Goal: Task Accomplishment & Management: Manage account settings

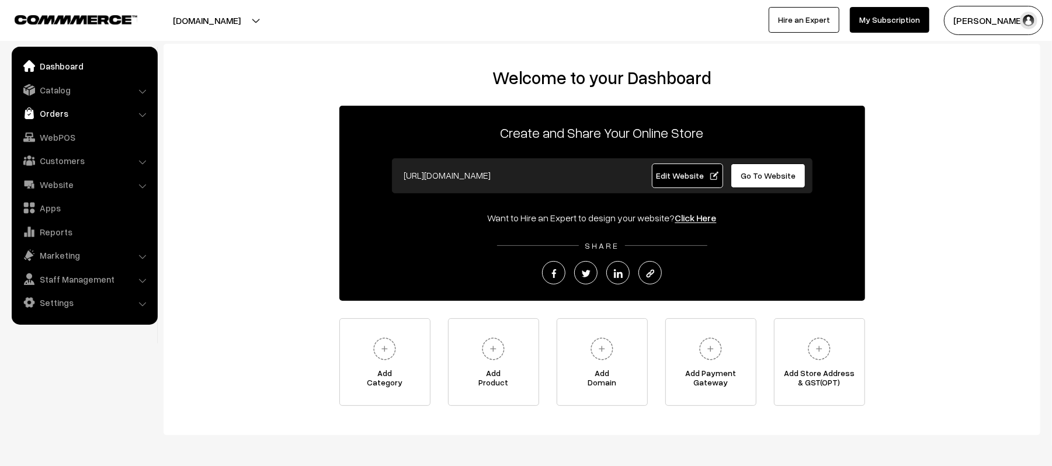
click at [53, 115] on link "Orders" at bounding box center [84, 113] width 139 height 21
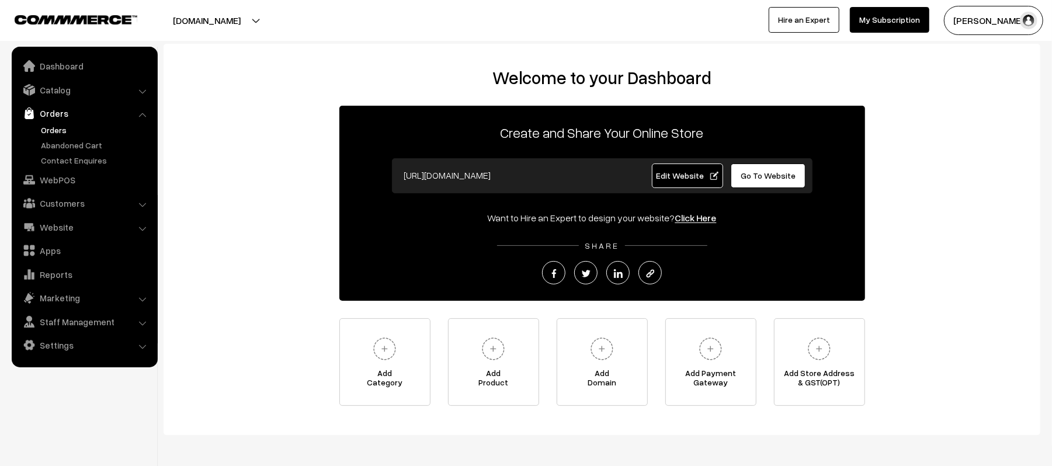
click at [58, 134] on link "Orders" at bounding box center [96, 130] width 116 height 12
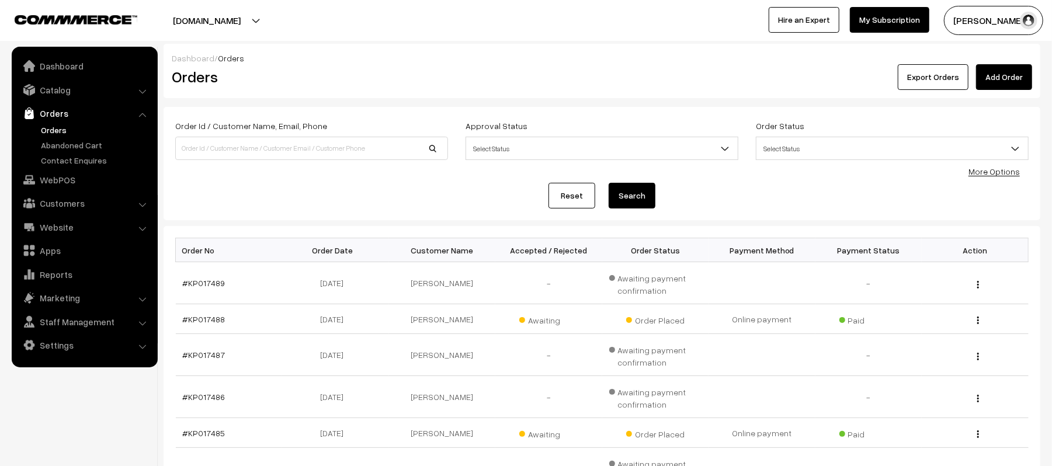
click at [241, 178] on div "Order Id / Customer Name, Email, Phone Approval Status Select Status Awaiting A…" at bounding box center [602, 164] width 854 height 90
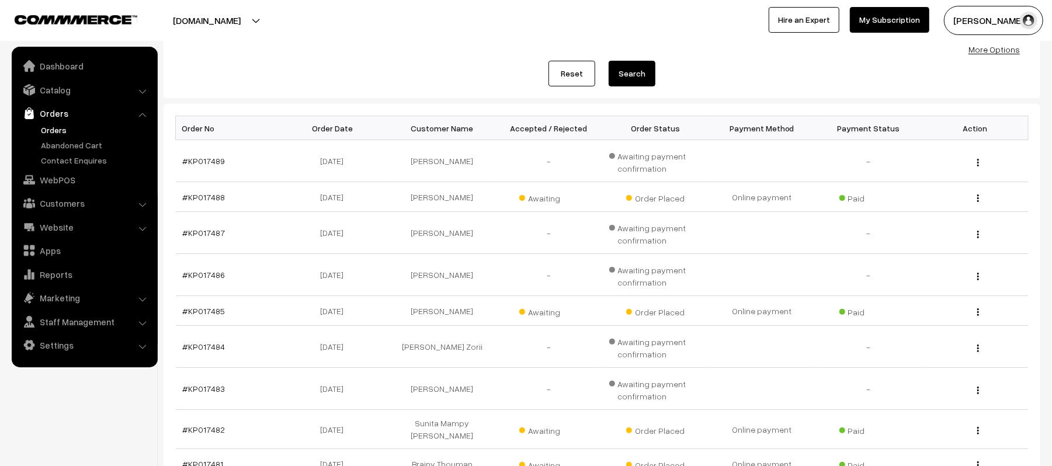
scroll to position [124, 0]
click at [276, 311] on td "#KP017485" at bounding box center [229, 309] width 107 height 30
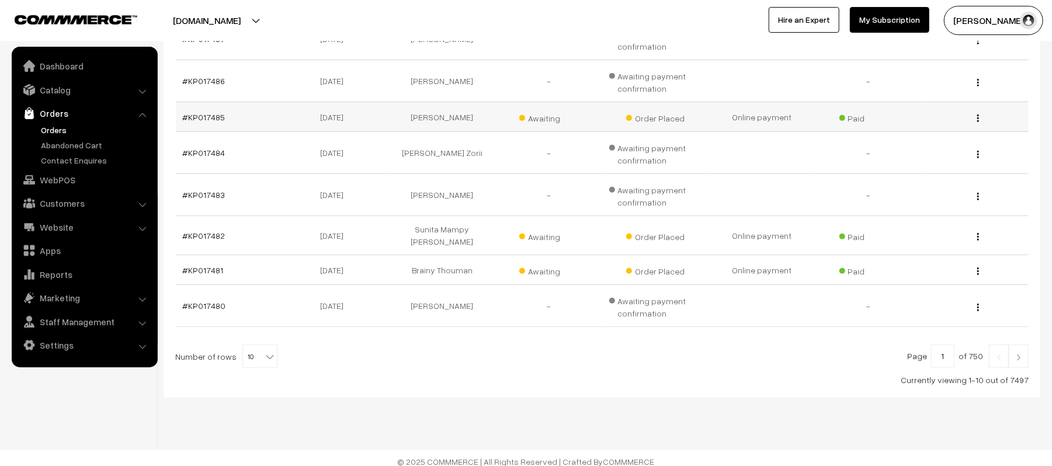
scroll to position [317, 0]
click at [1011, 349] on link at bounding box center [1019, 355] width 20 height 23
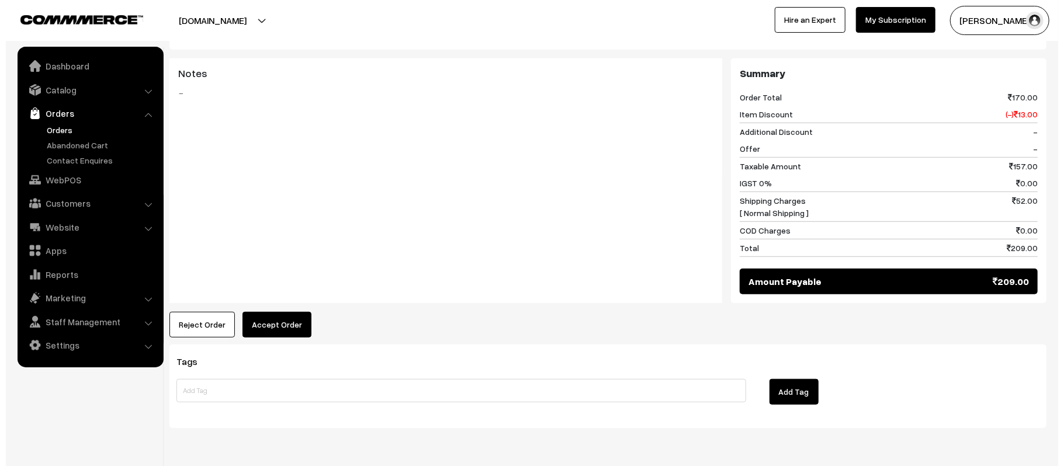
scroll to position [512, 0]
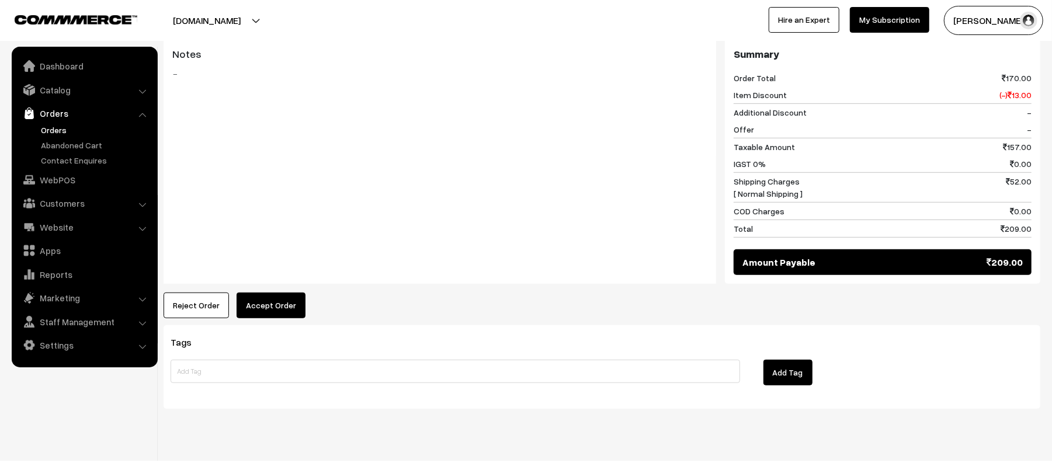
click at [279, 293] on button "Accept Order" at bounding box center [271, 306] width 69 height 26
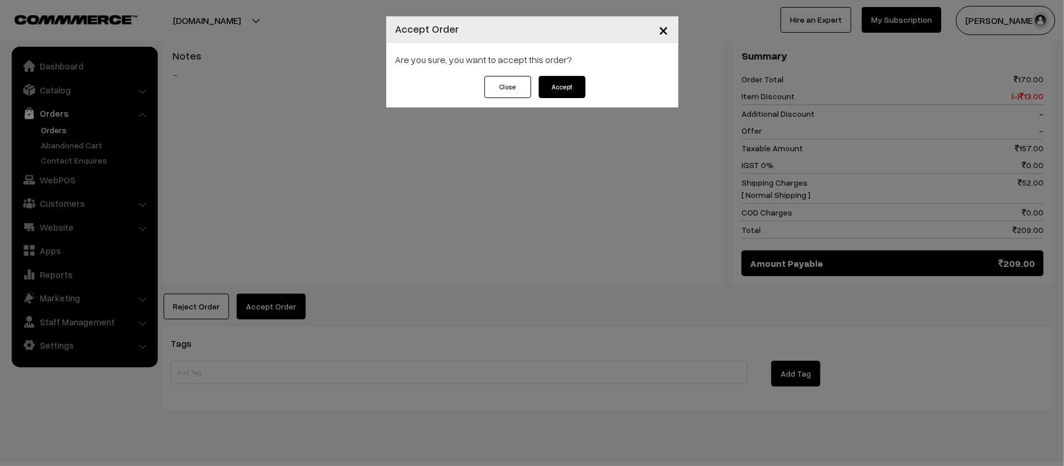
click at [550, 88] on button "Accept" at bounding box center [562, 87] width 47 height 22
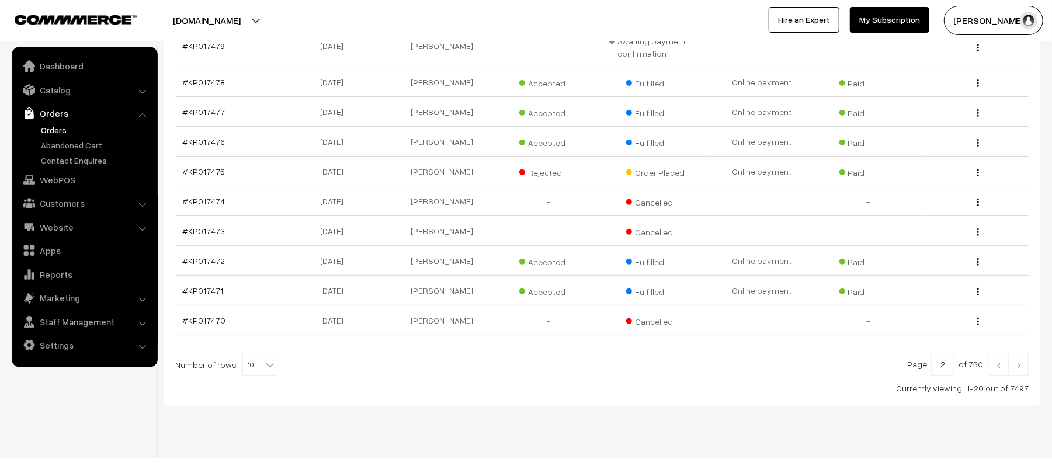
scroll to position [255, 0]
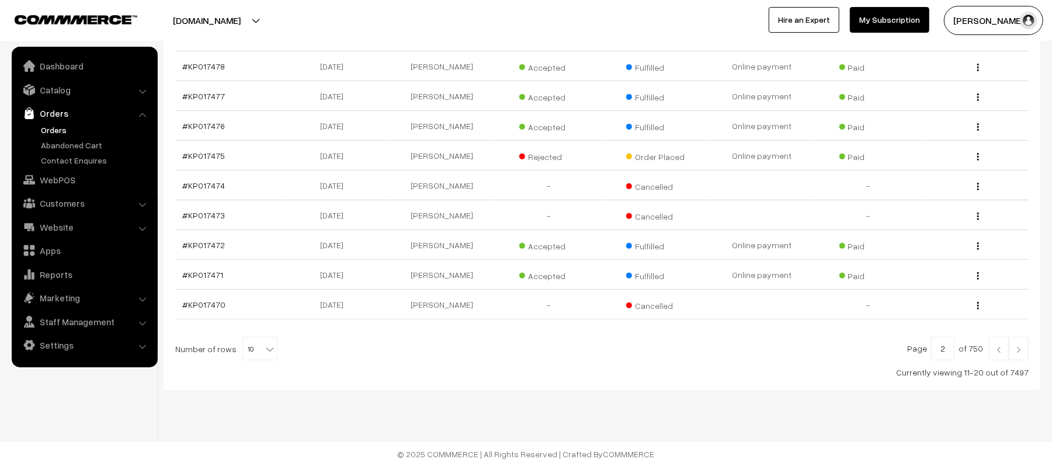
click at [999, 351] on img at bounding box center [999, 349] width 11 height 7
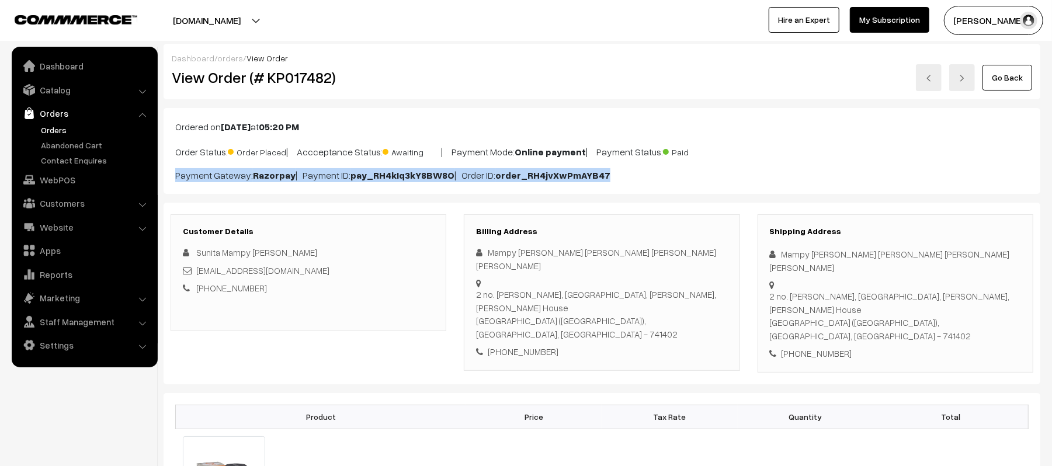
drag, startPoint x: 1033, startPoint y: 162, endPoint x: 1063, endPoint y: 152, distance: 32.0
click at [1052, 152] on html "Thank you for showing interest. Our team will call you shortly. Close [DOMAIN_N…" at bounding box center [526, 233] width 1052 height 466
click at [940, 151] on p "Order Status: Order Placed | Accceptance Status: Awaiting | Payment Mode: Onlin…" at bounding box center [602, 151] width 854 height 16
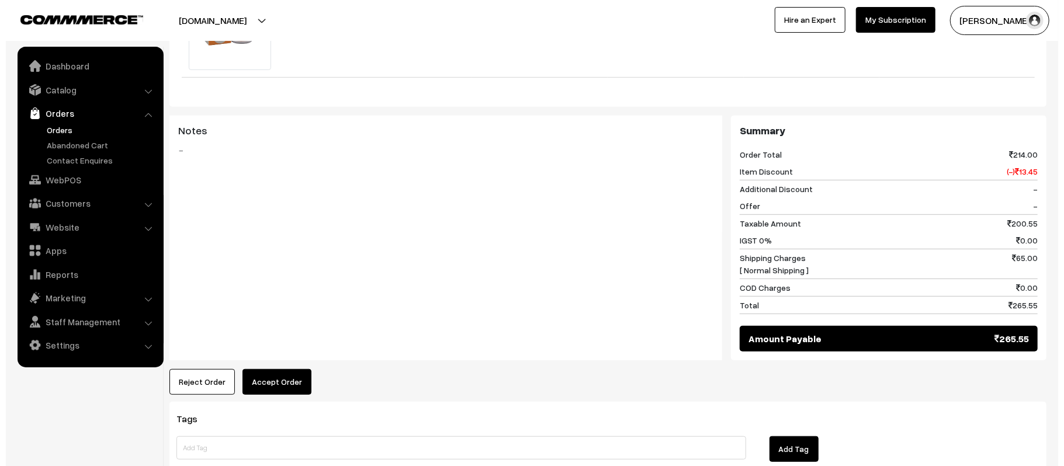
scroll to position [470, 0]
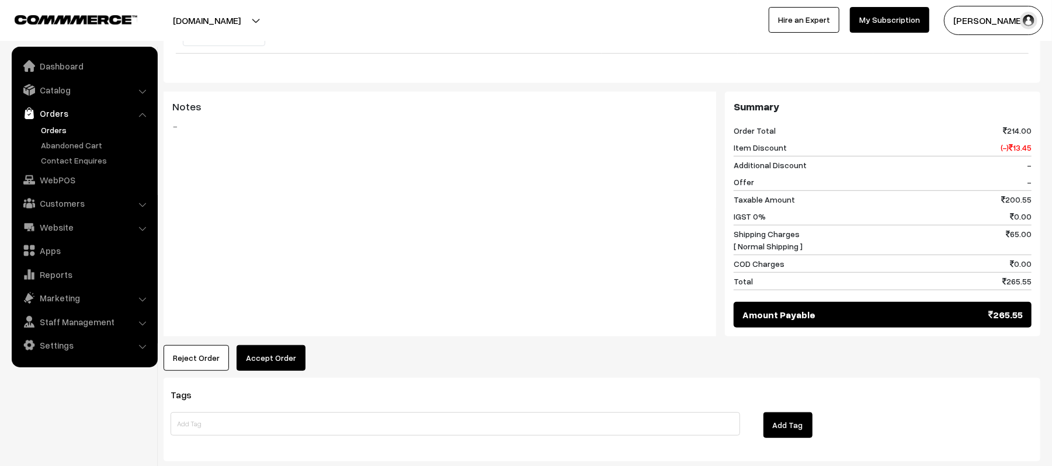
click at [271, 345] on button "Accept Order" at bounding box center [271, 358] width 69 height 26
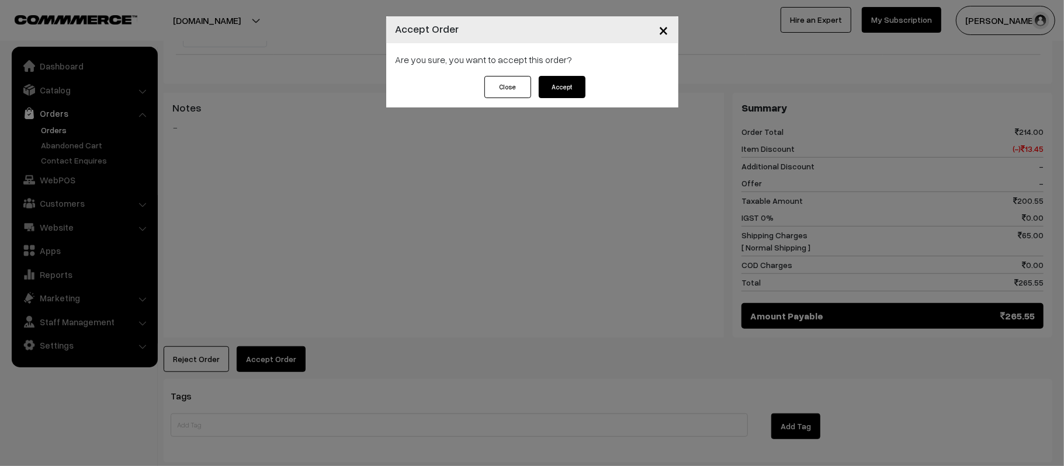
click at [574, 93] on button "Accept" at bounding box center [562, 87] width 47 height 22
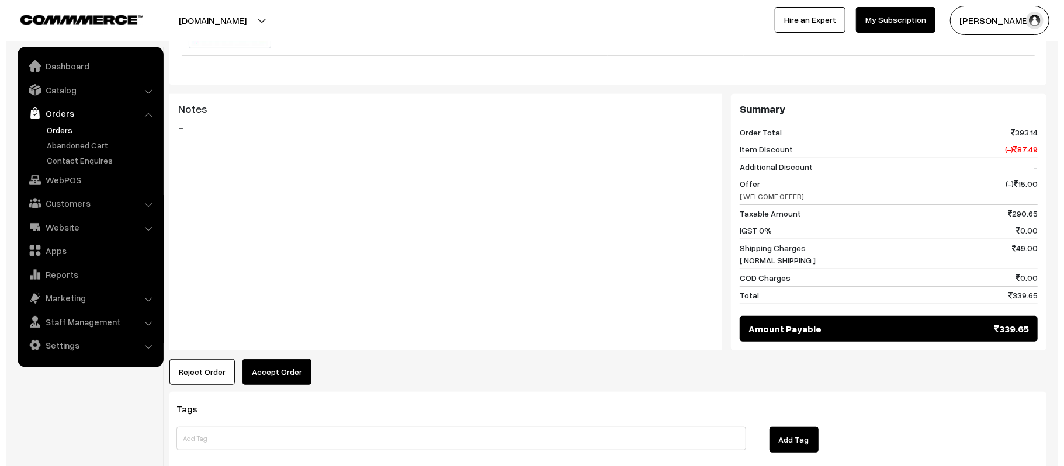
scroll to position [480, 0]
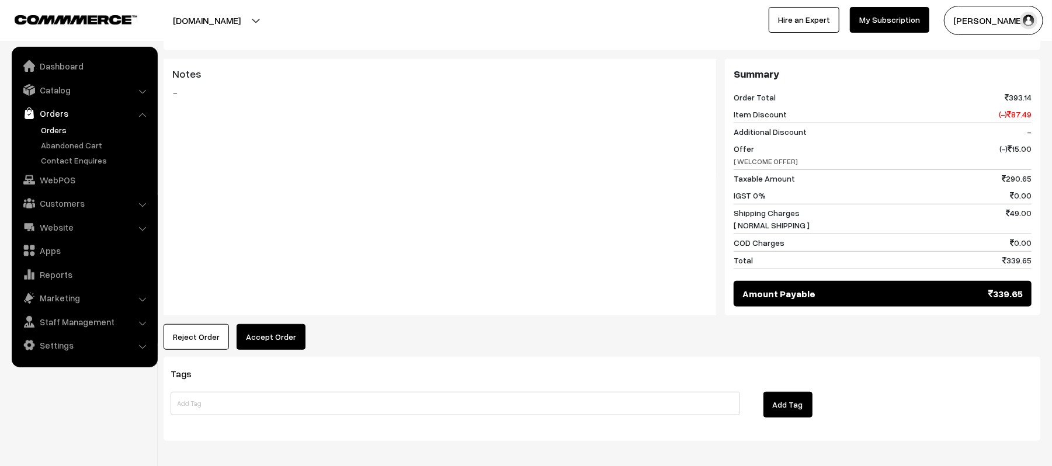
click at [273, 307] on div "Product Price Tax Rate Quantity Total Unwanted Kit 1 Kit-Tablet SKU: SKU-2708 3…" at bounding box center [602, 118] width 877 height 463
click at [275, 326] on button "Accept Order" at bounding box center [271, 337] width 69 height 26
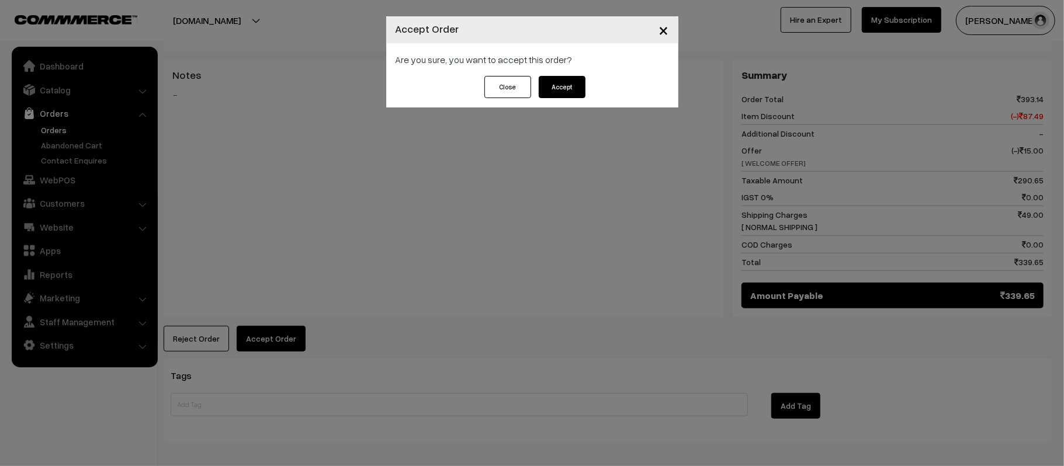
click at [556, 82] on button "Accept" at bounding box center [562, 87] width 47 height 22
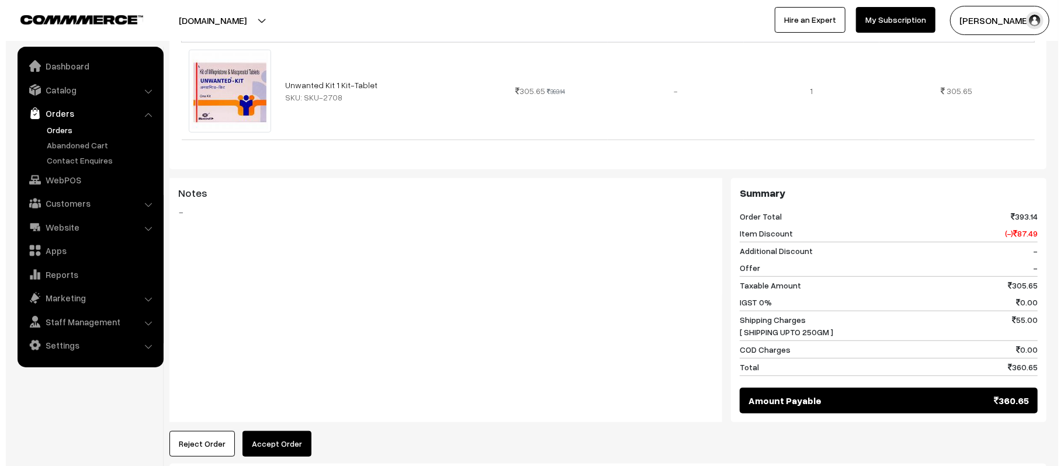
scroll to position [438, 0]
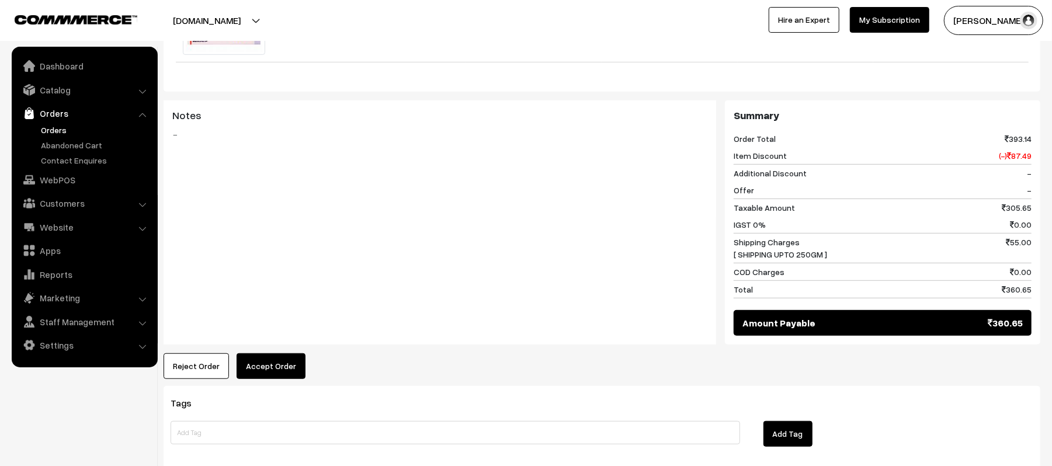
click at [251, 370] on div "Dashboard / orders / View Order View Order (# KP017481) Go Back Ordered on [DAT…" at bounding box center [602, 38] width 877 height 865
click at [280, 353] on button "Accept Order" at bounding box center [271, 366] width 69 height 26
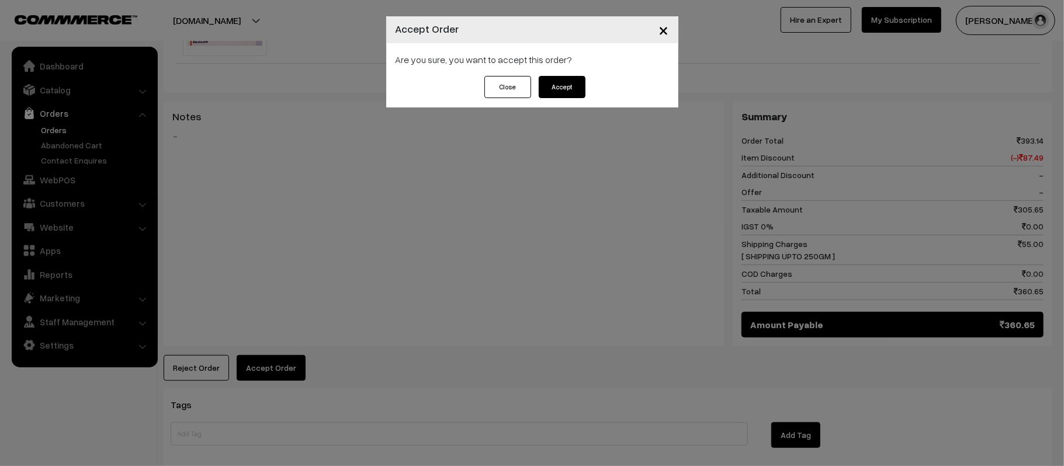
click at [560, 70] on div "Are you sure, you want to accept this order?" at bounding box center [532, 59] width 292 height 33
click at [567, 86] on button "Accept" at bounding box center [562, 87] width 47 height 22
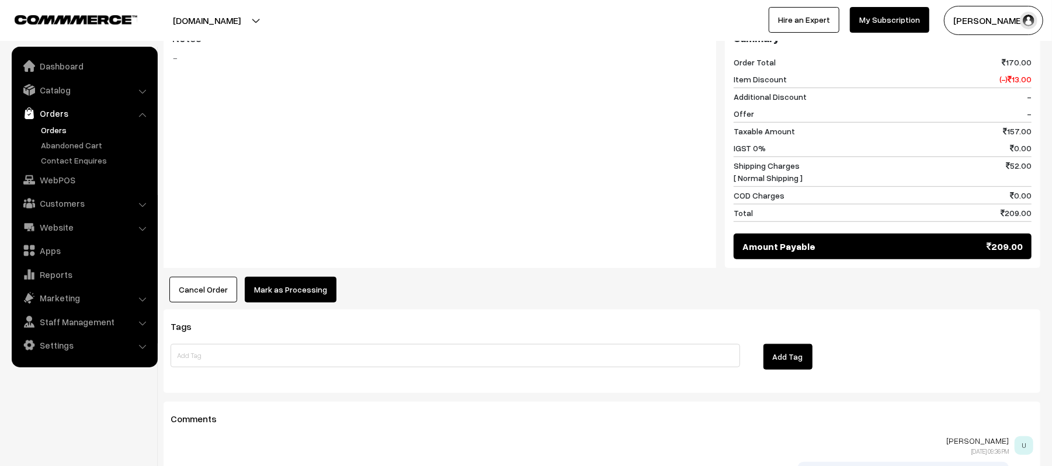
scroll to position [625, 0]
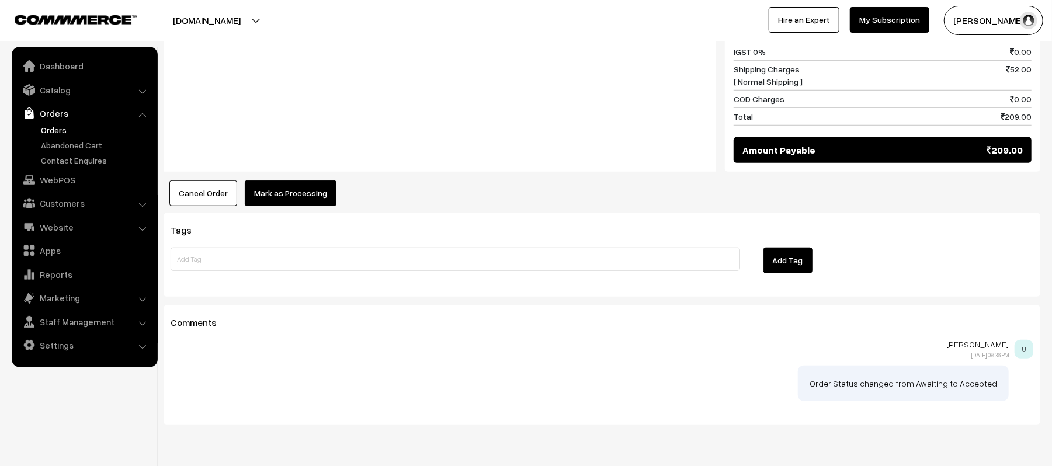
click at [316, 195] on button "Mark as Processing" at bounding box center [291, 194] width 92 height 26
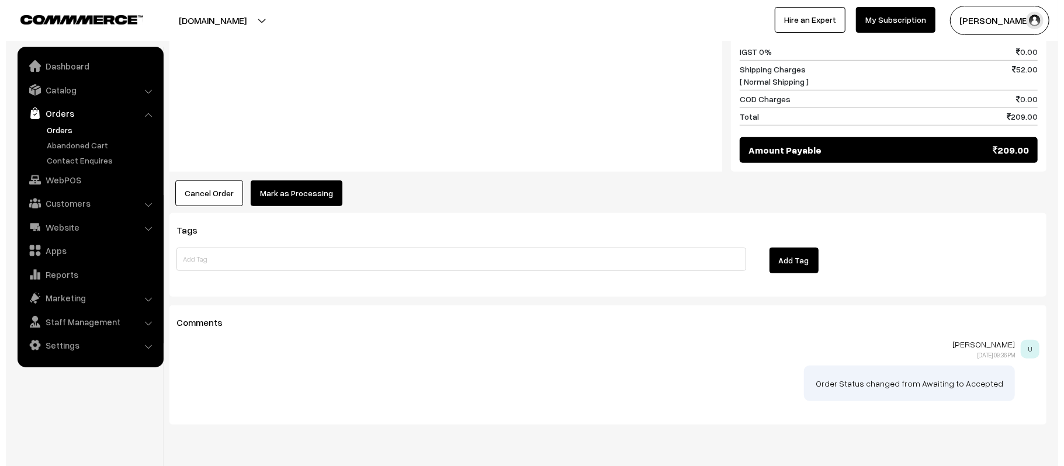
scroll to position [626, 0]
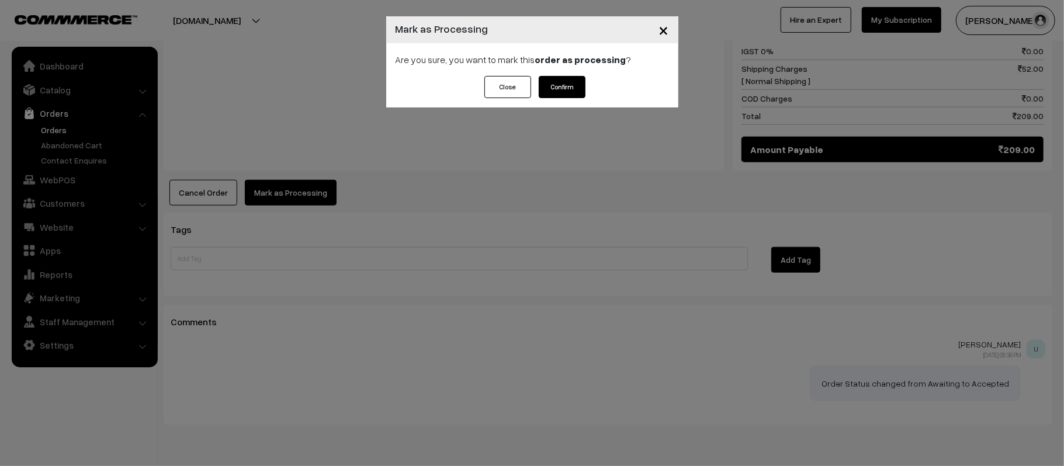
click at [559, 92] on button "Confirm" at bounding box center [562, 87] width 47 height 22
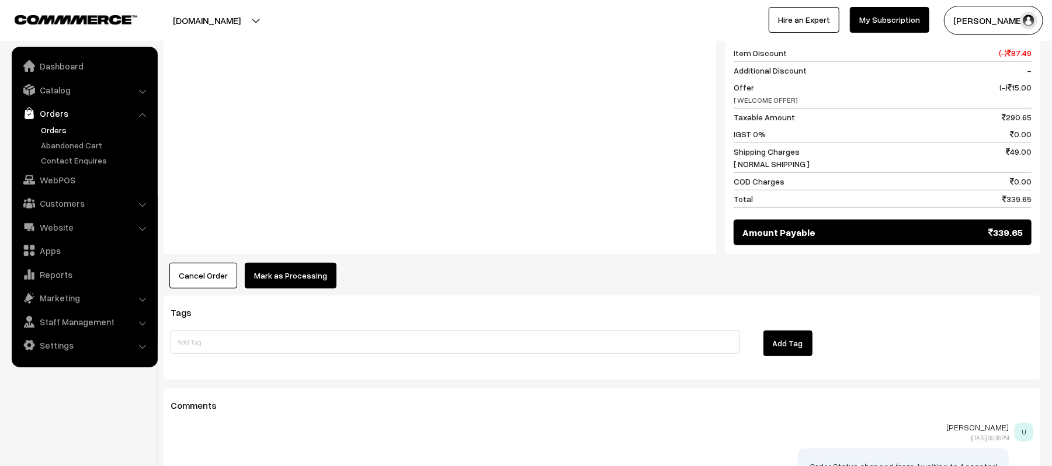
scroll to position [549, 0]
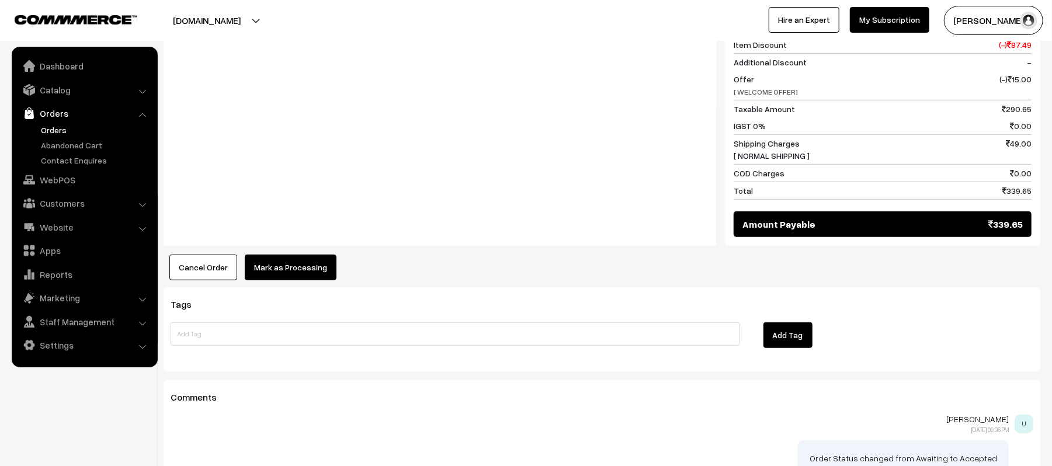
click at [328, 265] on button "Mark as Processing" at bounding box center [291, 268] width 92 height 26
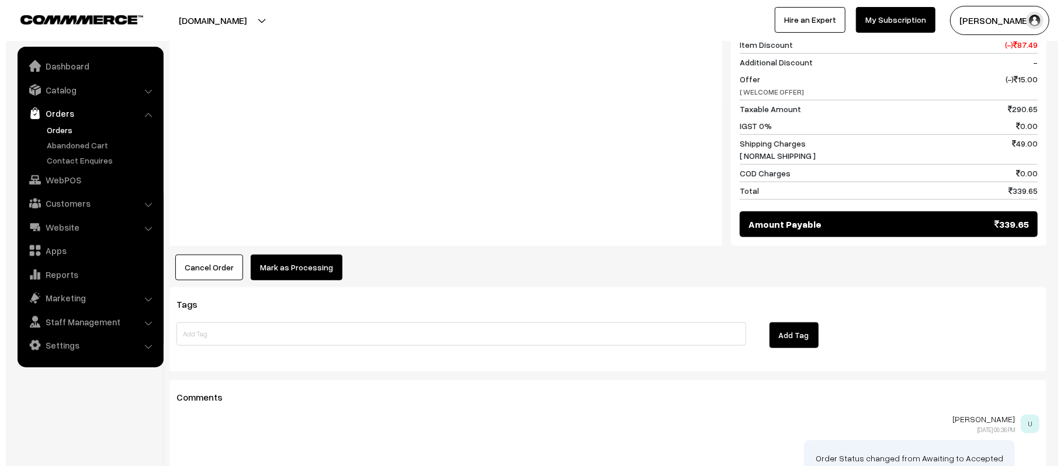
scroll to position [550, 0]
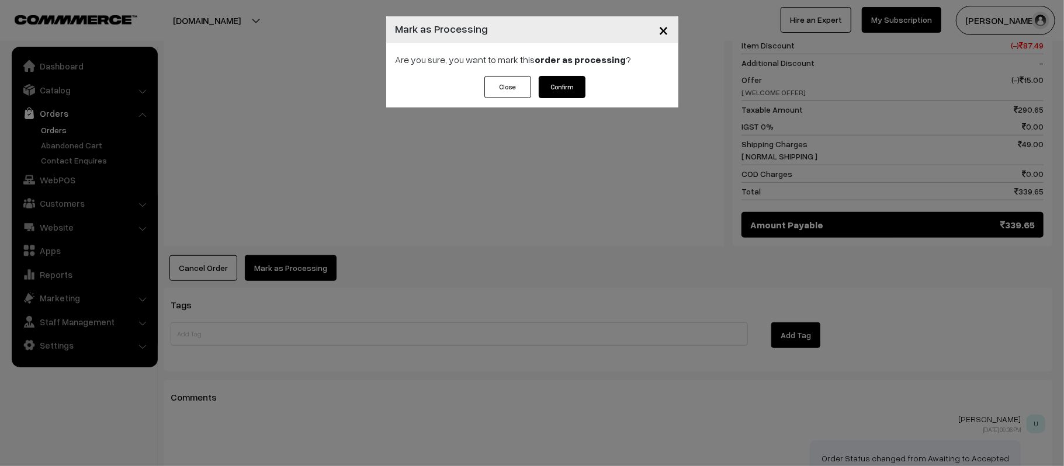
click at [552, 98] on button "Confirm" at bounding box center [562, 87] width 47 height 22
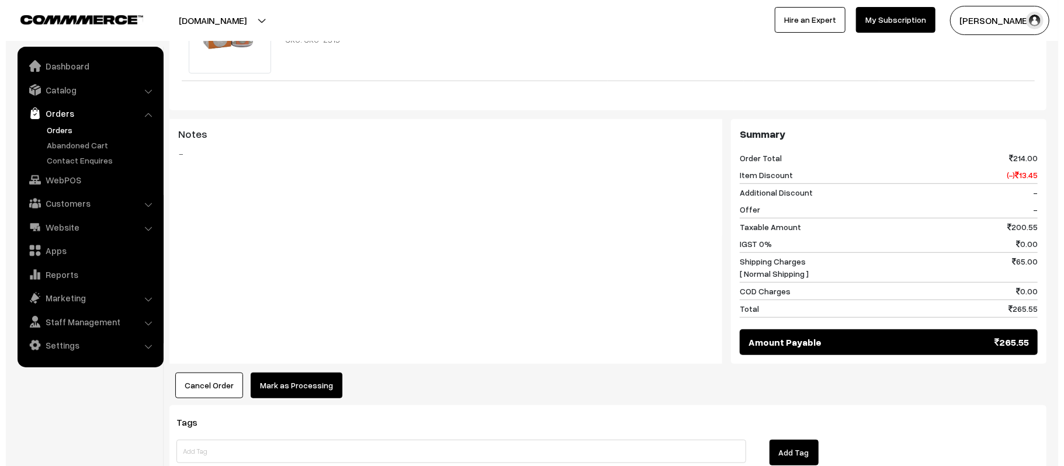
scroll to position [445, 0]
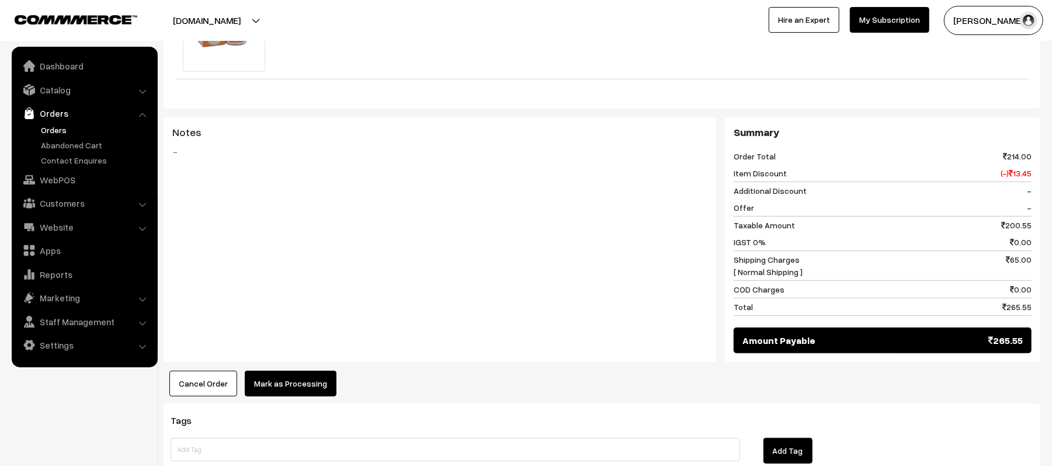
click at [279, 371] on button "Mark as Processing" at bounding box center [291, 384] width 92 height 26
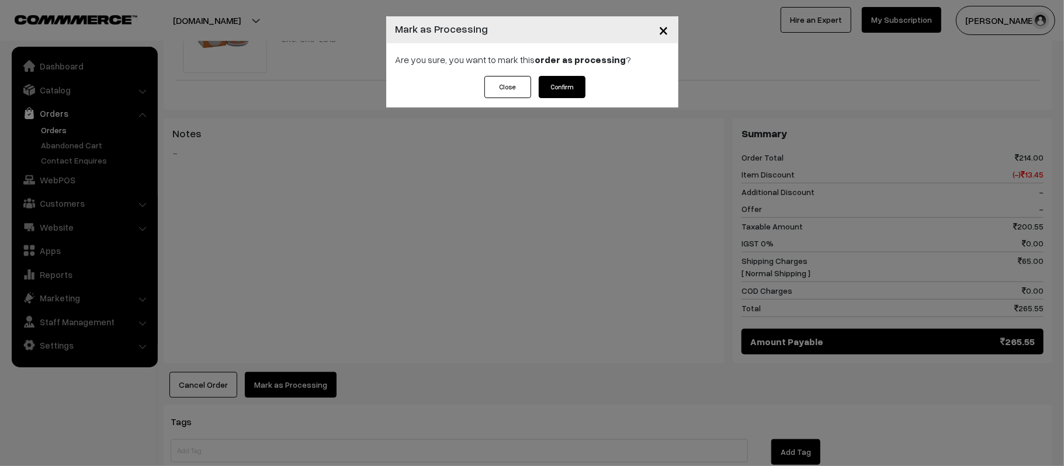
click at [563, 91] on button "Confirm" at bounding box center [562, 87] width 47 height 22
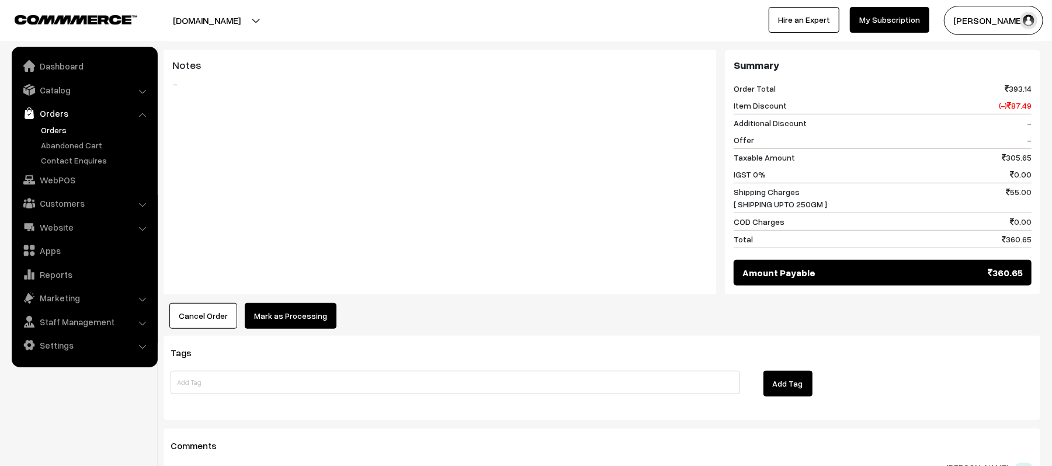
scroll to position [569, 0]
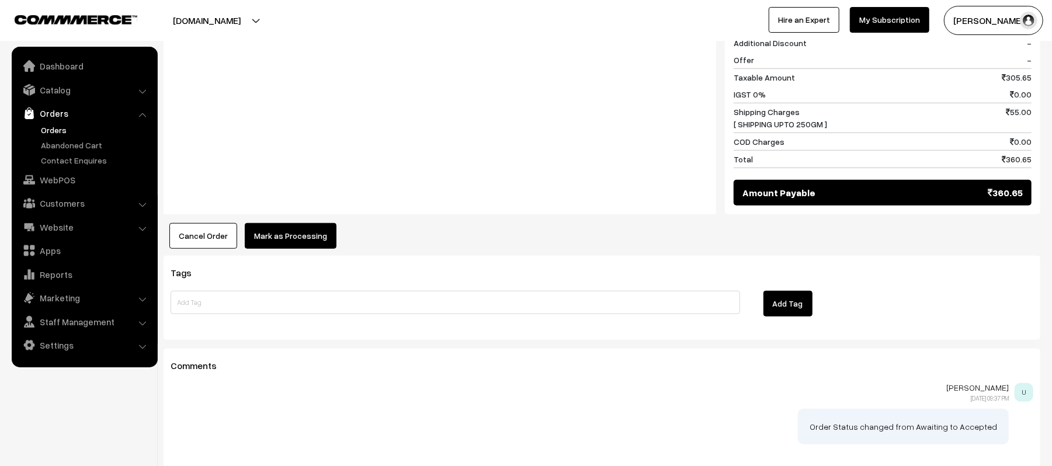
click at [290, 223] on button "Mark as Processing" at bounding box center [291, 236] width 92 height 26
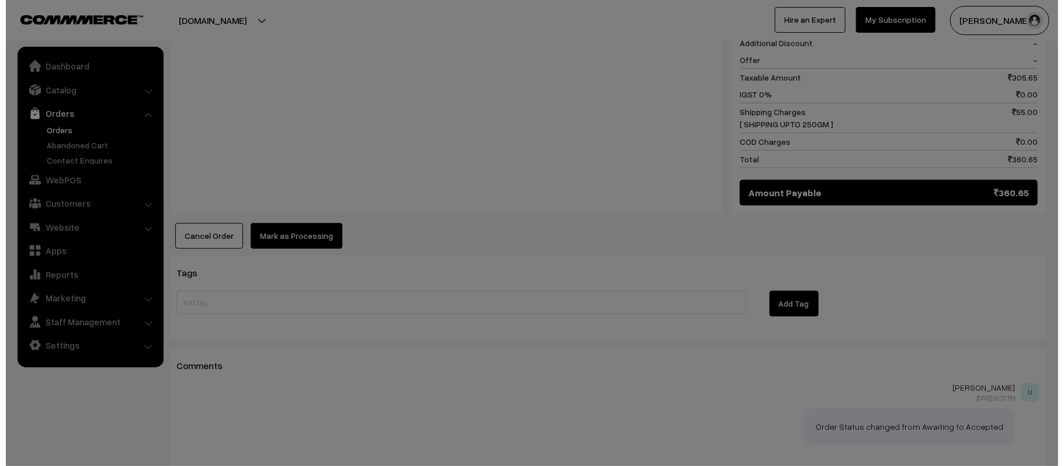
scroll to position [570, 0]
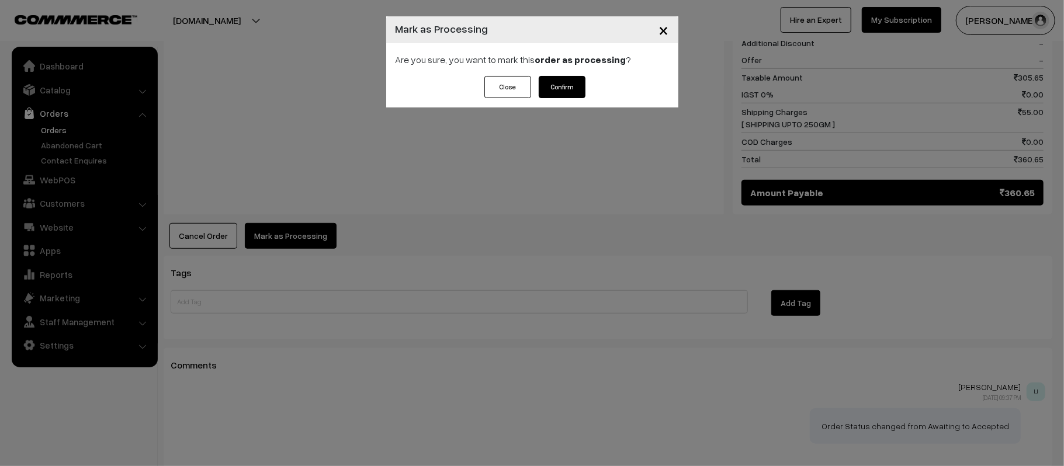
click at [549, 81] on button "Confirm" at bounding box center [562, 87] width 47 height 22
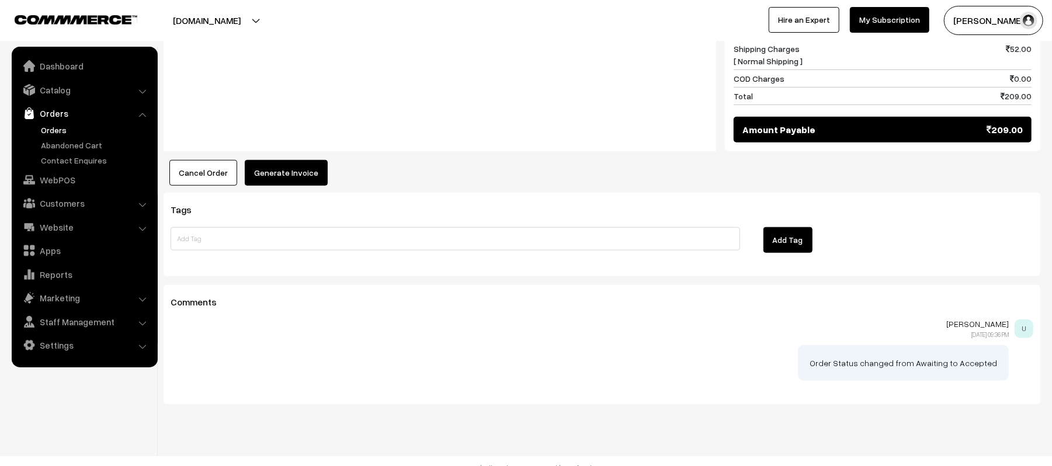
scroll to position [649, 0]
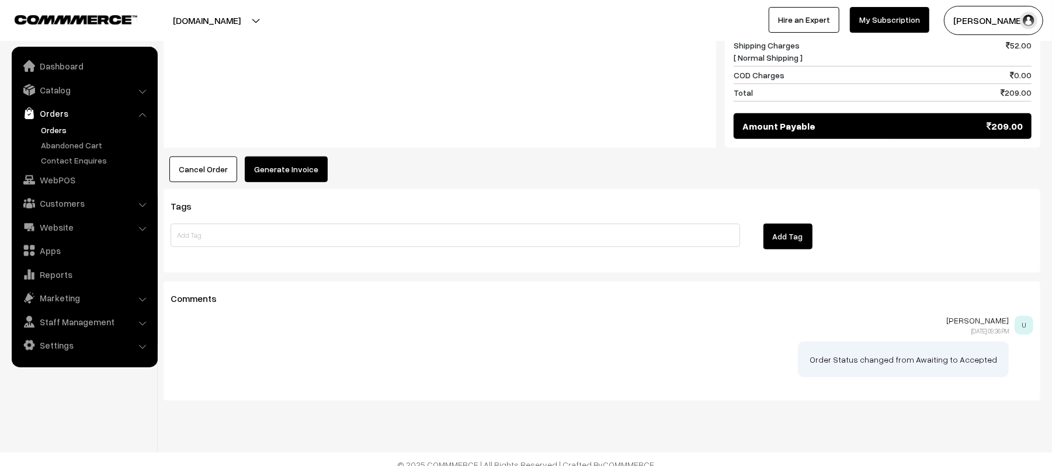
click at [310, 167] on button "Generate Invoice" at bounding box center [286, 170] width 83 height 26
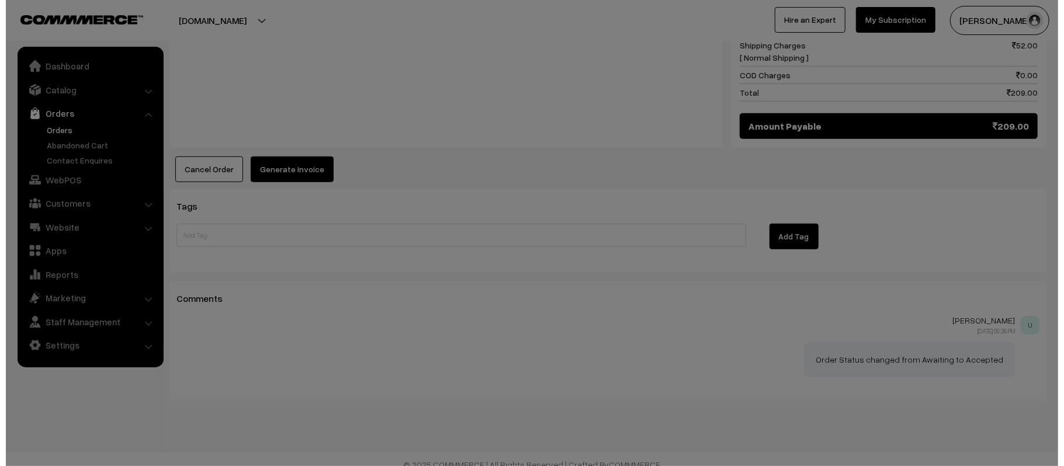
scroll to position [650, 0]
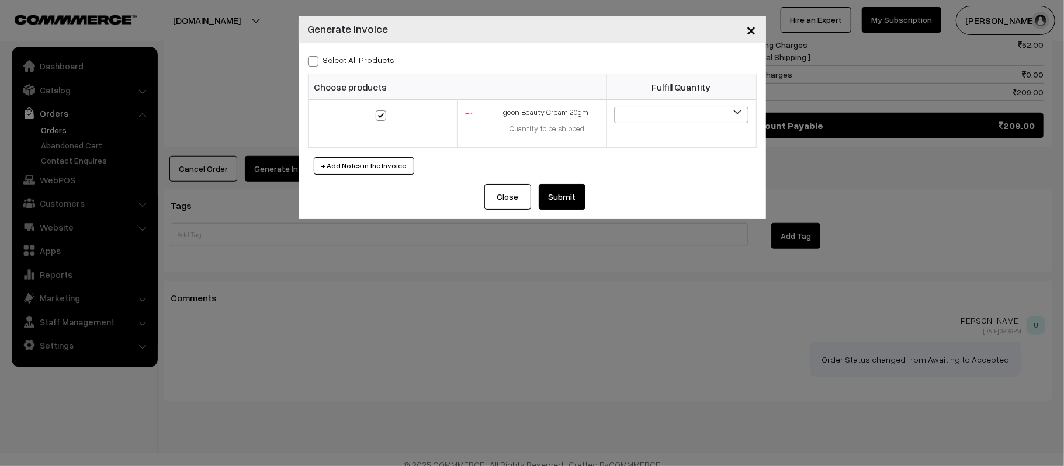
click at [567, 195] on button "Submit" at bounding box center [562, 197] width 47 height 26
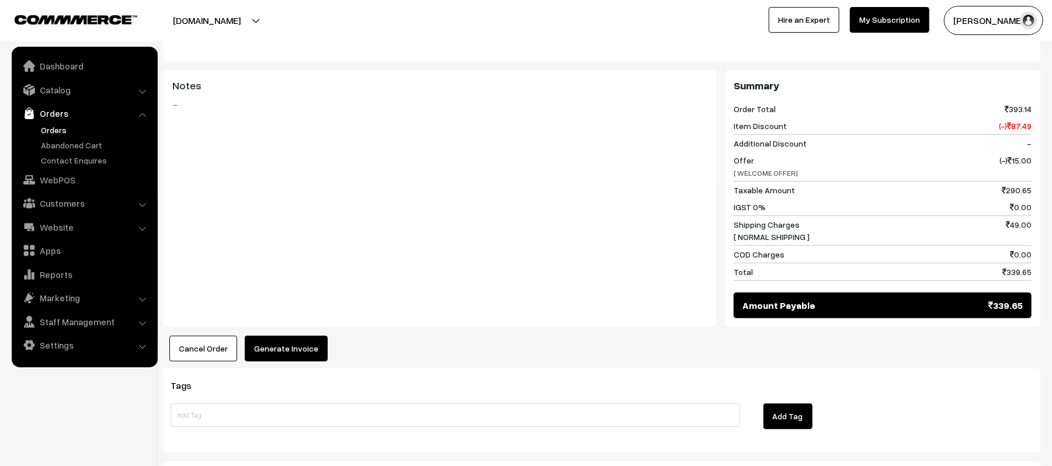
scroll to position [592, 0]
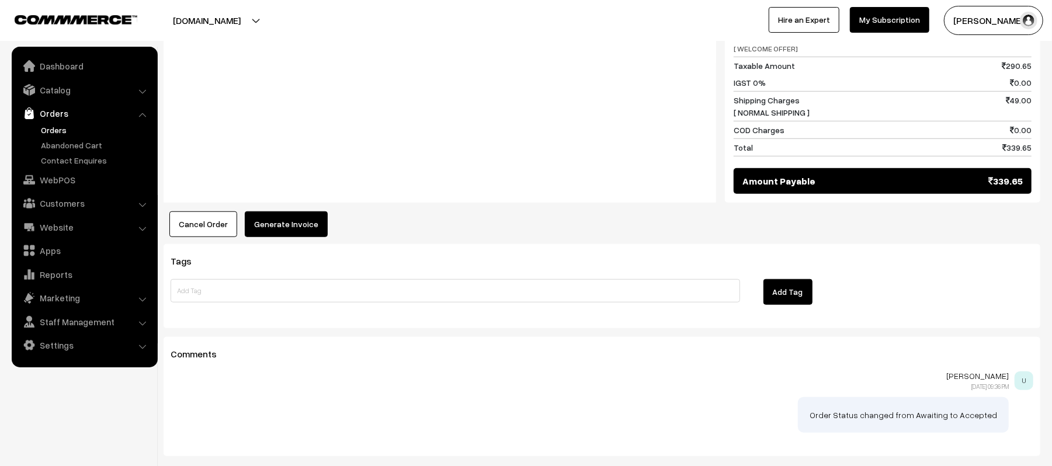
click at [304, 212] on button "Generate Invoice" at bounding box center [286, 225] width 83 height 26
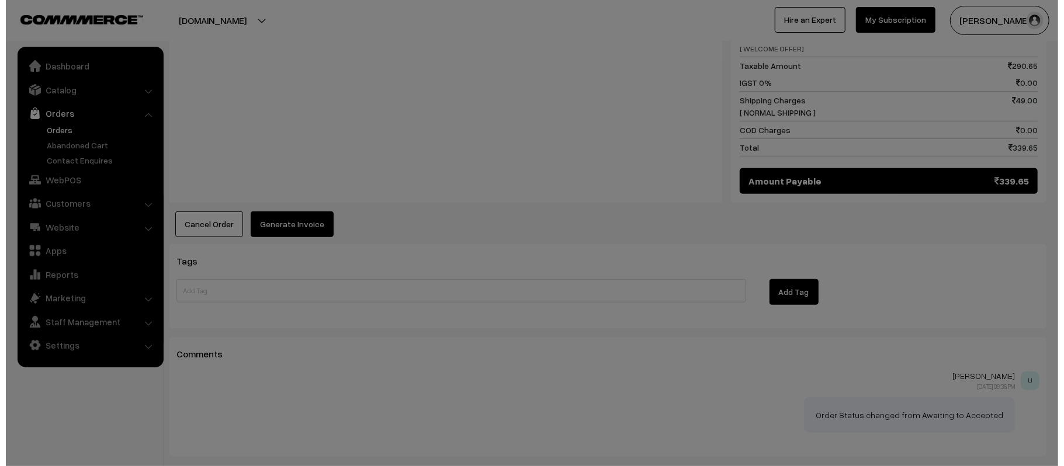
scroll to position [594, 0]
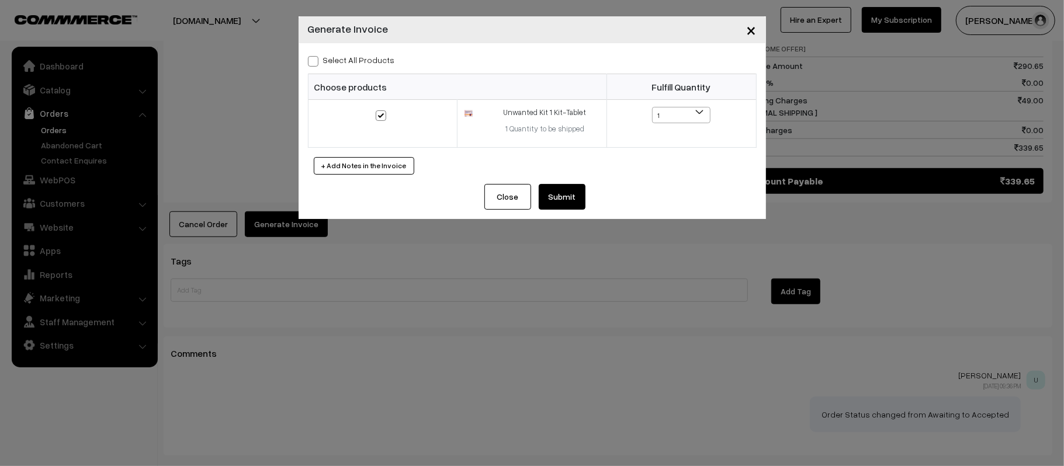
click at [564, 202] on button "Submit" at bounding box center [562, 197] width 47 height 26
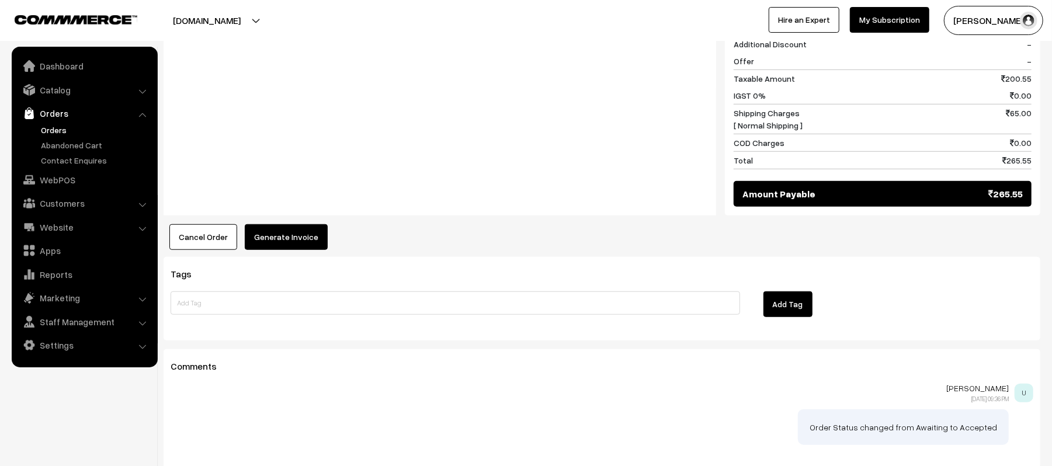
scroll to position [630, 0]
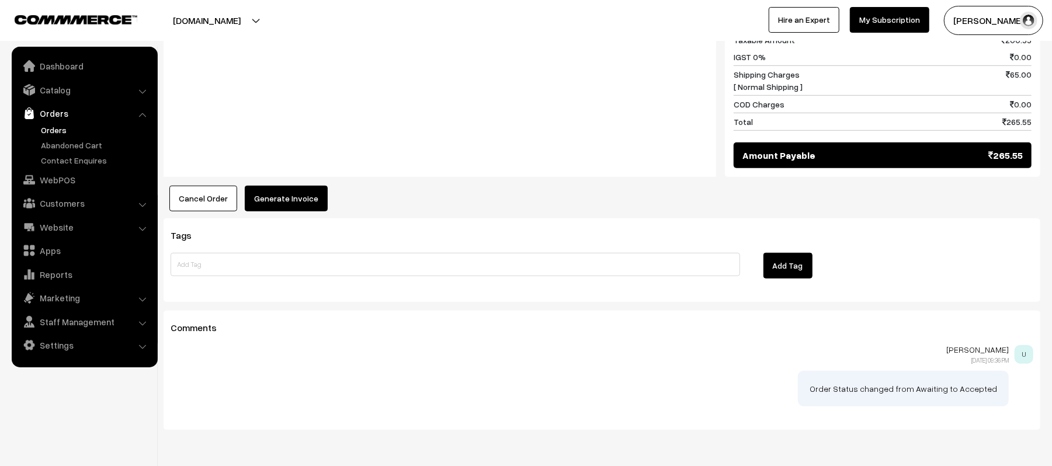
click at [267, 186] on button "Generate Invoice" at bounding box center [286, 199] width 83 height 26
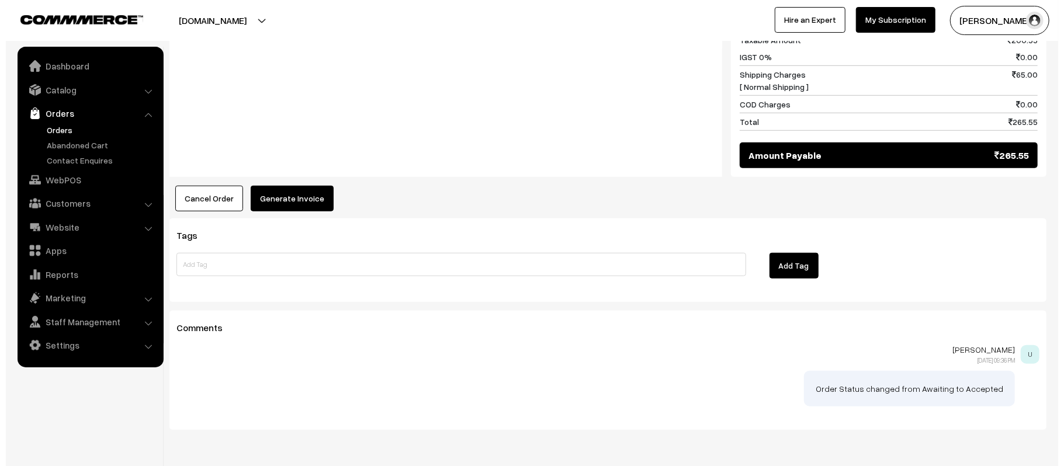
scroll to position [632, 0]
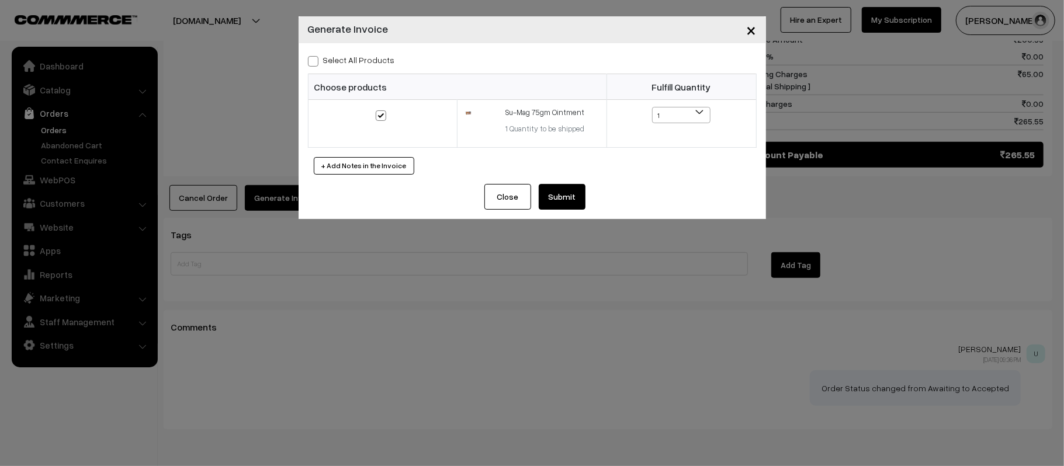
click at [561, 206] on button "Submit" at bounding box center [562, 197] width 47 height 26
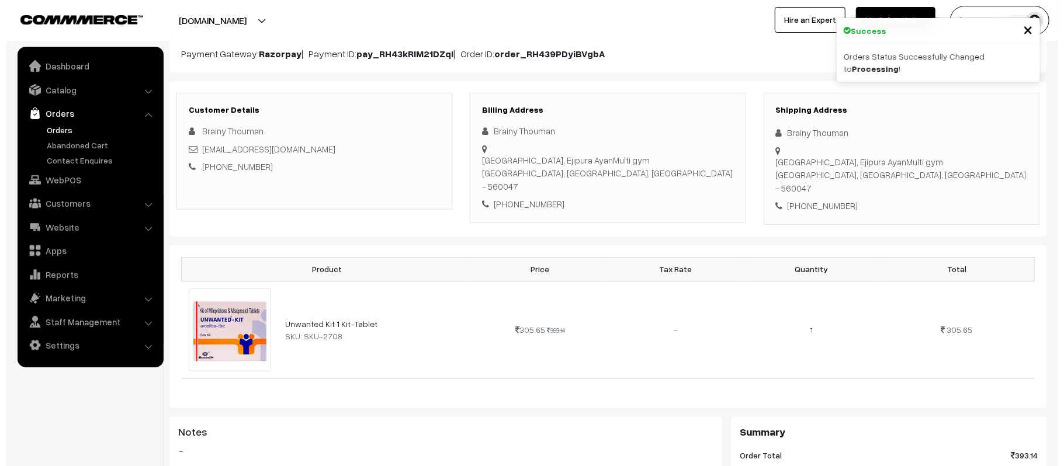
scroll to position [428, 0]
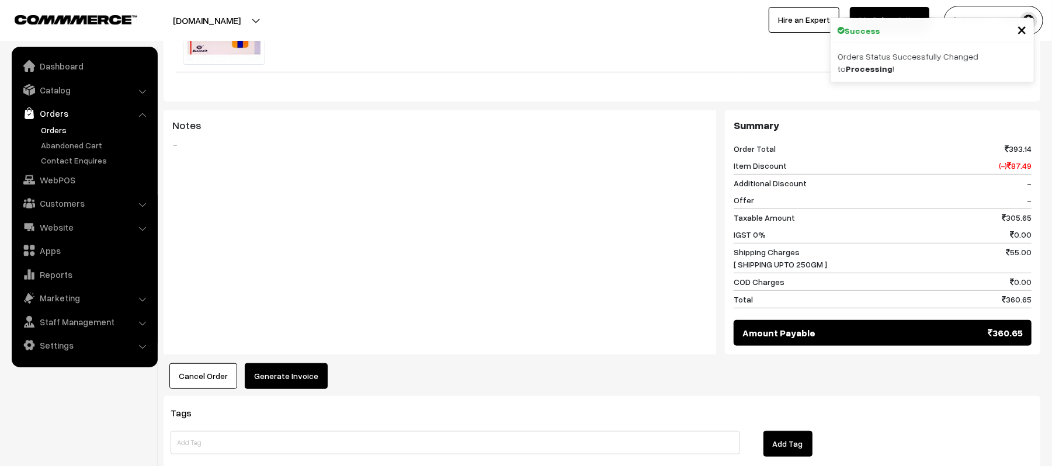
click at [289, 370] on button "Generate Invoice" at bounding box center [286, 376] width 83 height 26
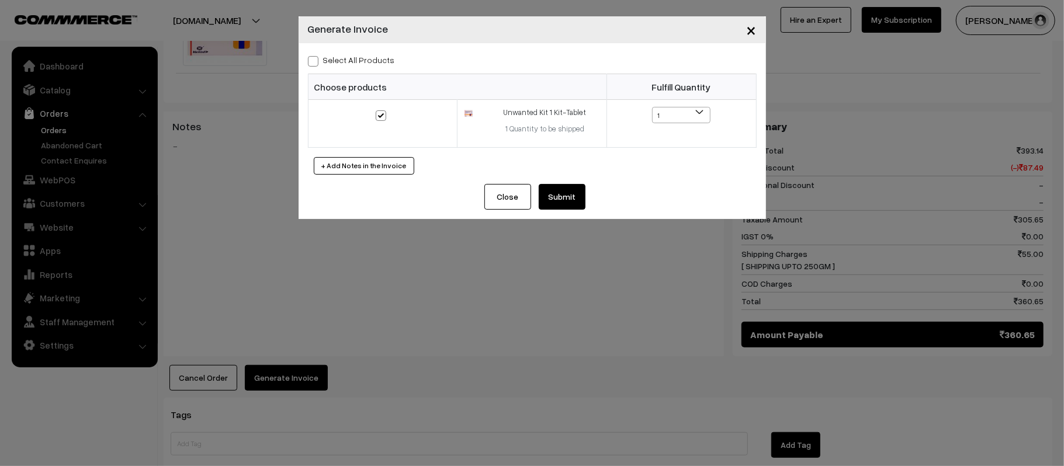
click at [561, 195] on button "Submit" at bounding box center [562, 197] width 47 height 26
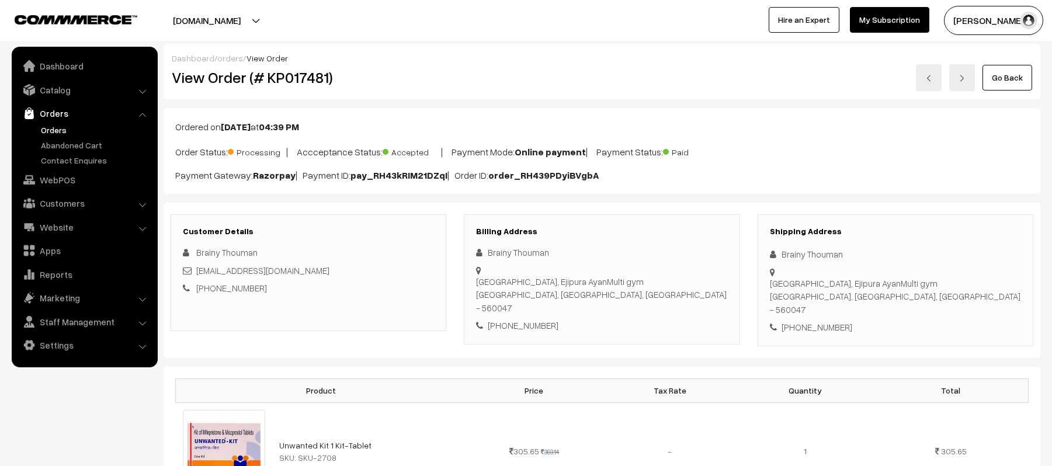
scroll to position [428, 0]
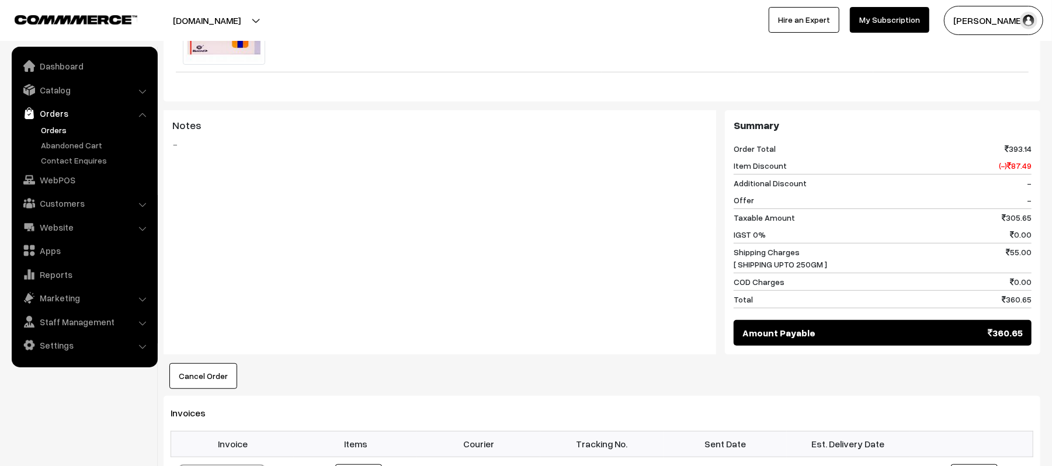
click at [885, 157] on div "Item Discount (-) 87.49" at bounding box center [883, 166] width 298 height 18
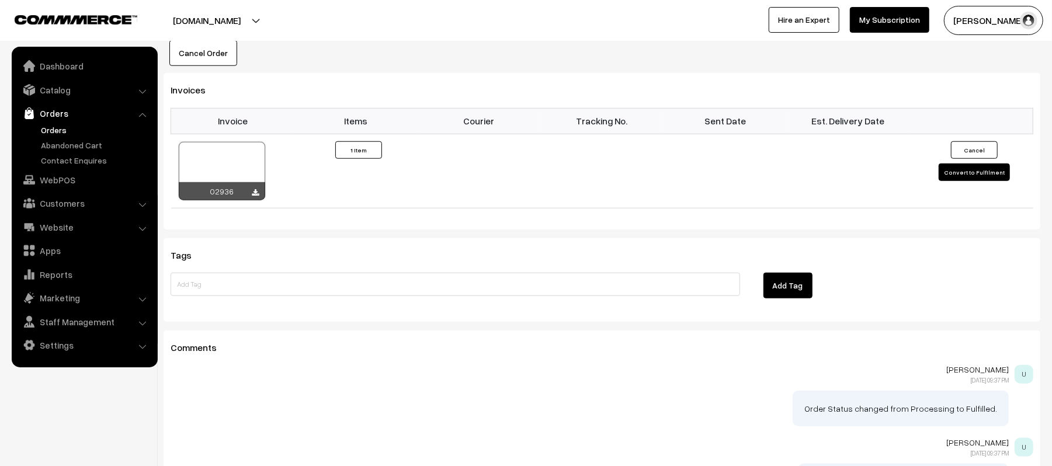
scroll to position [765, 0]
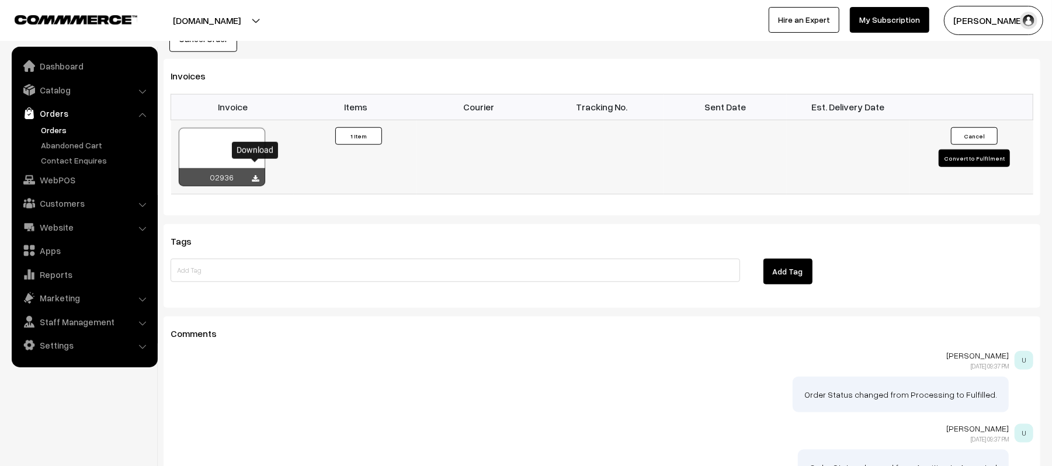
click at [255, 175] on icon at bounding box center [255, 179] width 7 height 8
click at [900, 261] on div "Add Tag" at bounding box center [895, 274] width 293 height 30
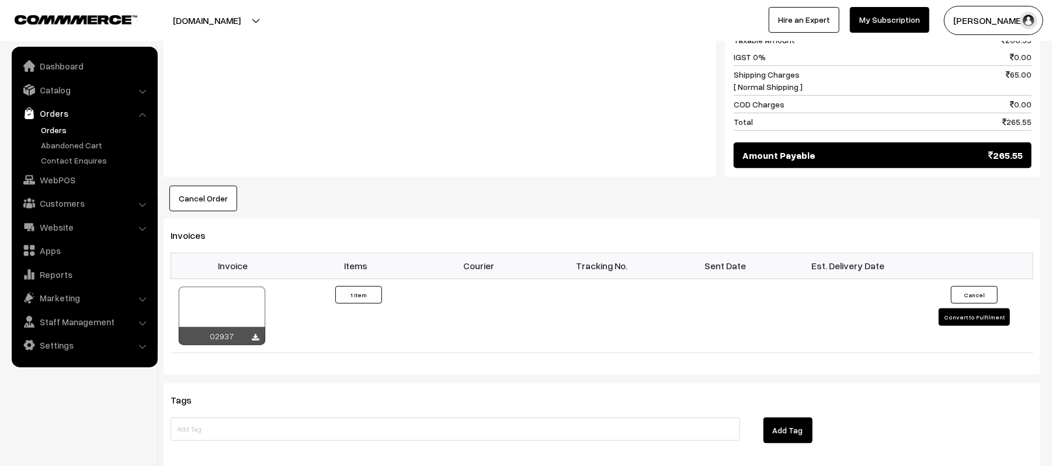
scroll to position [630, 0]
click at [844, 230] on h3 "Invoices" at bounding box center [602, 235] width 863 height 11
click at [257, 334] on icon at bounding box center [255, 338] width 7 height 8
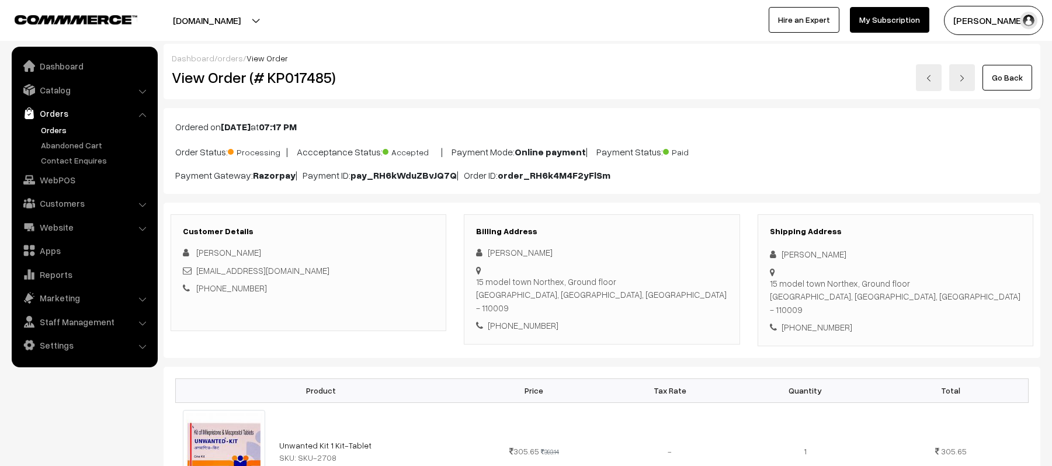
scroll to position [592, 0]
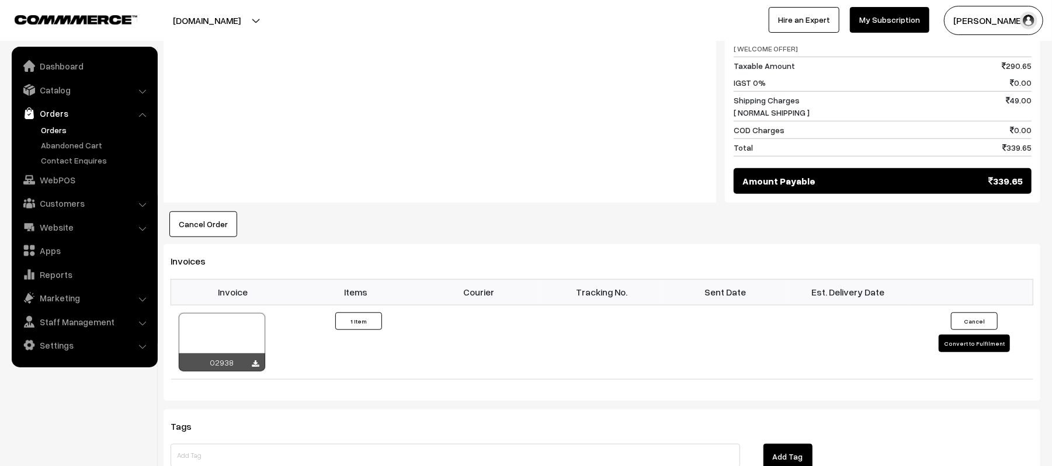
click at [924, 279] on th at bounding box center [971, 292] width 123 height 26
click at [257, 361] on icon at bounding box center [255, 365] width 7 height 8
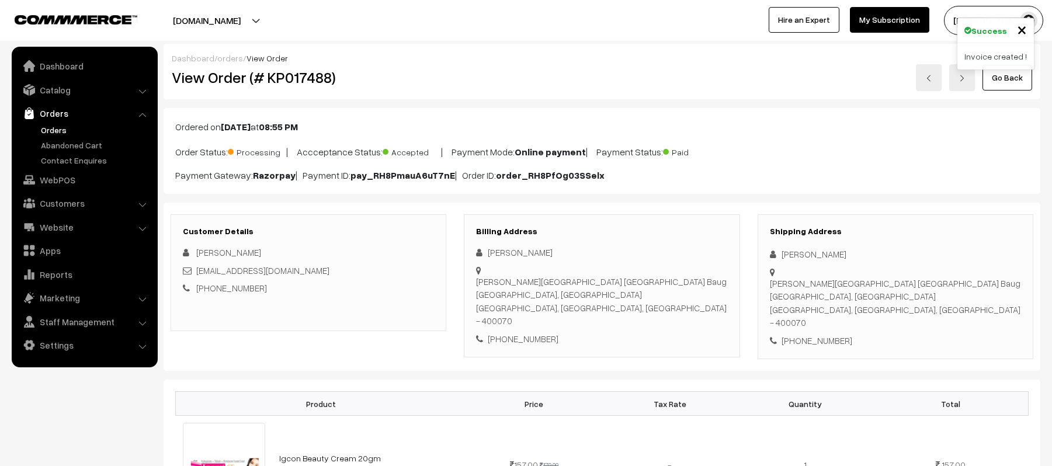
scroll to position [649, 0]
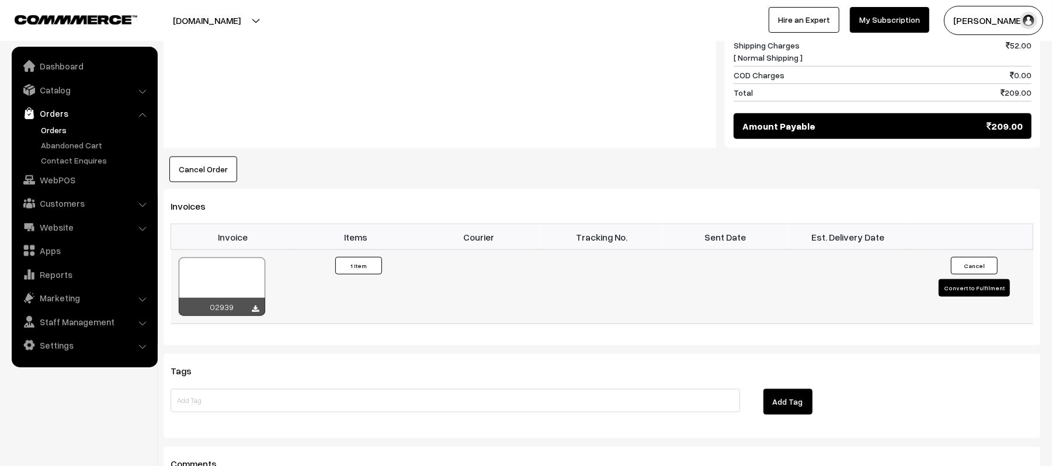
click at [259, 305] on div "02939" at bounding box center [222, 307] width 86 height 18
click at [256, 306] on icon at bounding box center [255, 310] width 7 height 8
click at [40, 130] on link "Orders" at bounding box center [96, 130] width 116 height 12
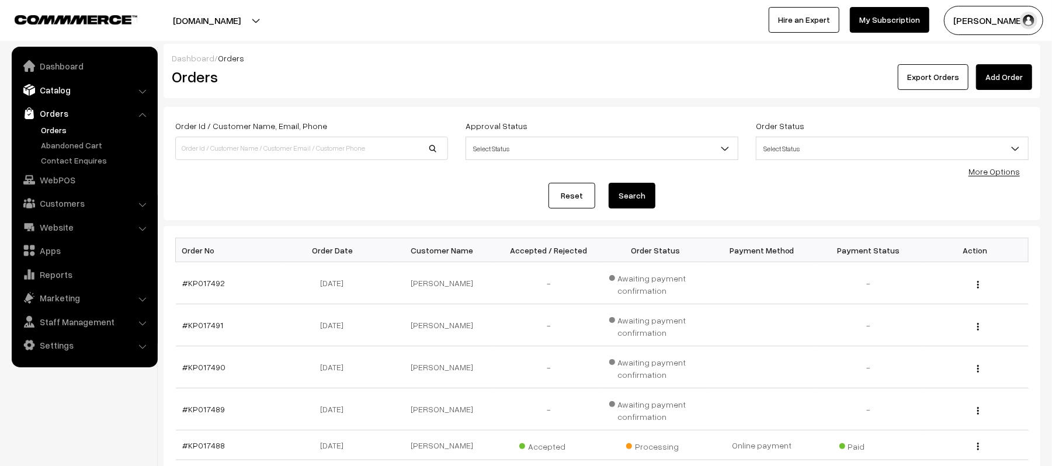
click at [81, 89] on link "Catalog" at bounding box center [84, 89] width 139 height 21
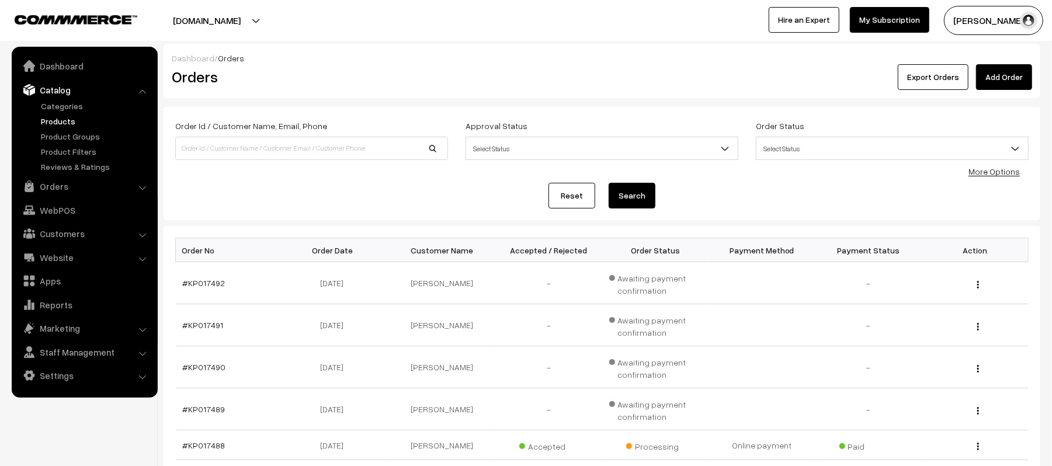
click at [53, 118] on link "Products" at bounding box center [96, 121] width 116 height 12
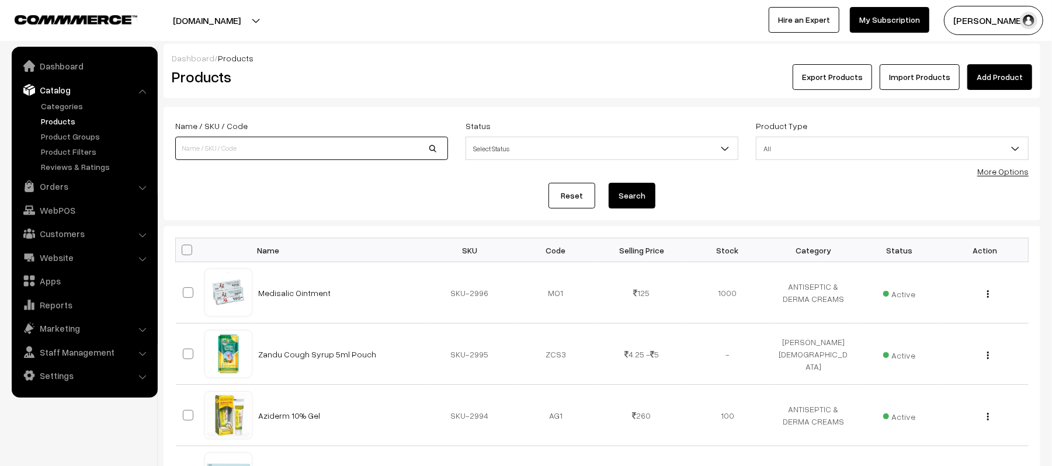
click at [283, 155] on input at bounding box center [311, 148] width 273 height 23
type input "DERMI"
click at [609, 183] on button "Search" at bounding box center [632, 196] width 47 height 26
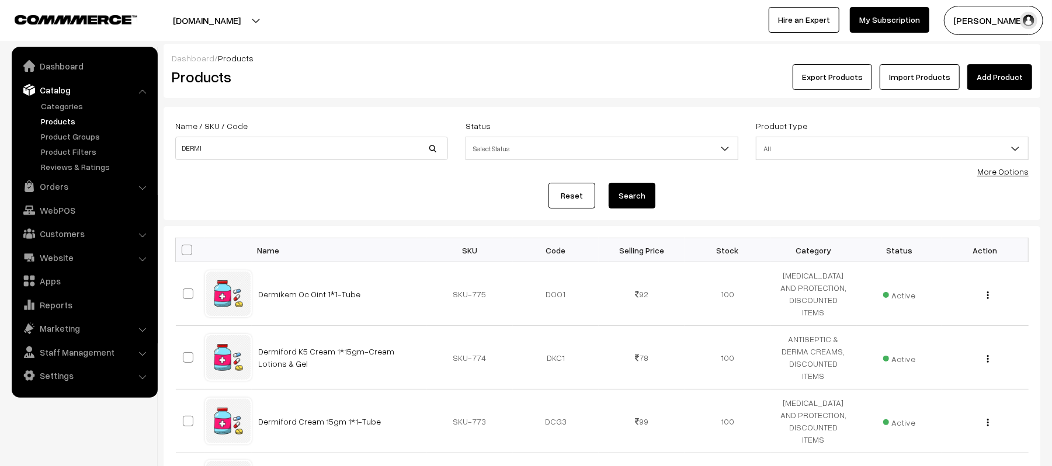
click at [349, 190] on div "Reset Search" at bounding box center [602, 196] width 854 height 26
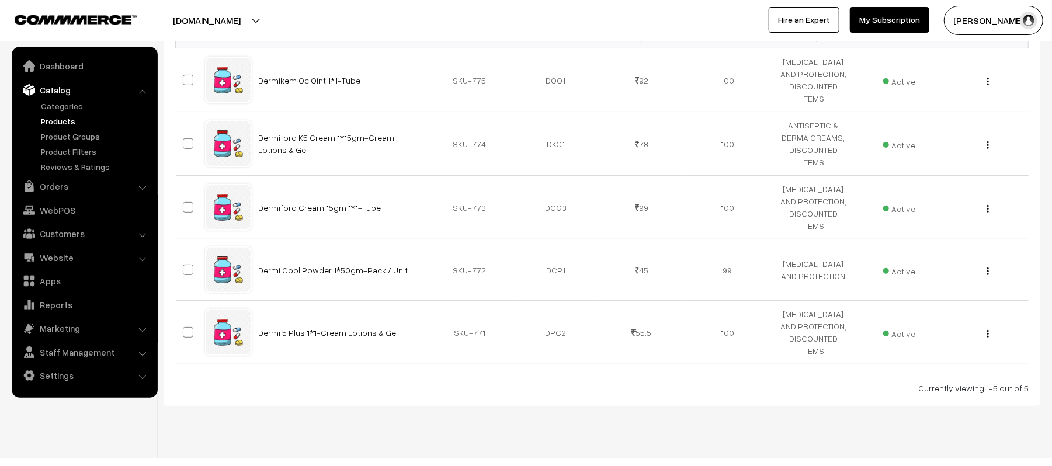
scroll to position [218, 0]
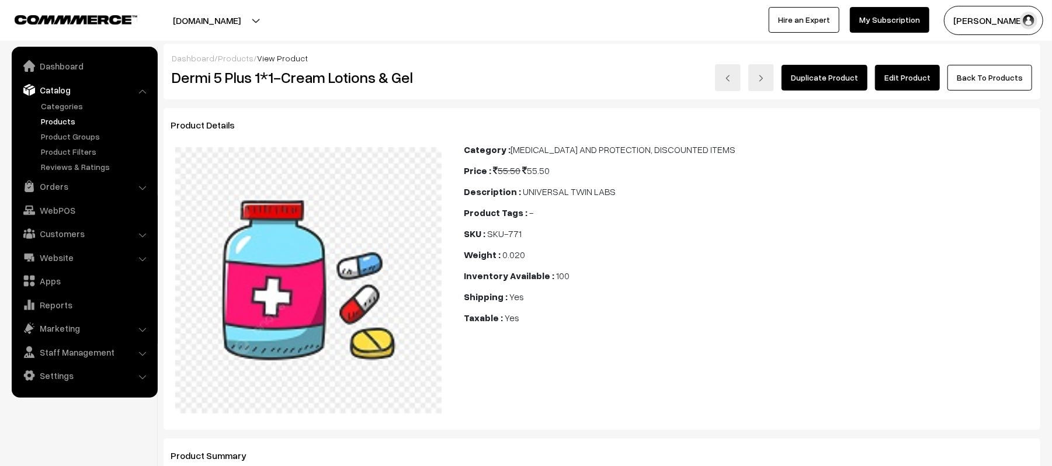
click at [917, 84] on link "Edit Product" at bounding box center [907, 78] width 65 height 26
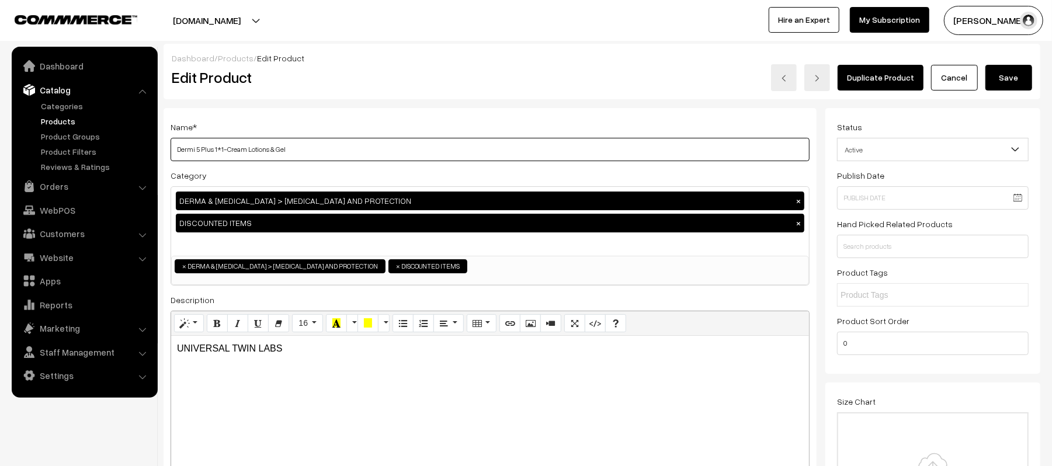
click at [375, 145] on input "Dermi 5 Plus 1*1-Cream Lotions & Gel" at bounding box center [490, 149] width 639 height 23
type input "Dermi 5 Plus Cream"
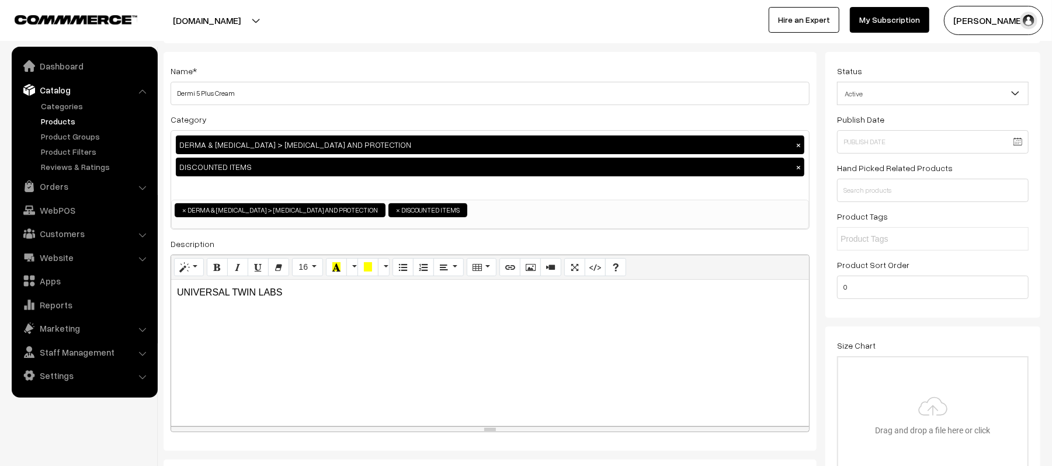
scroll to position [52, 0]
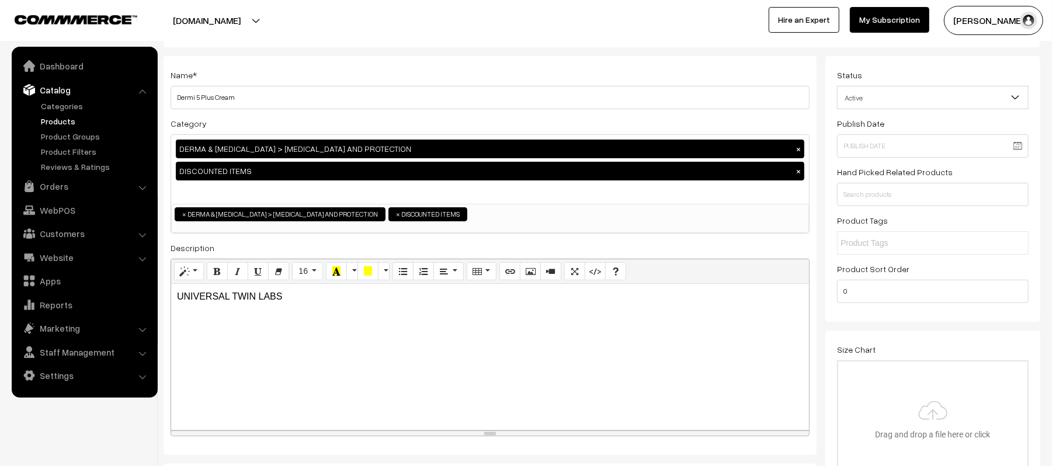
click at [797, 173] on button "×" at bounding box center [798, 171] width 11 height 11
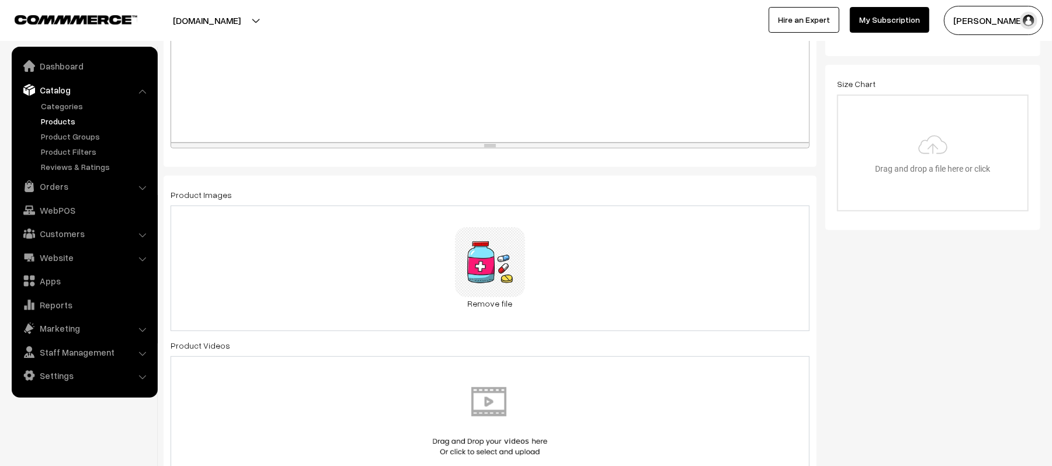
scroll to position [330, 0]
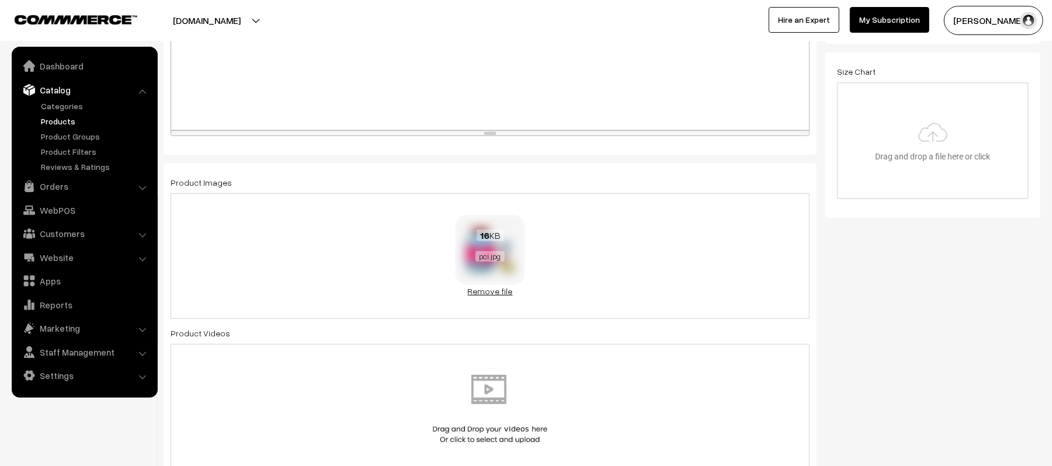
click at [494, 290] on link "Remove file" at bounding box center [490, 291] width 70 height 12
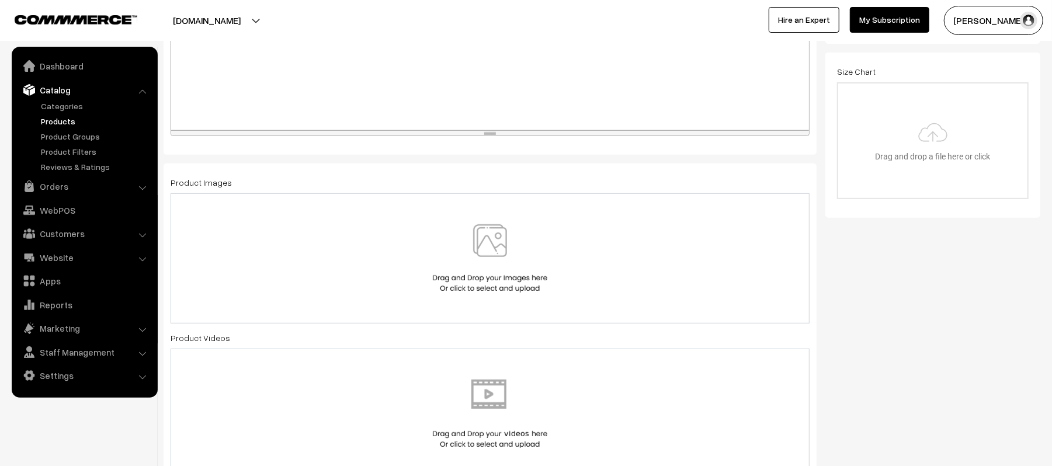
click at [494, 290] on img at bounding box center [490, 258] width 120 height 68
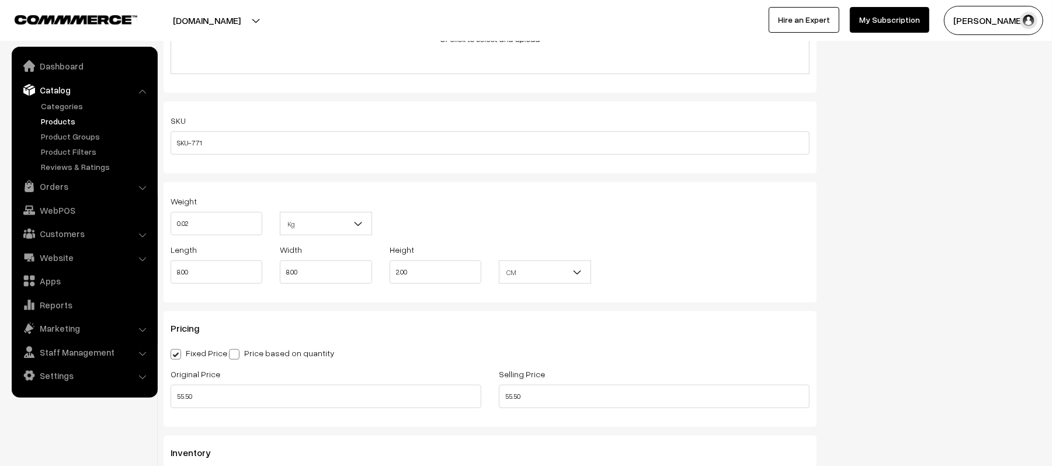
scroll to position [735, 0]
click at [254, 220] on input "0.02" at bounding box center [217, 218] width 92 height 23
type input "0.1"
click at [554, 199] on div "Weight 0.1 Kg Kg" at bounding box center [490, 213] width 657 height 48
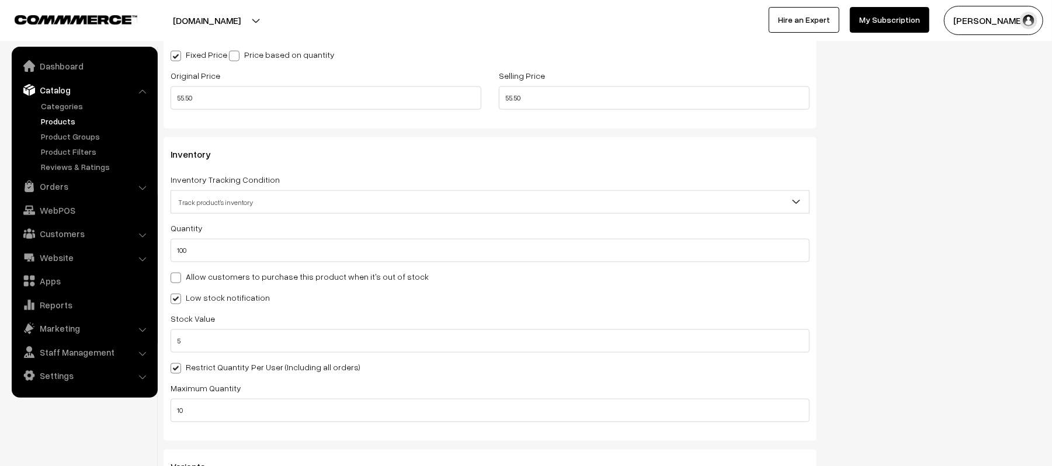
scroll to position [1033, 0]
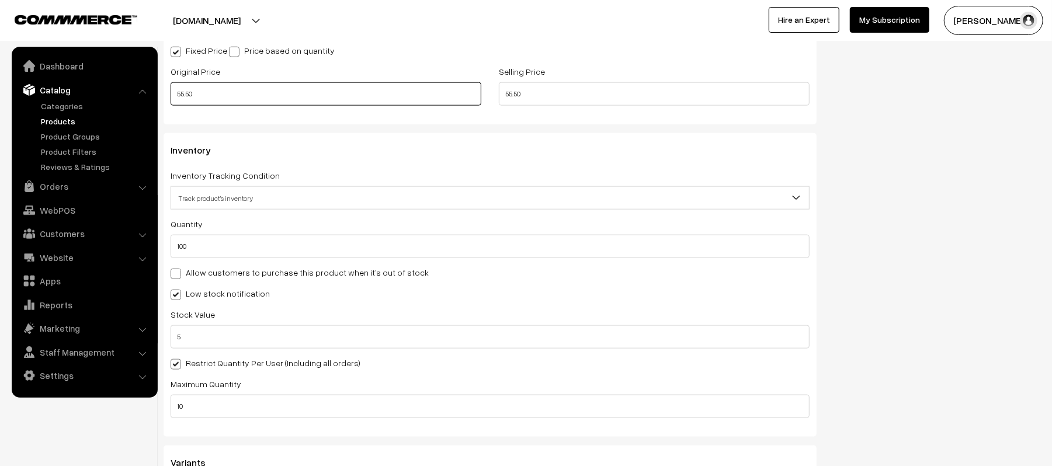
click at [300, 91] on input "55.50" at bounding box center [326, 93] width 311 height 23
type input "54.45"
type input "54.00"
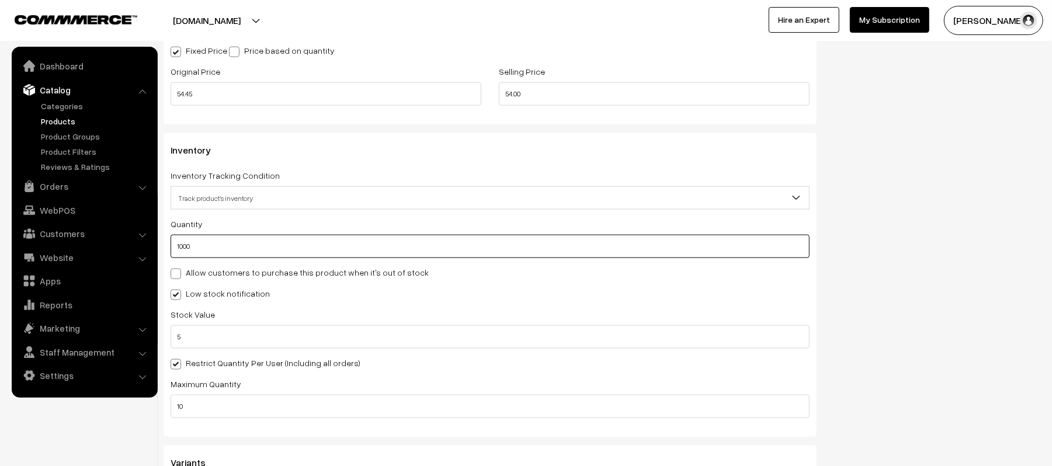
type input "1000"
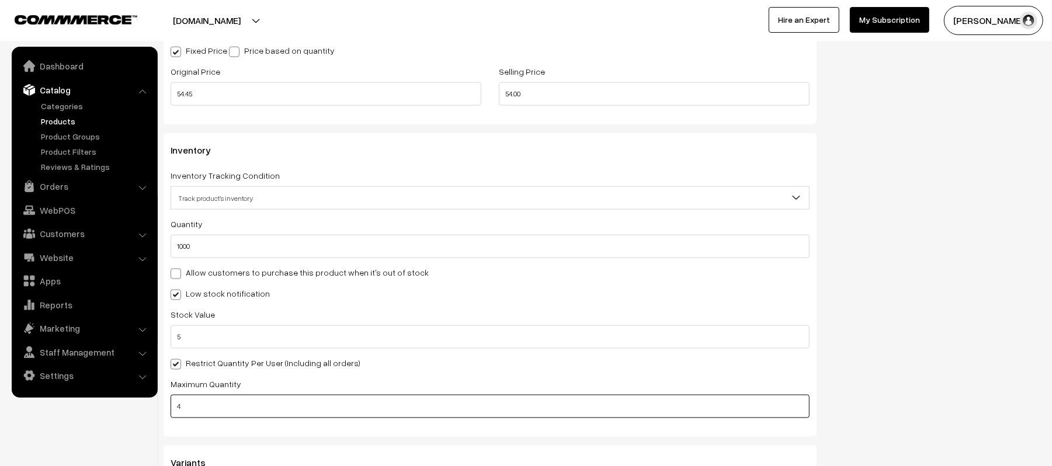
type input "4"
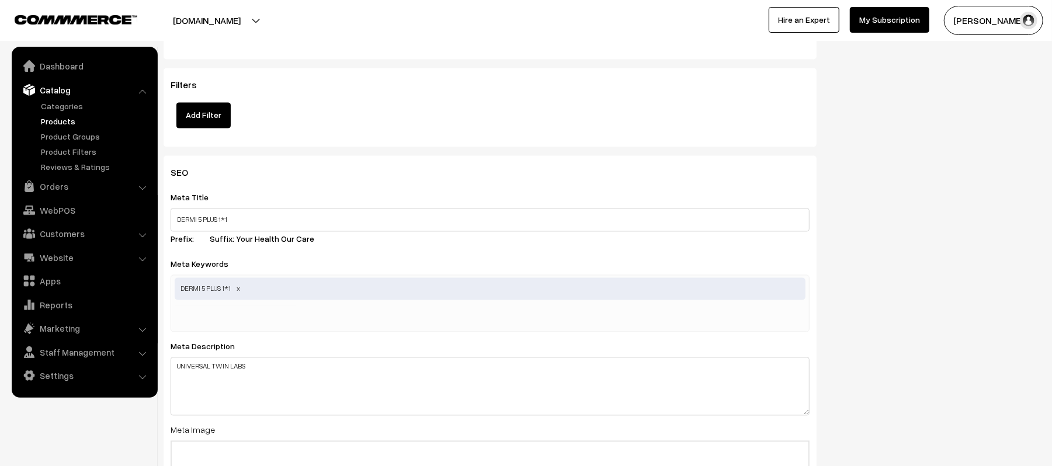
scroll to position [1597, 0]
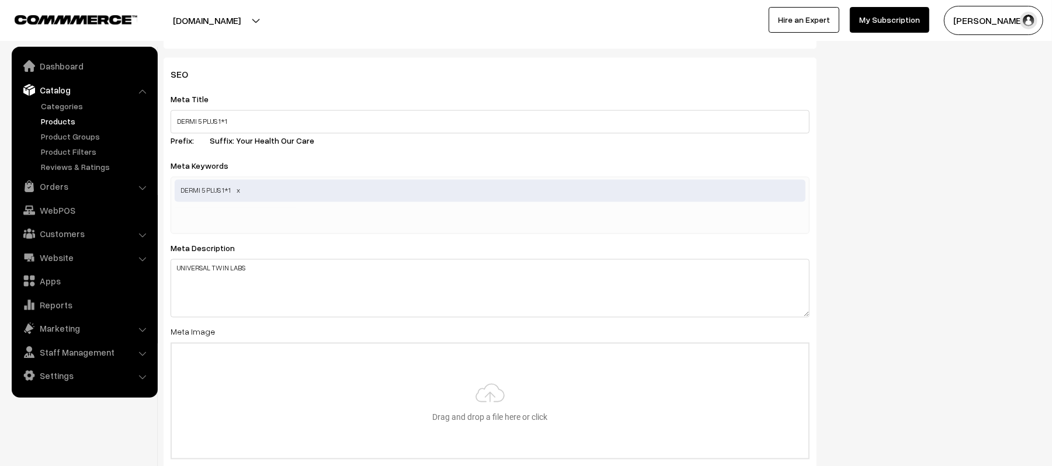
click at [976, 238] on div "SEO Meta Title DERMI 5 PLUS 1*1 Prefix: Suffix: Your Health Our Care Meta Keywo…" at bounding box center [602, 297] width 895 height 480
click at [317, 214] on div "DERMI 5 PLUS 1*1" at bounding box center [490, 204] width 639 height 57
type input "dermi 5 plus cream"
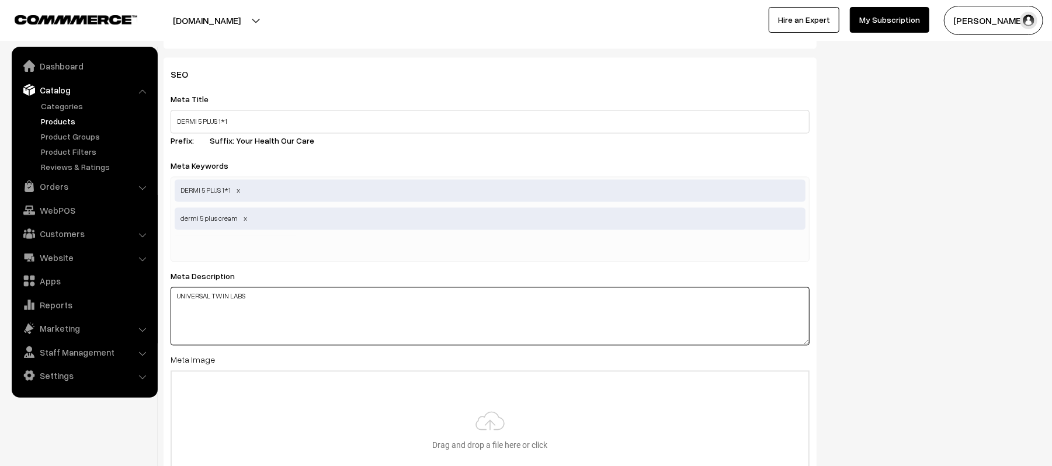
scroll to position [1798, 0]
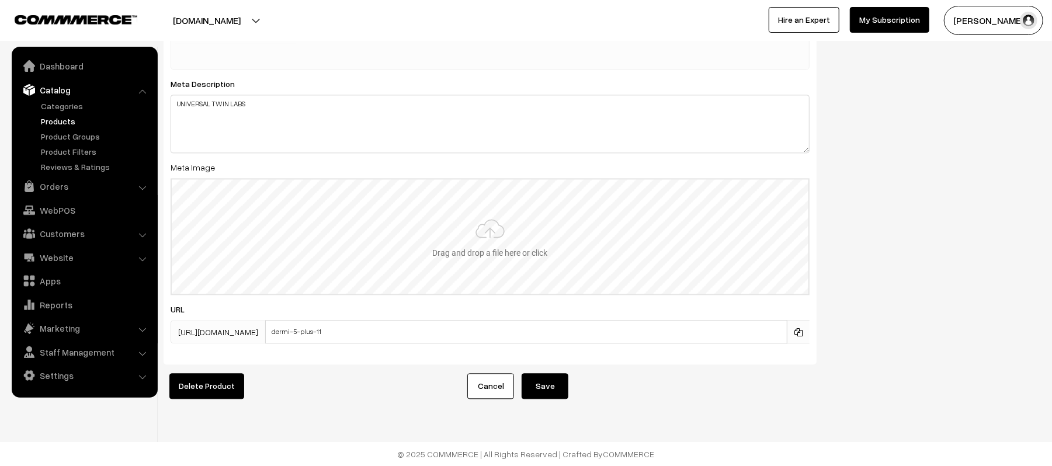
click at [417, 227] on input "file" at bounding box center [490, 236] width 637 height 115
type input "C:\fakepath\DERMI5.jpeg"
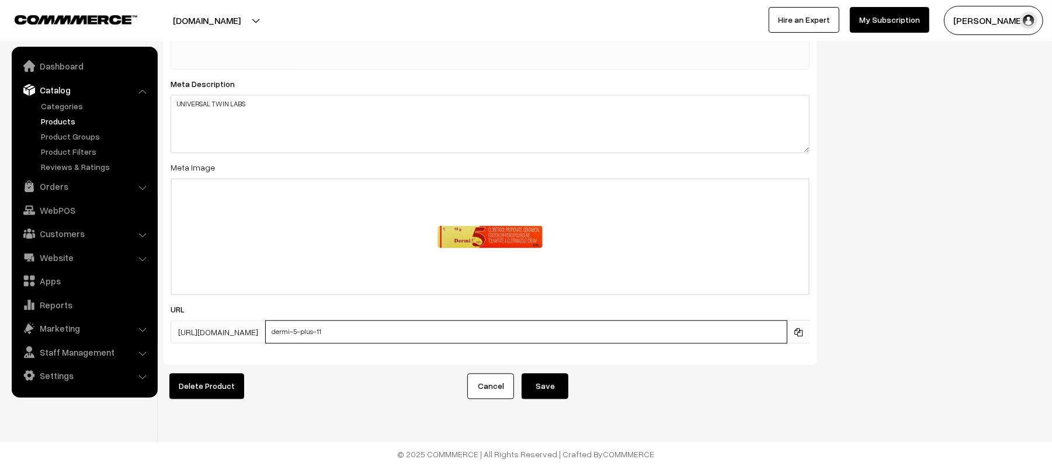
click at [517, 320] on input "dermi-5-plus-11" at bounding box center [526, 331] width 522 height 23
type input "dermi-5-plus"
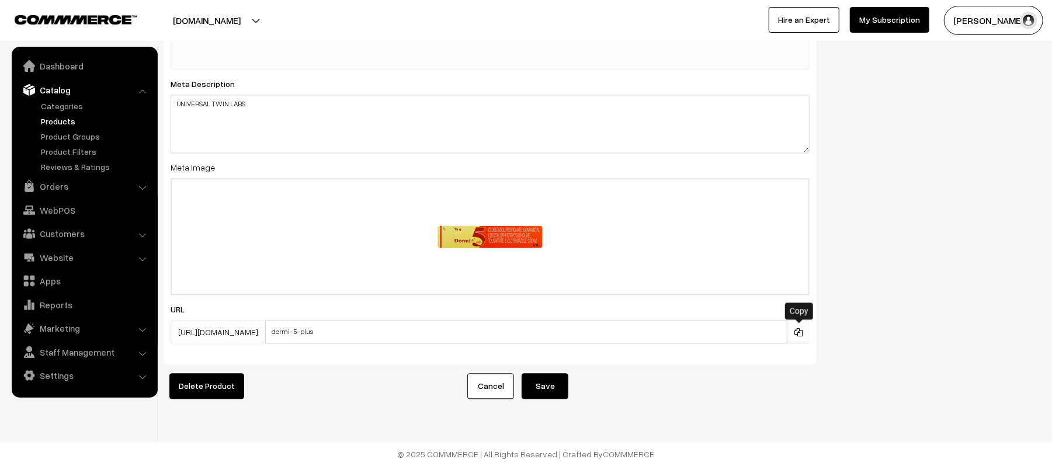
click at [795, 328] on icon at bounding box center [799, 332] width 8 height 8
click at [547, 373] on button "Save" at bounding box center [545, 386] width 47 height 26
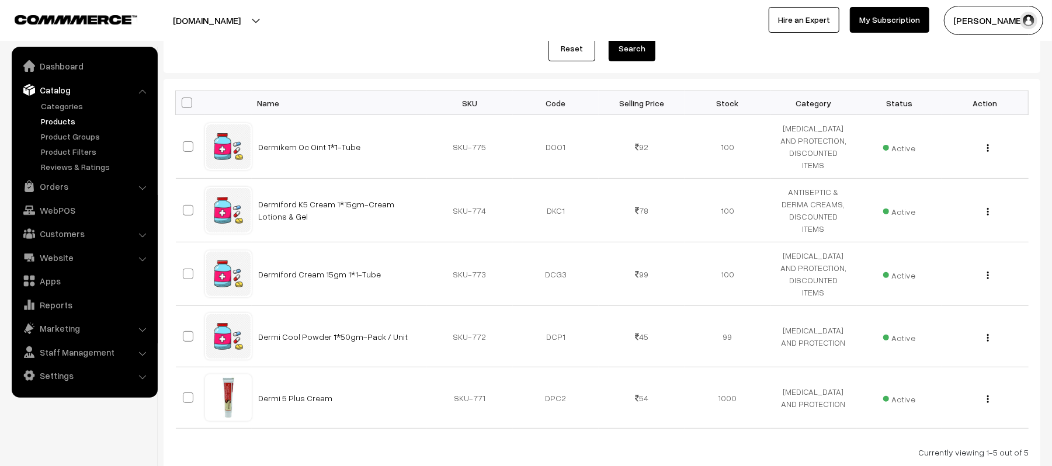
scroll to position [145, 0]
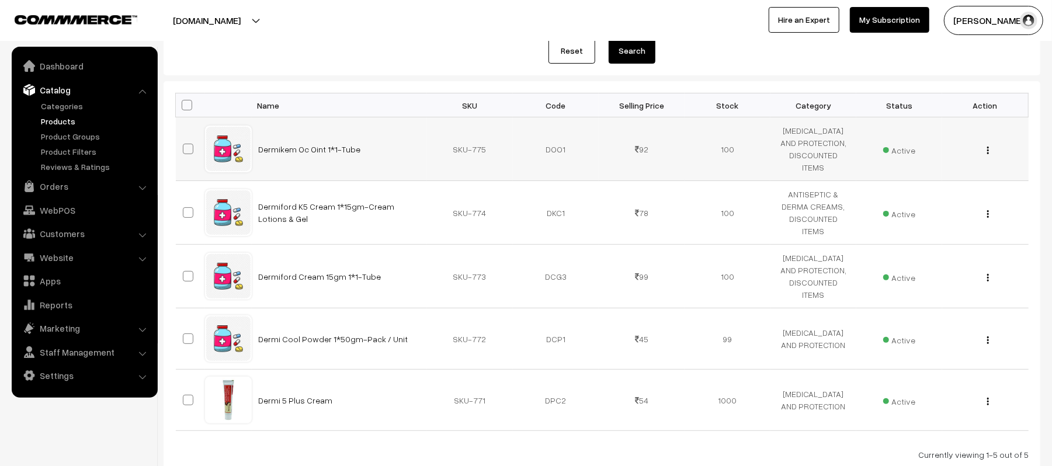
click at [990, 151] on button "button" at bounding box center [988, 149] width 3 height 9
click at [930, 190] on link "Edit" at bounding box center [935, 193] width 99 height 26
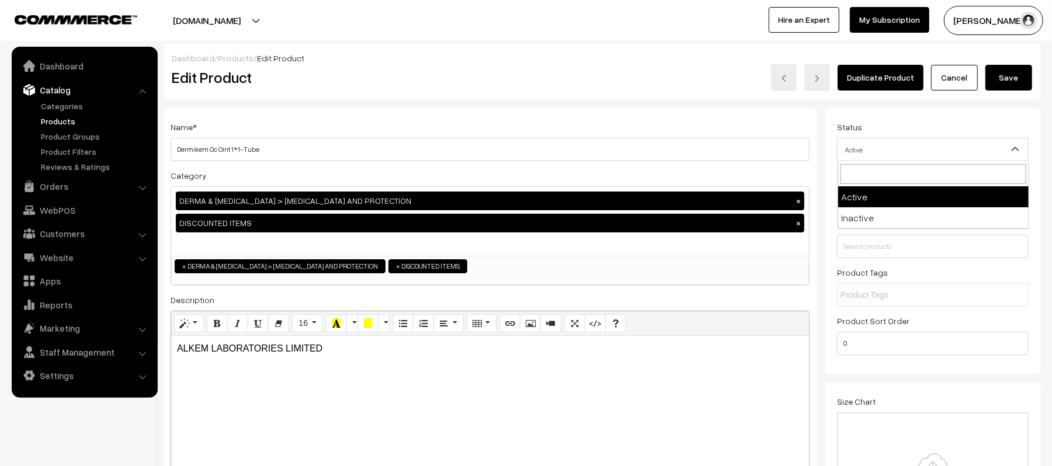
click at [900, 148] on span "Active" at bounding box center [933, 150] width 190 height 20
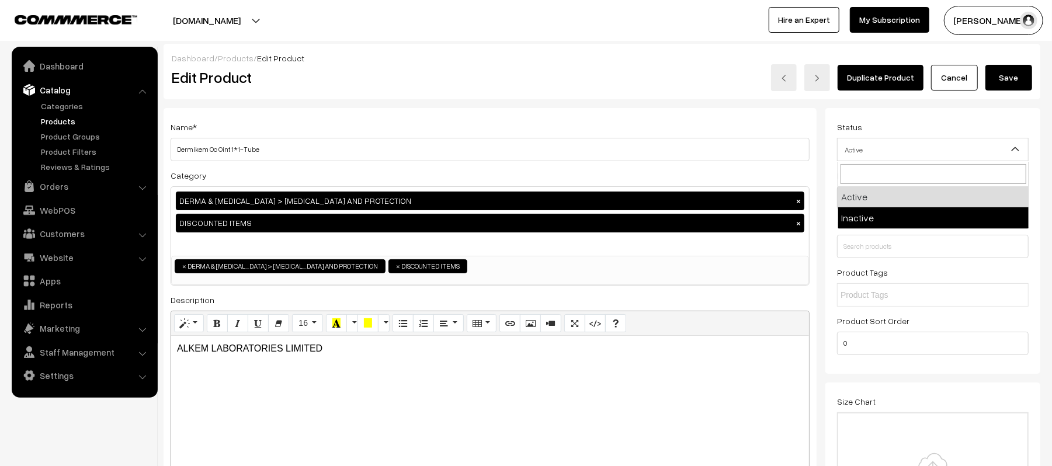
select select "2"
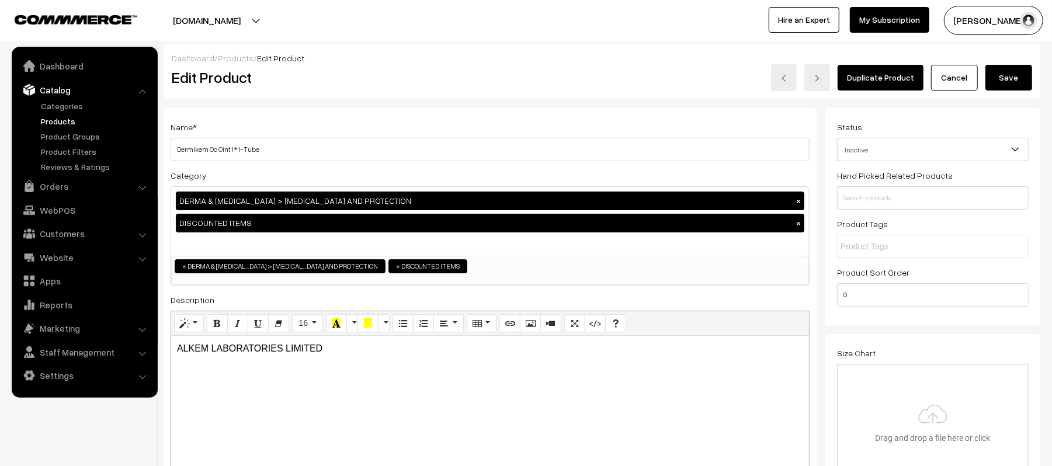
click at [1017, 86] on button "Save" at bounding box center [1009, 78] width 47 height 26
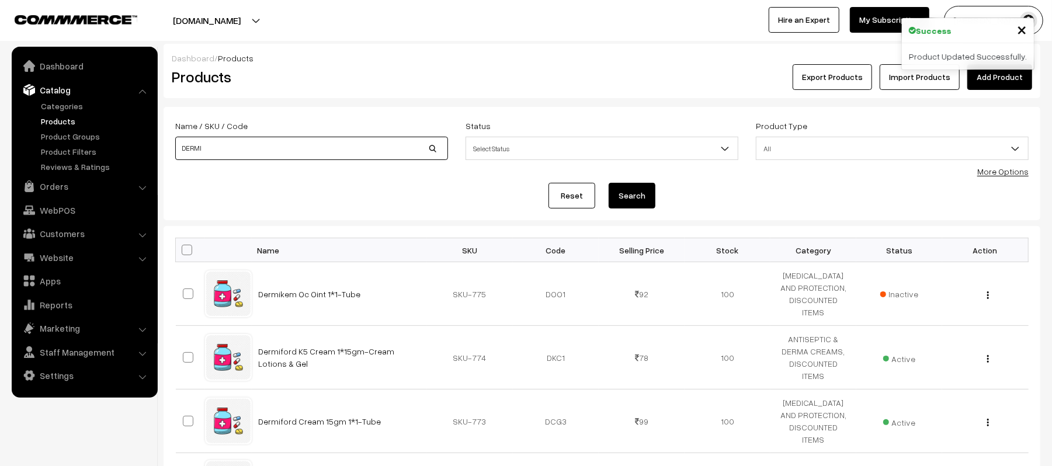
click at [219, 155] on input "DERMI" at bounding box center [311, 148] width 273 height 23
click at [609, 183] on button "Search" at bounding box center [632, 196] width 47 height 26
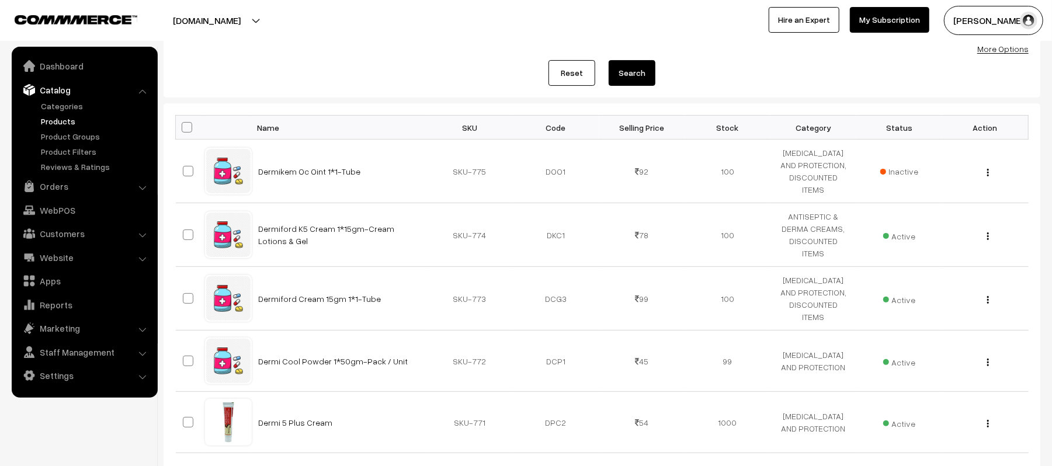
scroll to position [131, 0]
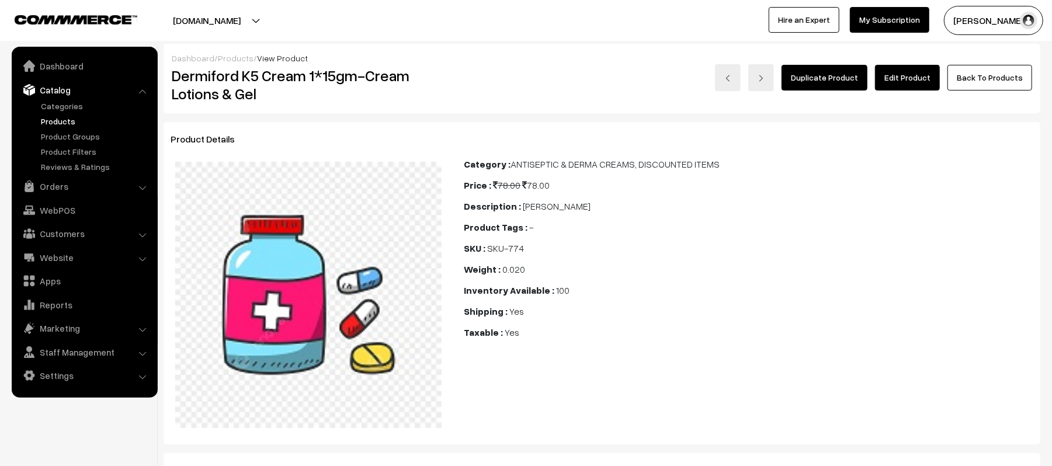
click at [908, 82] on link "Edit Product" at bounding box center [907, 78] width 65 height 26
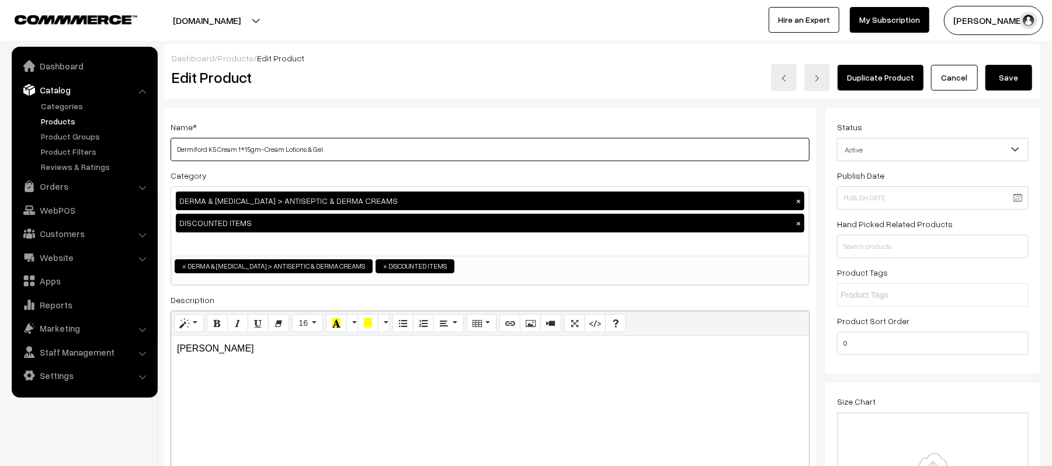
click at [391, 143] on input "Dermiford K5 Cream 1*15gm-Cream Lotions & Gel" at bounding box center [490, 149] width 639 height 23
click at [391, 143] on input "Dermiford K5 Cream 15gm" at bounding box center [490, 149] width 639 height 23
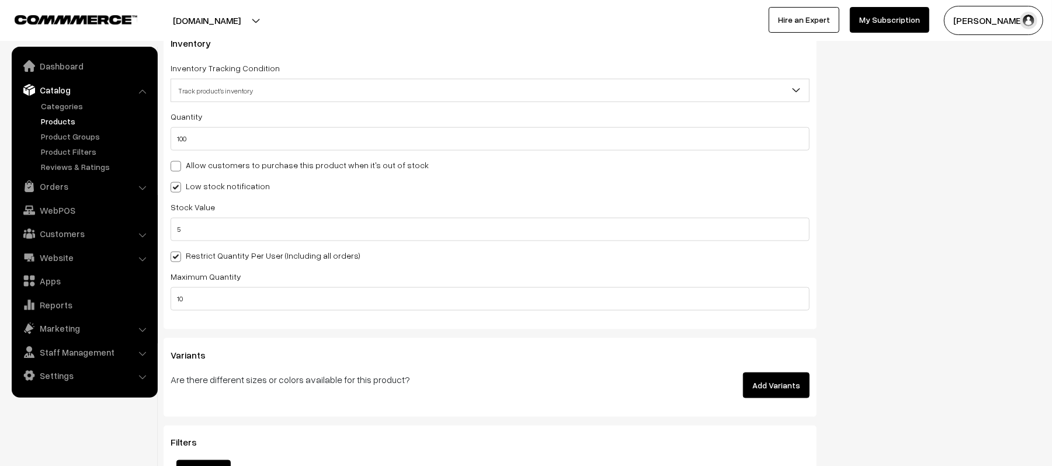
scroll to position [1167, 0]
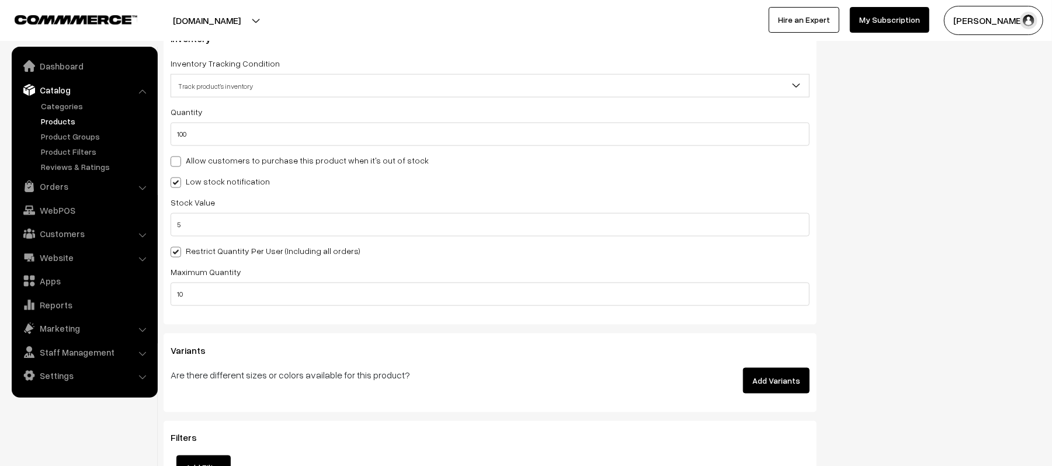
type input "Dermiford K5 Cream 15gm"
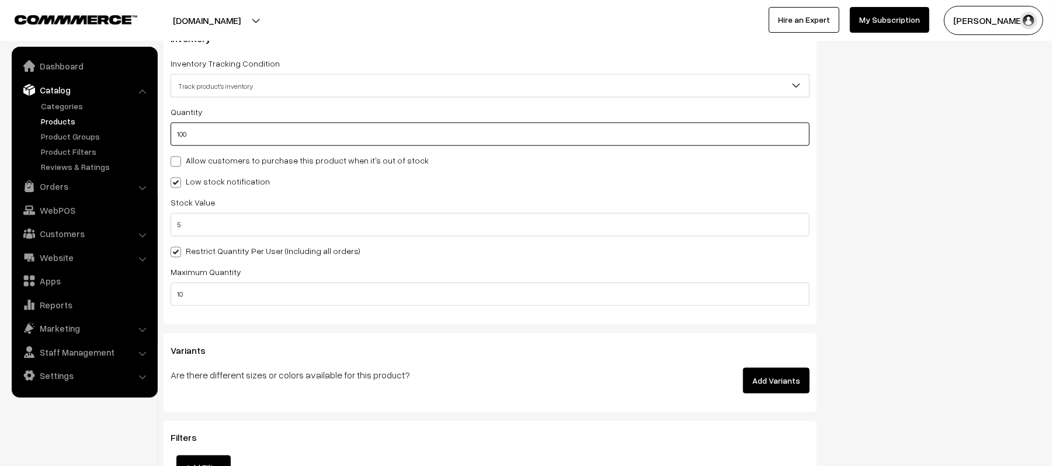
click at [289, 138] on input "100" at bounding box center [490, 134] width 639 height 23
type input "1000"
type input "1100"
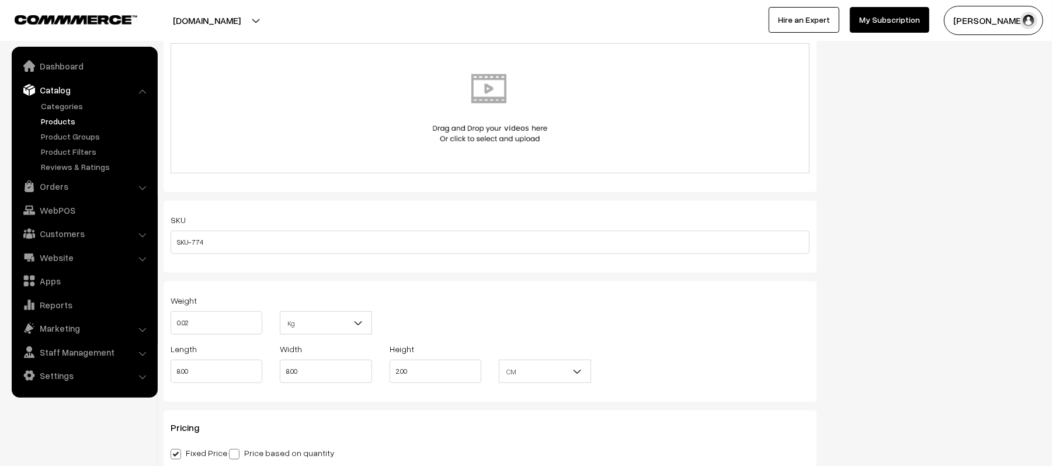
scroll to position [646, 0]
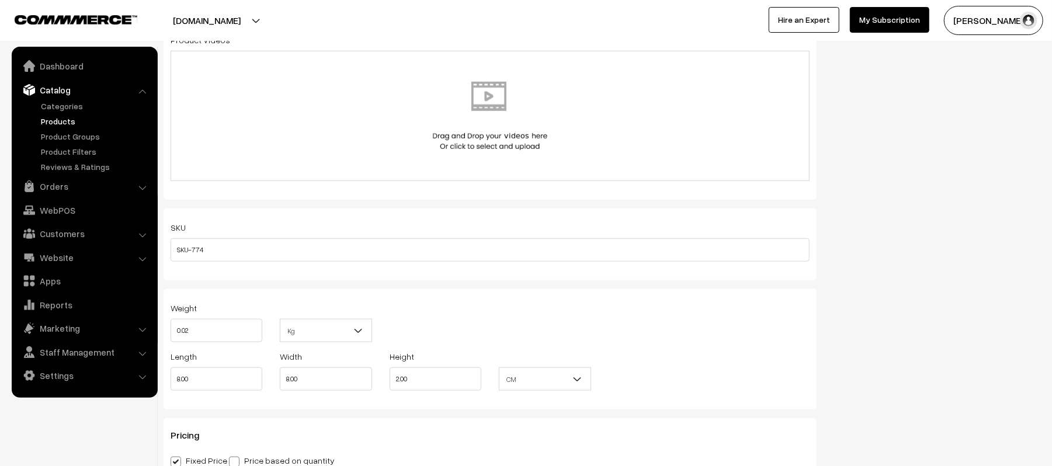
type input "1000"
click at [230, 325] on input "0.02" at bounding box center [217, 330] width 92 height 23
type input "0.1"
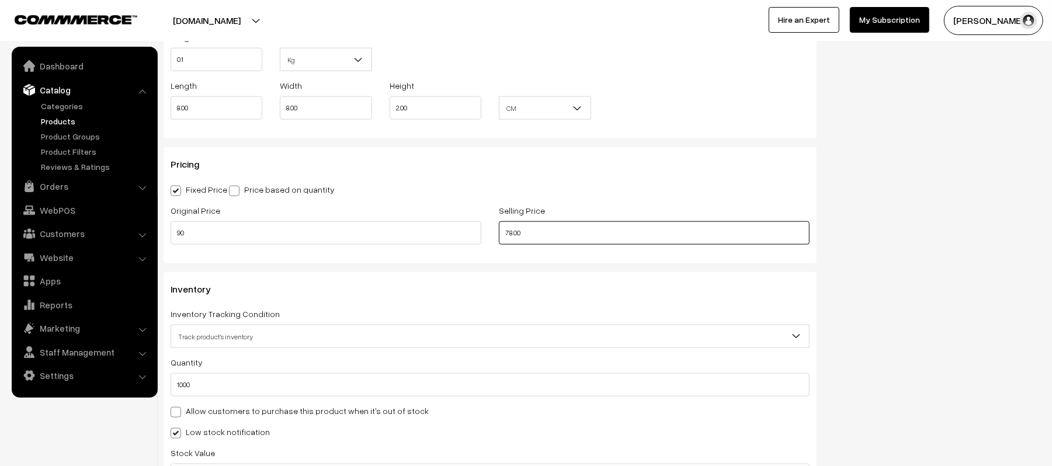
type input "90.00"
type input "80.00"
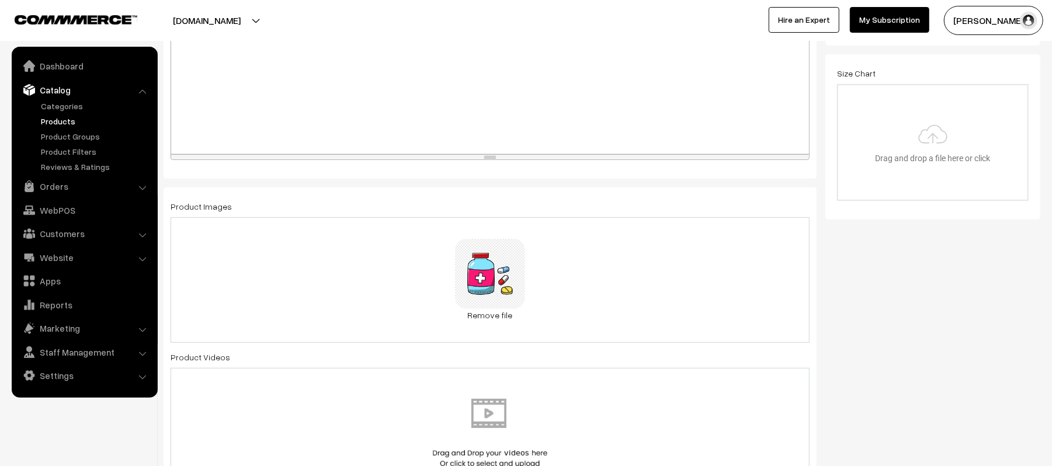
scroll to position [356, 0]
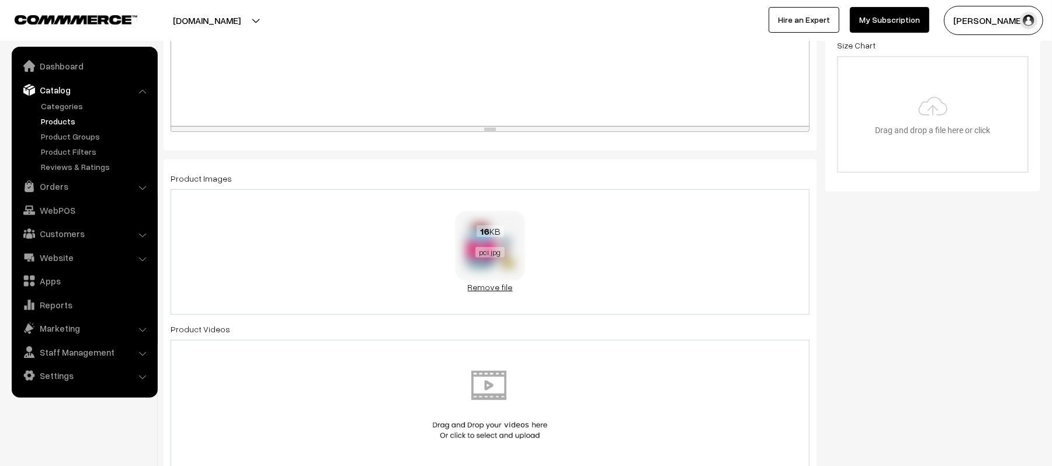
click at [493, 291] on link "Remove file" at bounding box center [490, 287] width 70 height 12
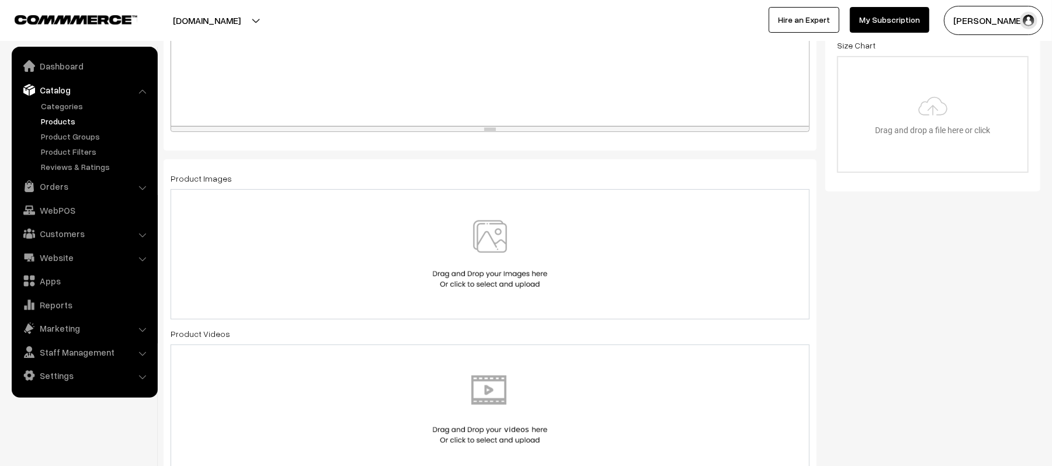
click at [361, 241] on div at bounding box center [490, 254] width 615 height 68
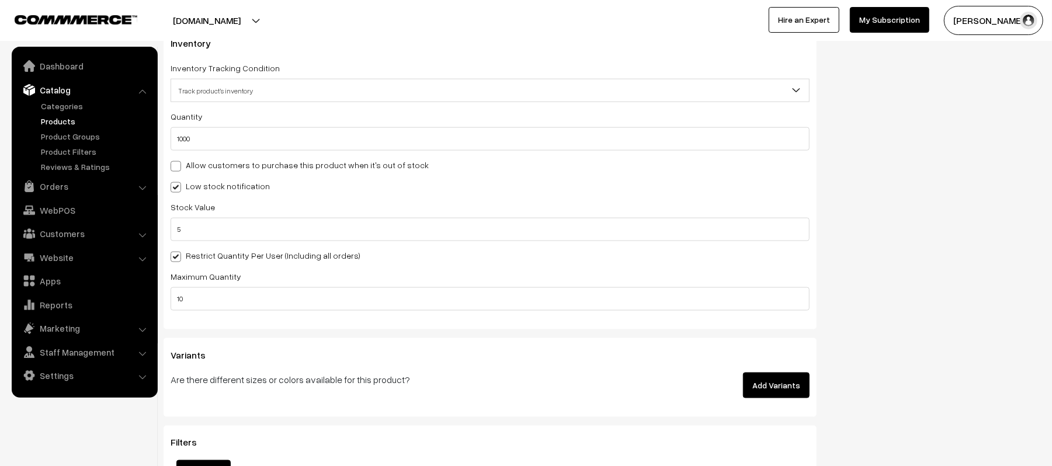
scroll to position [1171, 0]
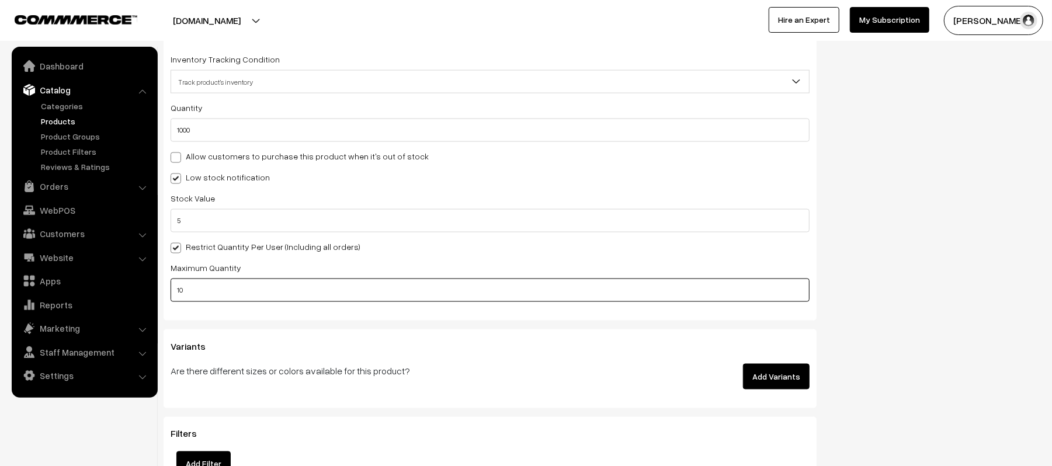
click at [209, 280] on input "10" at bounding box center [490, 290] width 639 height 23
type input "4"
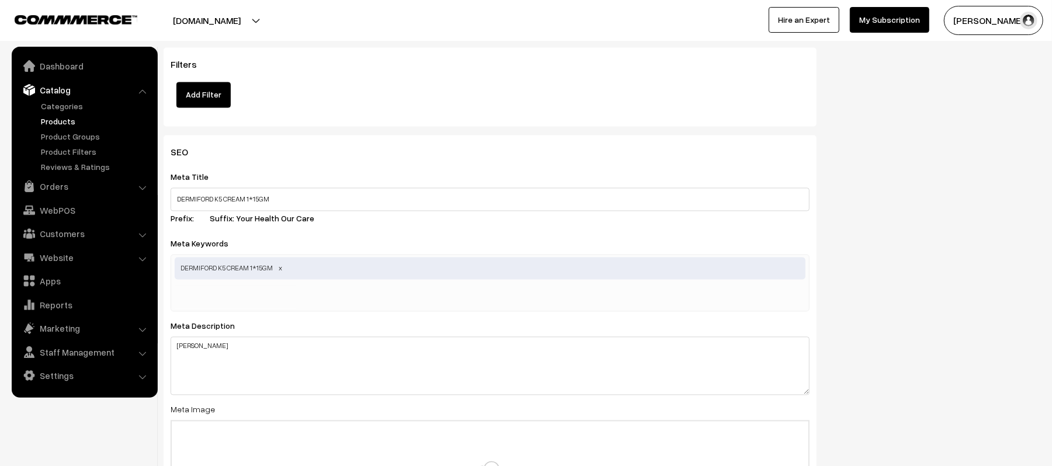
scroll to position [1545, 0]
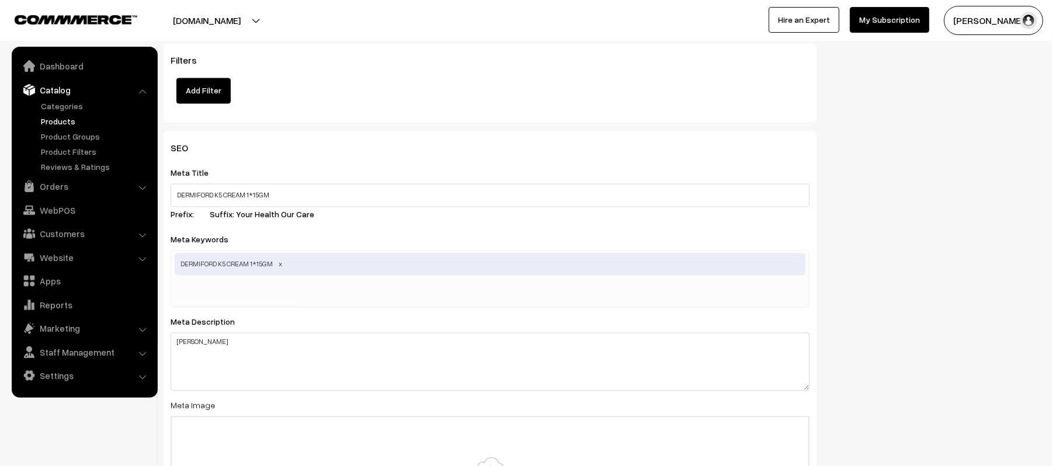
click at [410, 290] on div "DERMIFORD K5 CREAM 1*15GM" at bounding box center [490, 279] width 639 height 57
paste input "Dermiford K5 Cream 15gm"
type input "Dermiford K5 Cream 15gm"
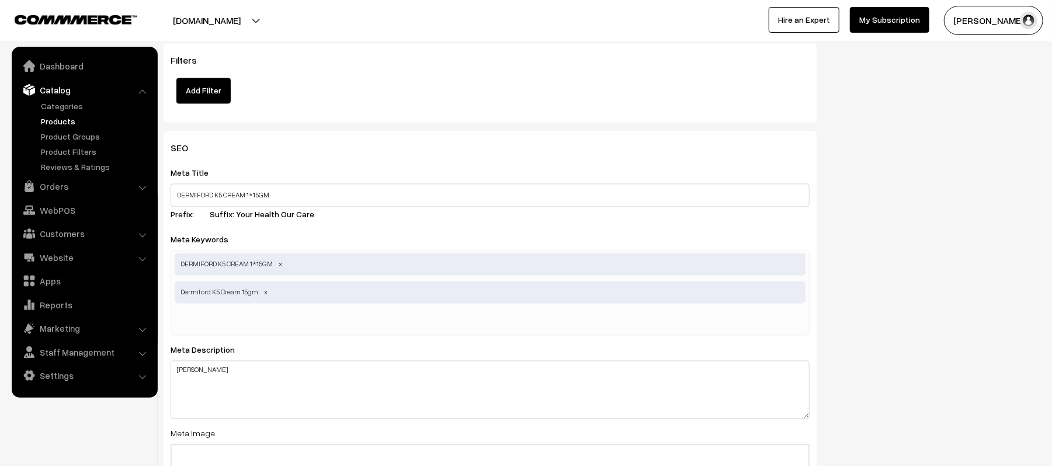
paste input "Dermiford K5 Cream 15gm"
type input "Dermiford K5 Cream"
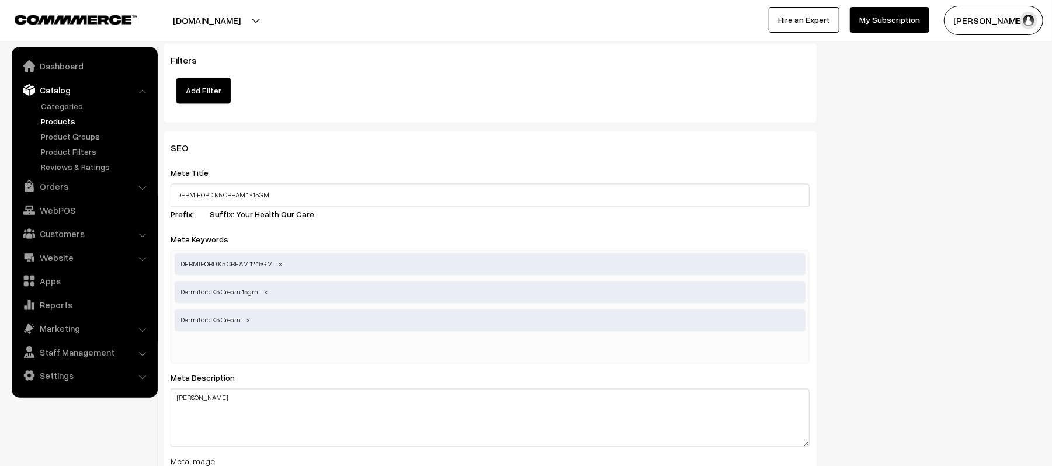
paste input "Dermiford K5 Cream 15gm"
type input "Dermiford K5 Cream 15 gm"
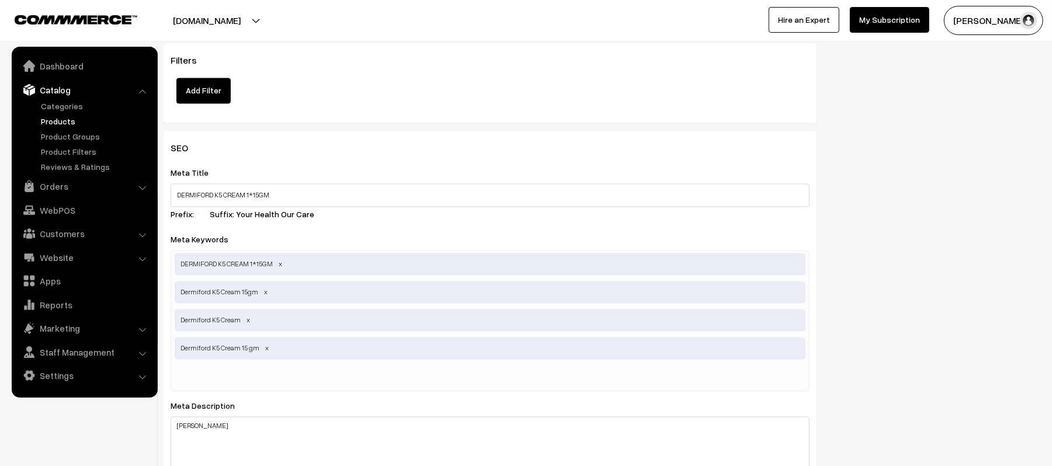
paste input "Dermiford K5 Cream 15gm"
type input "Dermiford K5 Crem"
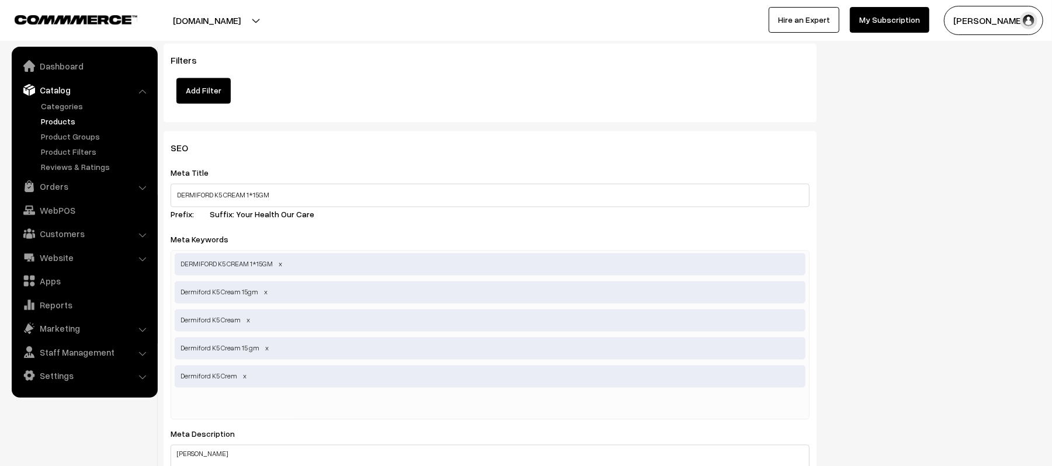
paste input "Dermiford K5 Cream 15gm"
type input "Dermiford K5"
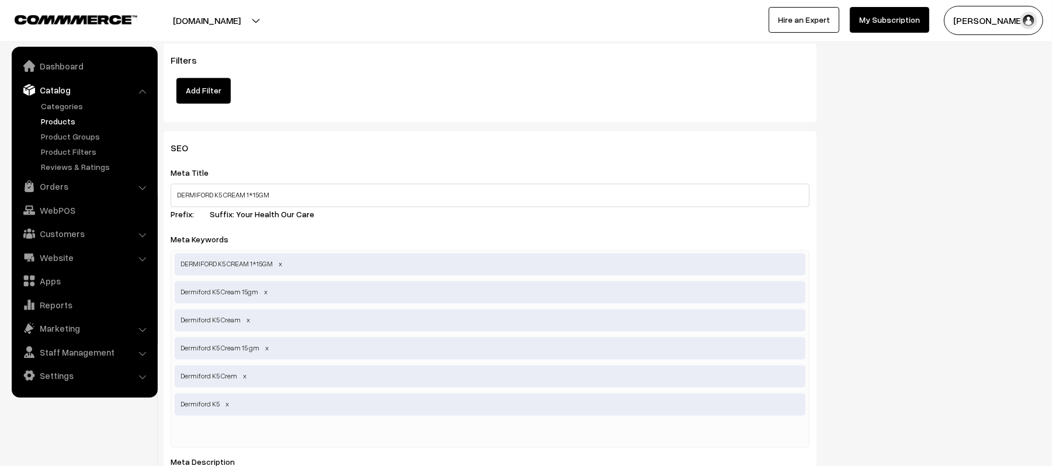
paste input "Dermiford K5 Cream 15gm"
type input "Dermiford K5 Cream 15 gm"
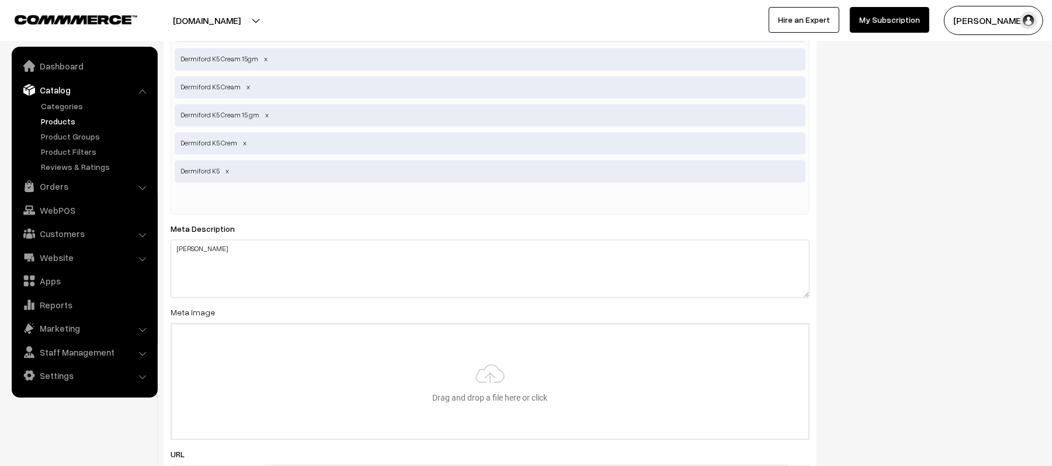
scroll to position [1856, 0]
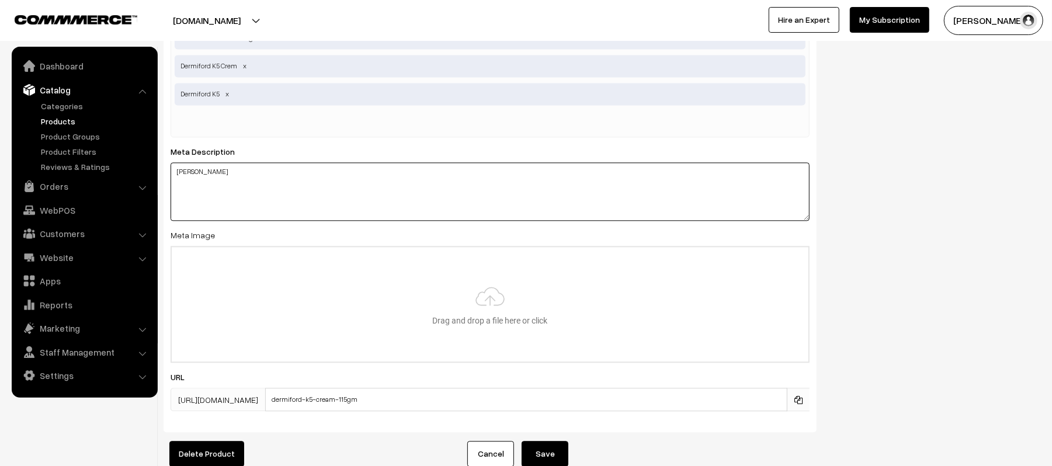
click at [435, 193] on textarea "BANFORD" at bounding box center [490, 191] width 639 height 58
paste textarea "Dermiford K5 Cream 15gm"
type textarea "BANFORD - Dermiford K5 Cream 15gm"
click at [591, 301] on input "file" at bounding box center [490, 304] width 637 height 115
type input "C:\fakepath\dermiford k5.jpeg"
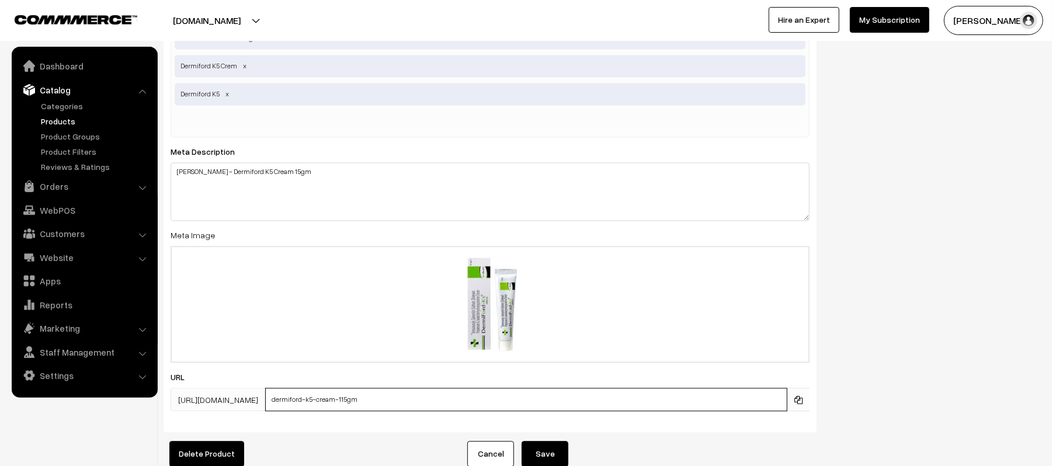
click at [526, 398] on input "dermiford-k5-cream-115gm" at bounding box center [526, 399] width 522 height 23
type input "Dermiford-k5-cream"
click at [540, 458] on button "Save" at bounding box center [545, 454] width 47 height 26
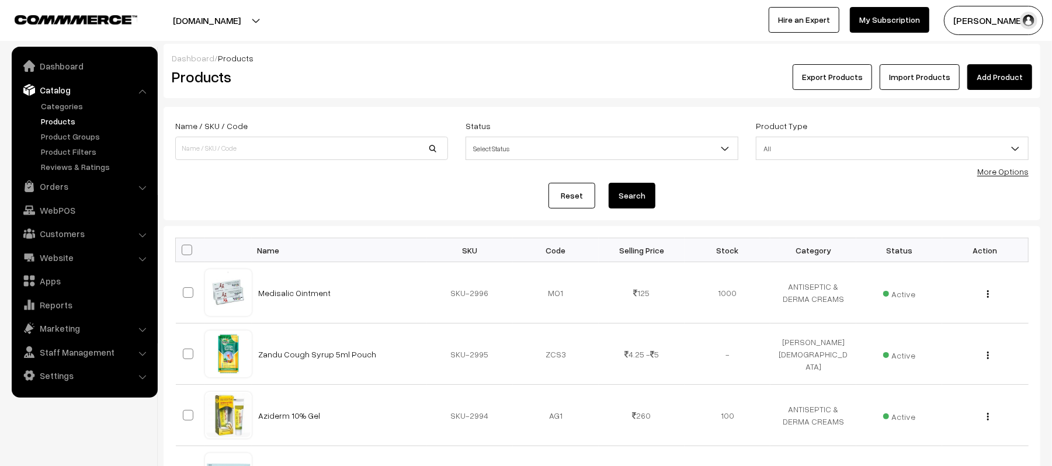
click at [377, 185] on div "Reset Search" at bounding box center [602, 196] width 854 height 26
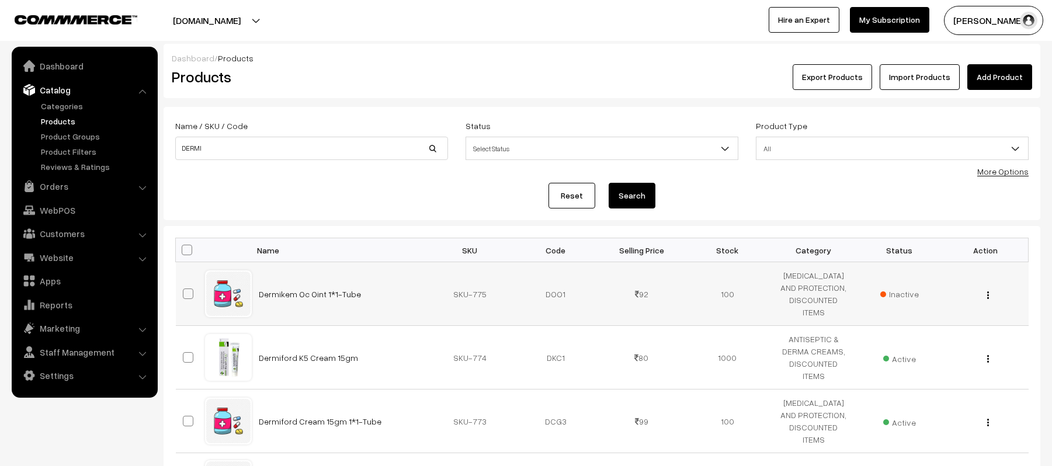
scroll to position [131, 0]
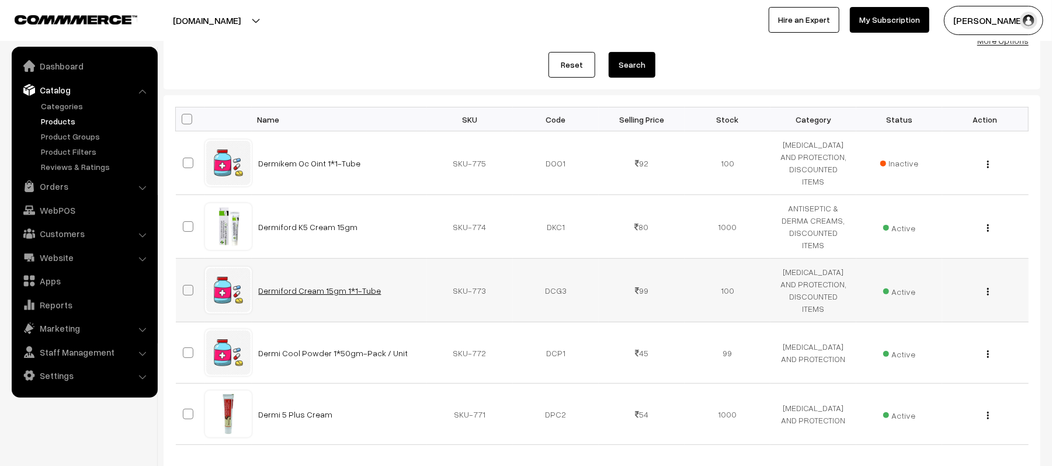
click at [314, 286] on link "Dermiford Cream 15gm 1*1-Tube" at bounding box center [320, 291] width 123 height 10
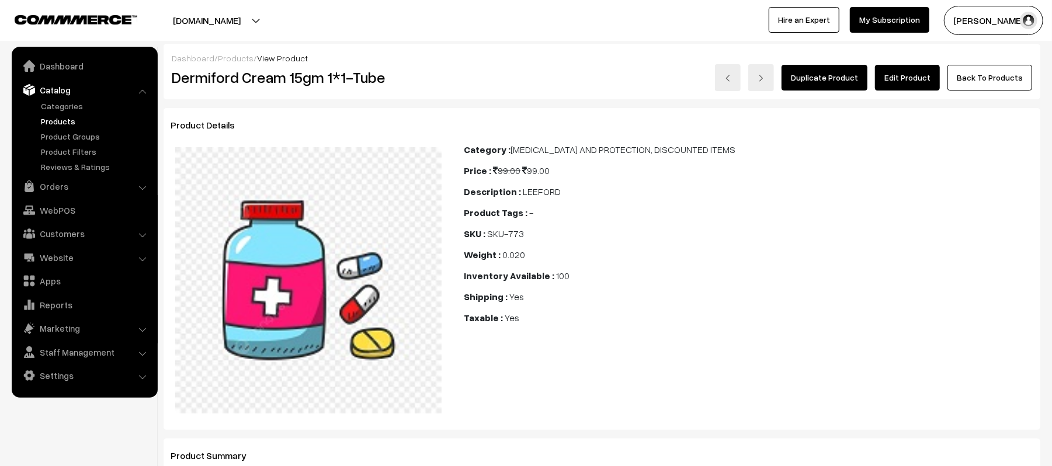
click at [907, 79] on link "Edit Product" at bounding box center [907, 78] width 65 height 26
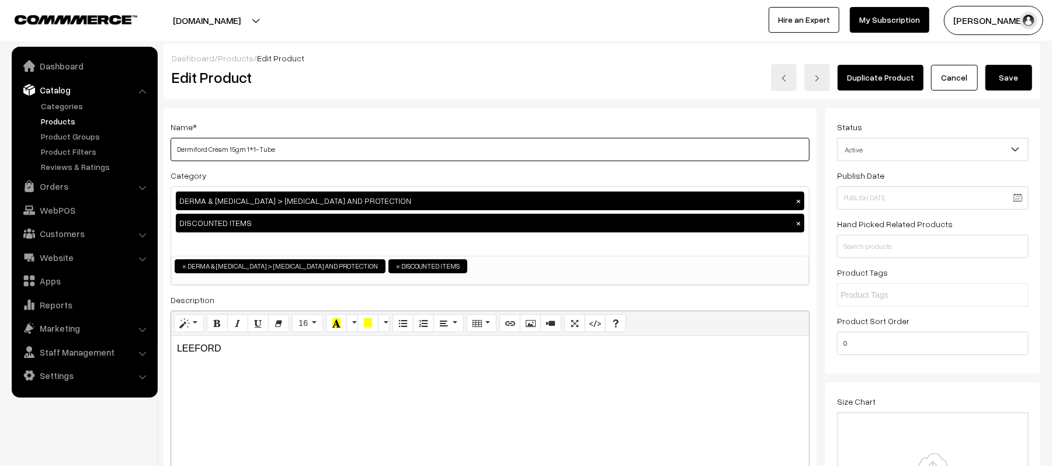
click at [408, 152] on input "Dermiford Cream 15gm 1*1-Tube" at bounding box center [490, 149] width 639 height 23
type input "Dermiford Cream 15gm"
click at [797, 224] on button "×" at bounding box center [798, 223] width 11 height 11
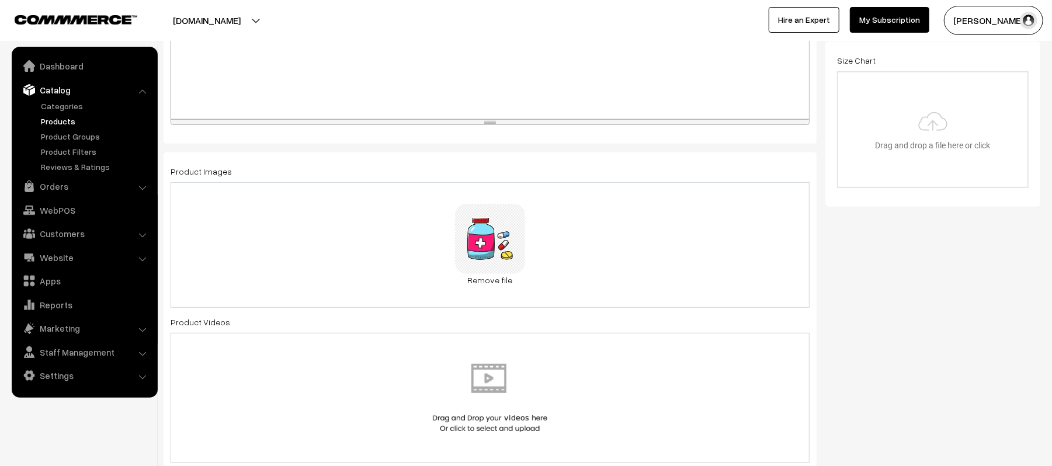
scroll to position [381, 0]
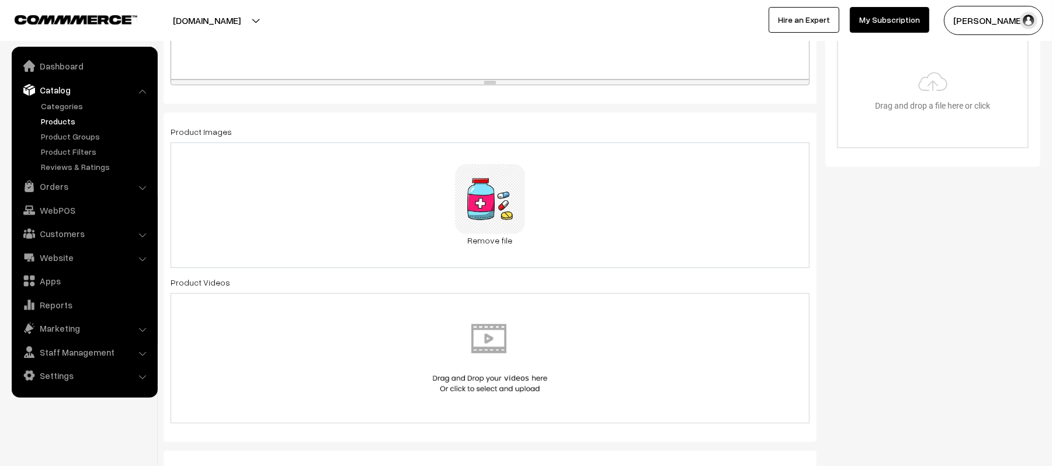
click at [487, 250] on div "16 KB pci.jpg Check Error Remove file" at bounding box center [490, 206] width 639 height 126
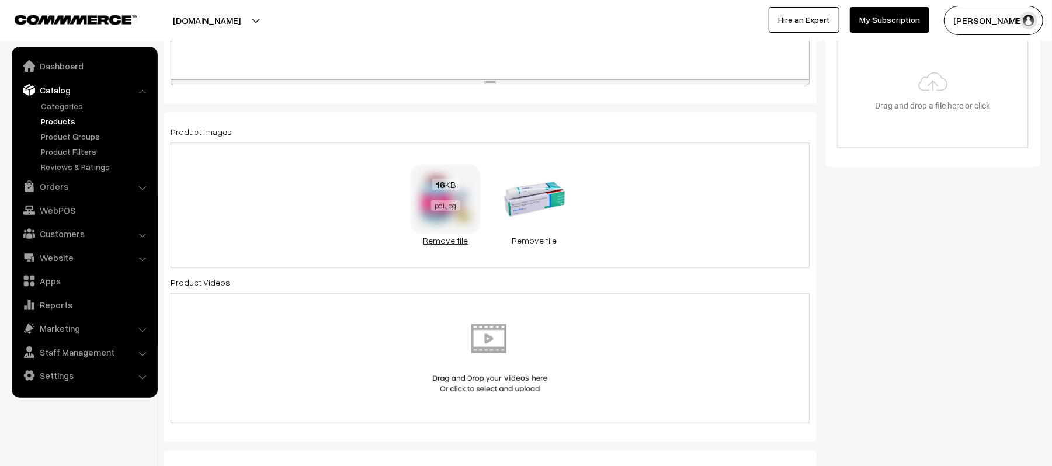
click at [445, 238] on link "Remove file" at bounding box center [446, 240] width 70 height 12
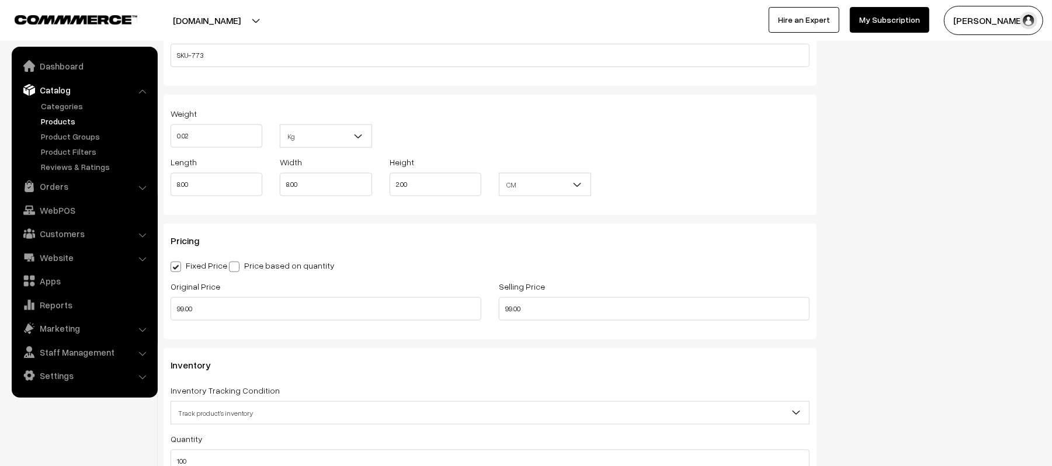
scroll to position [841, 0]
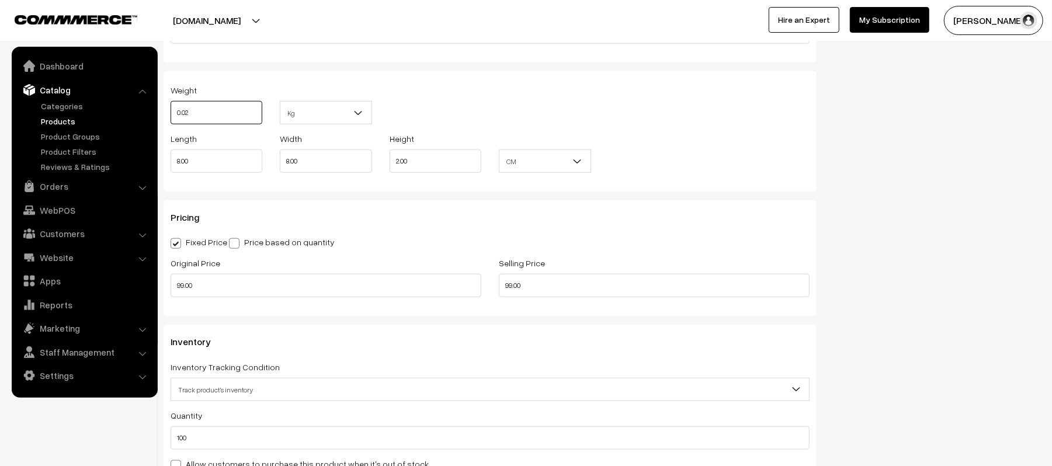
click at [215, 122] on input "0.02" at bounding box center [217, 112] width 92 height 23
type input "0.1"
click at [501, 131] on div "Weight 0.1 Kg Kg" at bounding box center [490, 107] width 657 height 48
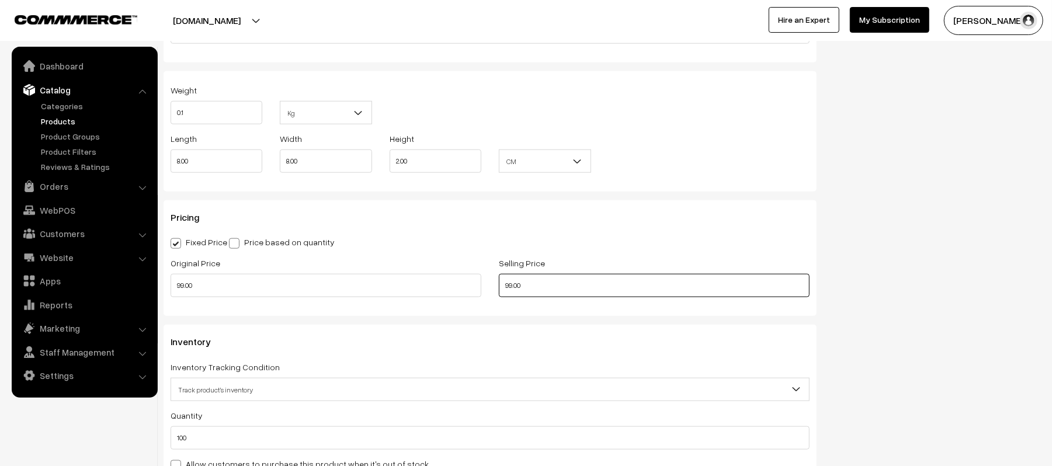
click at [547, 284] on input "99.00" at bounding box center [654, 285] width 311 height 23
type input "90.00"
click at [670, 233] on div "Pricing Fixed Price Price based on quantity Original Price 99.00 Selling Price …" at bounding box center [490, 258] width 653 height 116
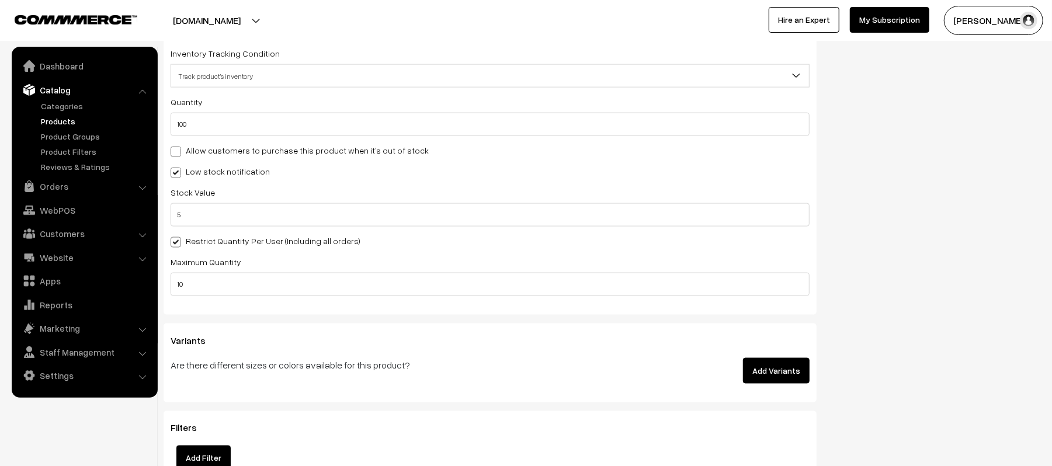
scroll to position [1179, 0]
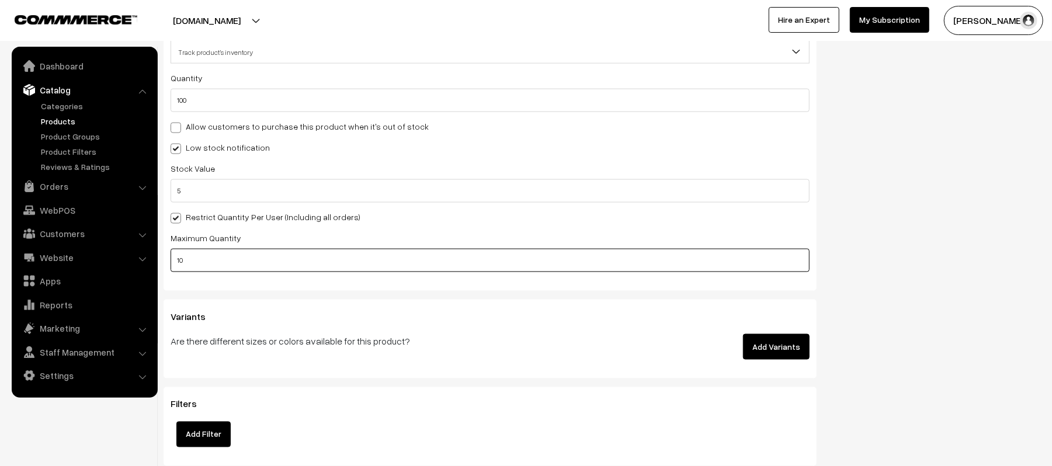
click at [330, 251] on input "10" at bounding box center [490, 260] width 639 height 23
type input "4"
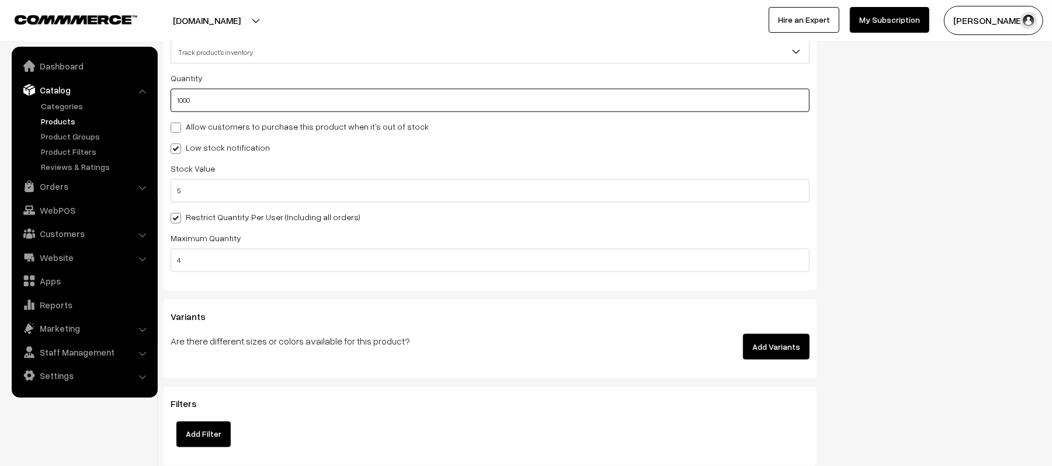
type input "1000"
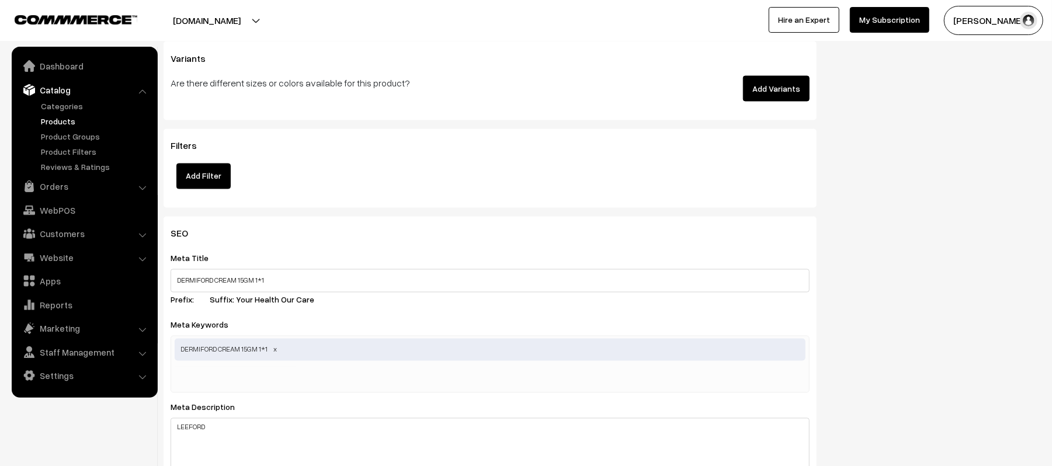
scroll to position [1441, 0]
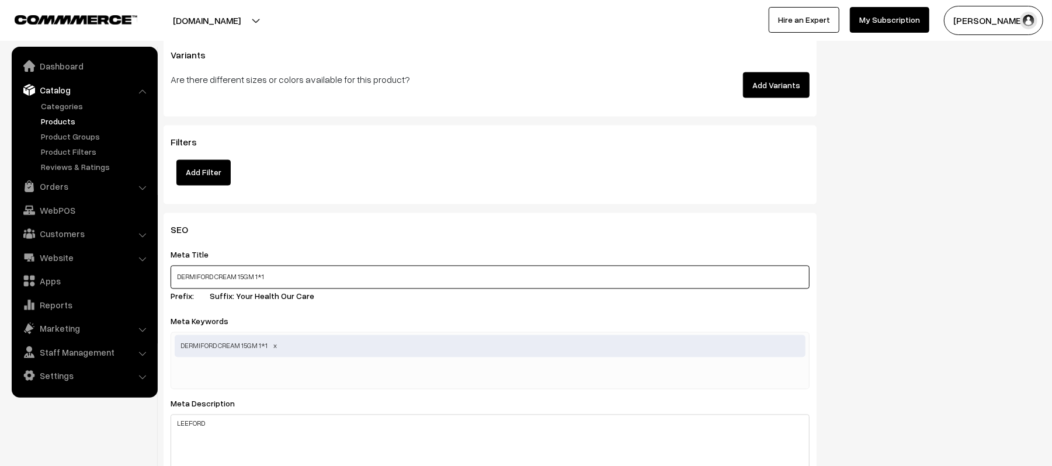
click at [360, 276] on input "DERMIFORD CREAM 15GM 1*1" at bounding box center [490, 277] width 639 height 23
type input "DERMIFORD CREAM 15GM"
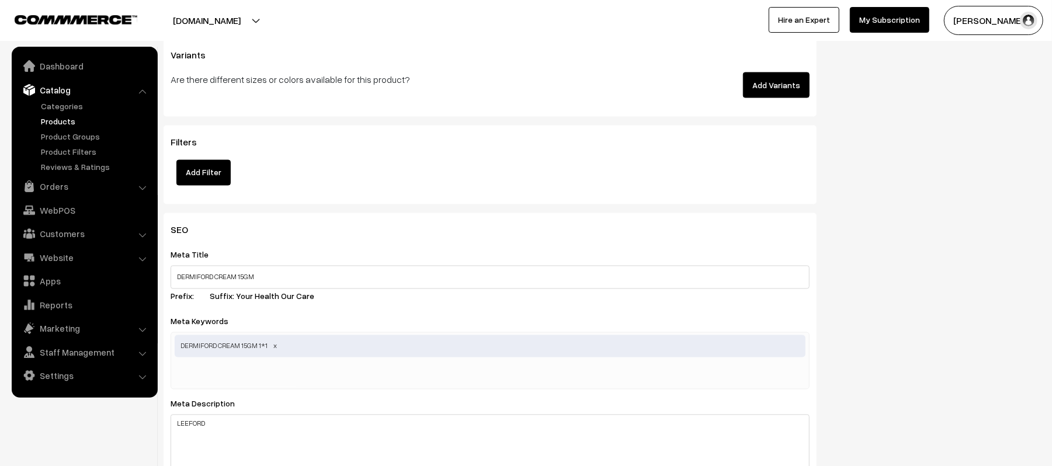
click at [228, 367] on input "text" at bounding box center [236, 374] width 122 height 23
paste input "Dermiford Cream 15gm"
type input "Dermiford Cream 15gm"
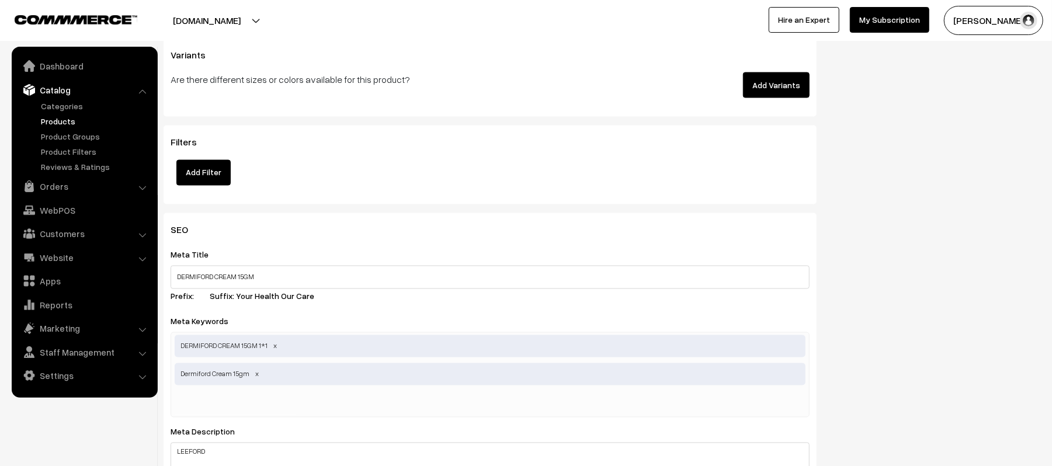
paste input "Dermiford Cream 15gm"
type input "Dermiford Cream 15 gm"
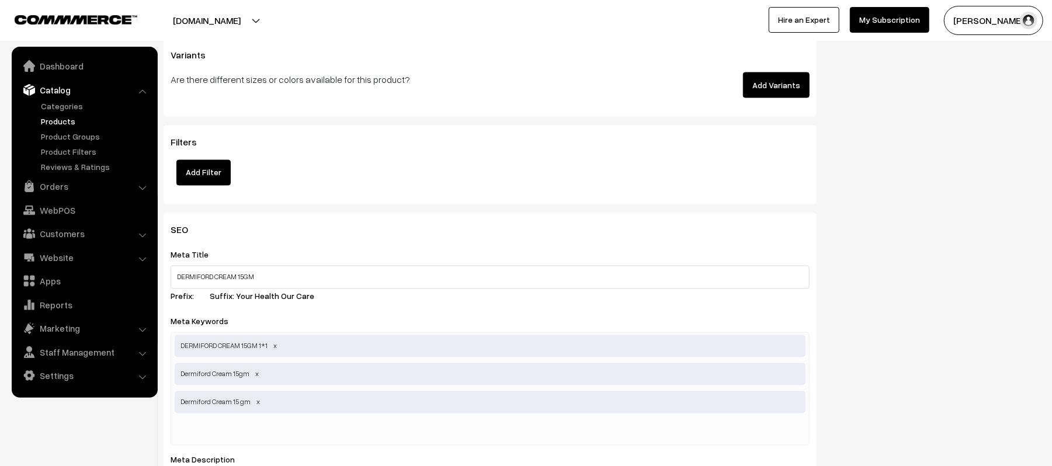
paste input "Dermiford Cream 15gm"
type input "Dermiford Cream"
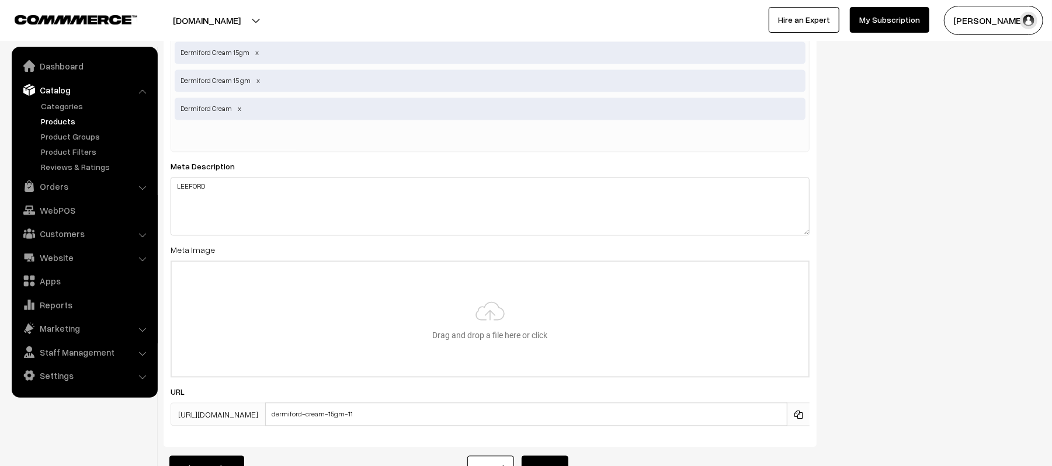
scroll to position [1783, 0]
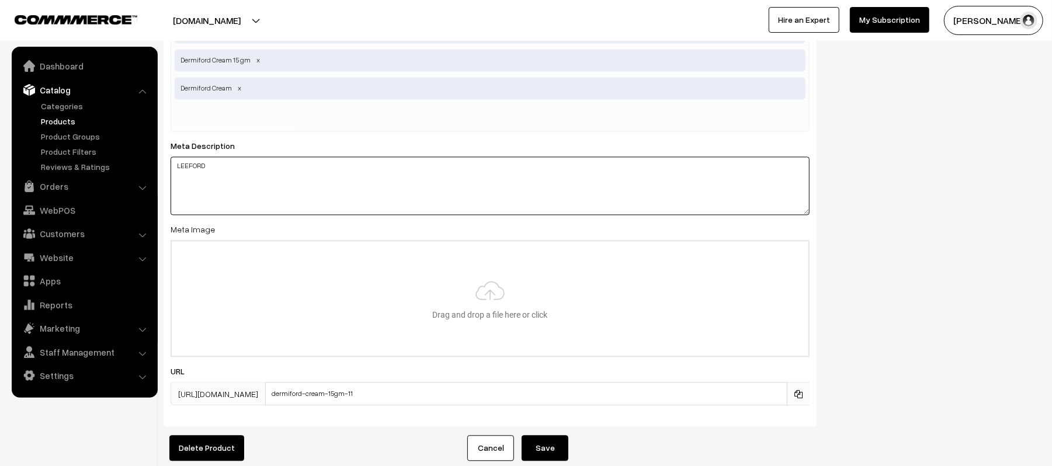
click at [380, 189] on textarea "LEEFORD" at bounding box center [490, 186] width 639 height 58
paste textarea "Dermiford Cream 15gm"
type textarea "LEEFORD - Dermiford Cream 15gm"
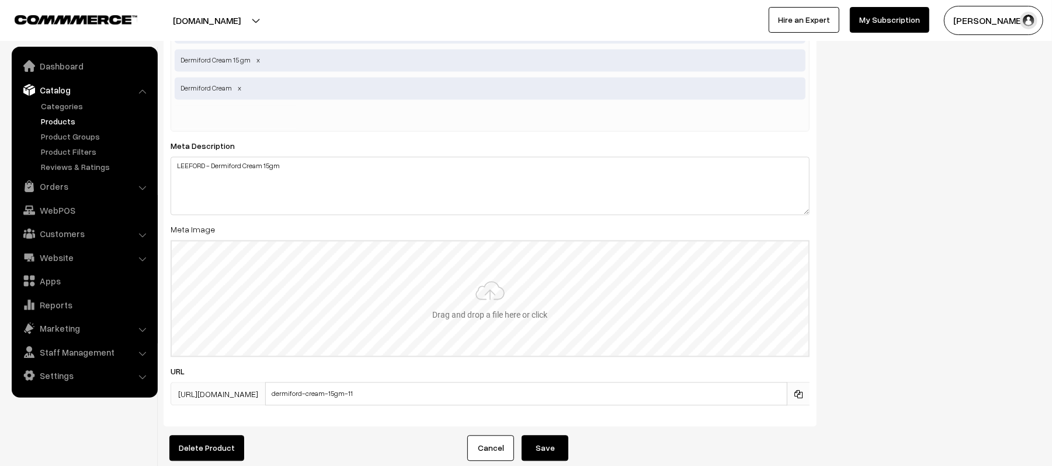
click at [518, 330] on input "file" at bounding box center [490, 298] width 637 height 115
type input "C:\fakepath\dermiford.jpeg"
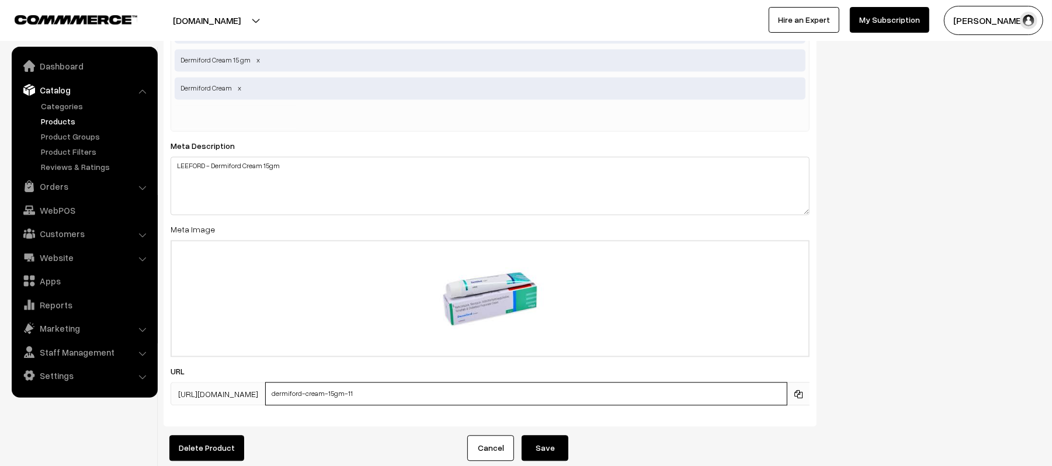
click at [431, 393] on input "dermiford-cream-15gm-11" at bounding box center [526, 393] width 522 height 23
click at [316, 397] on input "dermiford-cream-15gm" at bounding box center [526, 393] width 522 height 23
type input "Dermiford-cream-15gm"
click at [538, 452] on button "Save" at bounding box center [545, 448] width 47 height 26
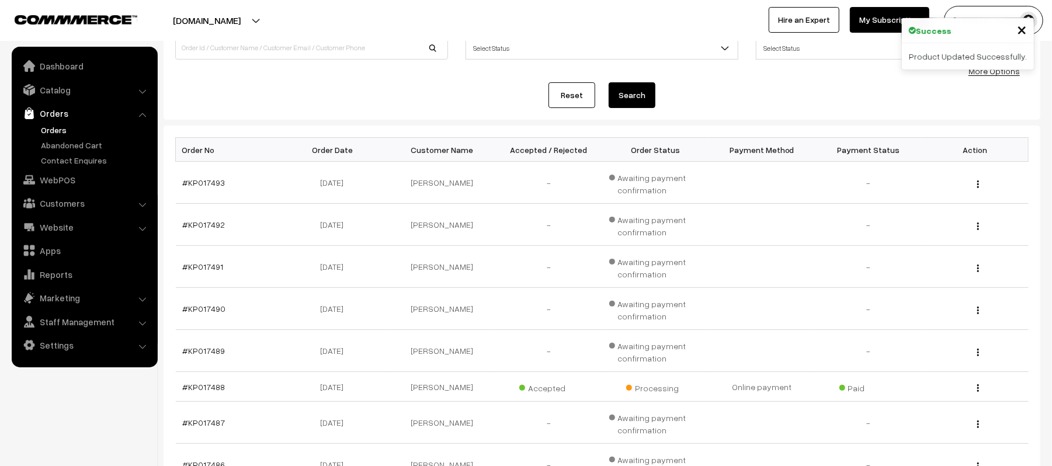
scroll to position [76, 0]
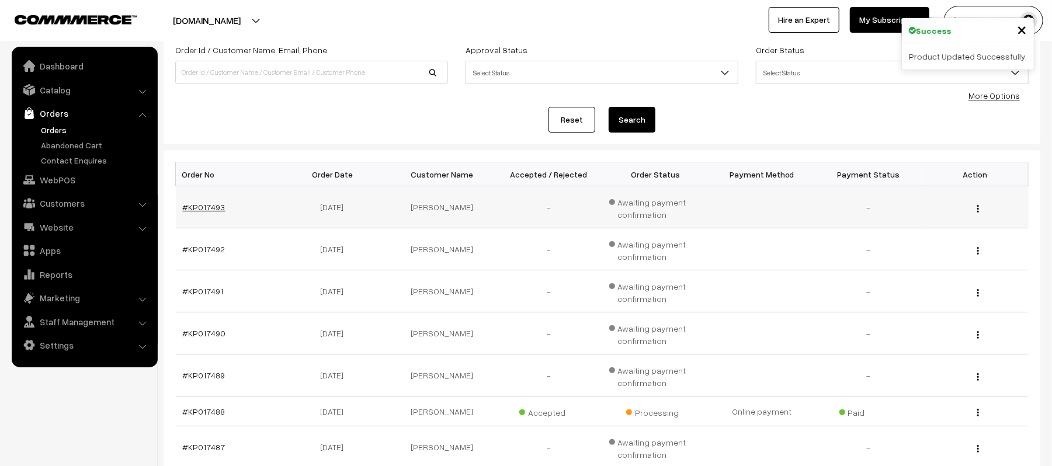
click at [196, 208] on link "#KP017493" at bounding box center [204, 207] width 43 height 10
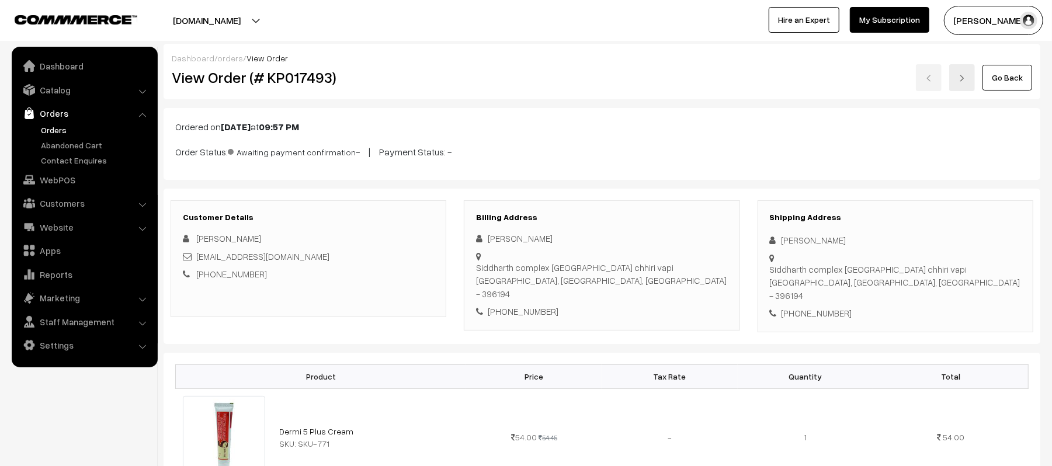
click at [57, 132] on link "Orders" at bounding box center [96, 130] width 116 height 12
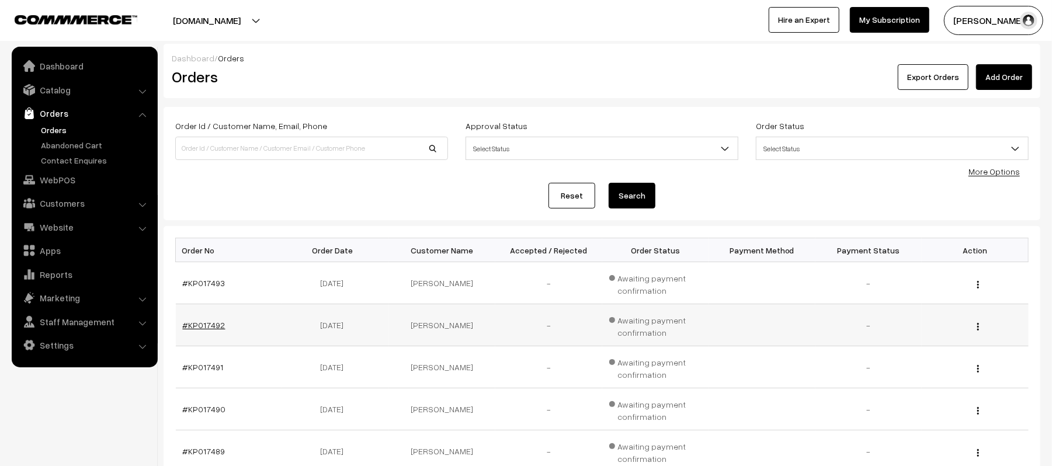
click at [202, 327] on link "#KP017492" at bounding box center [204, 325] width 43 height 10
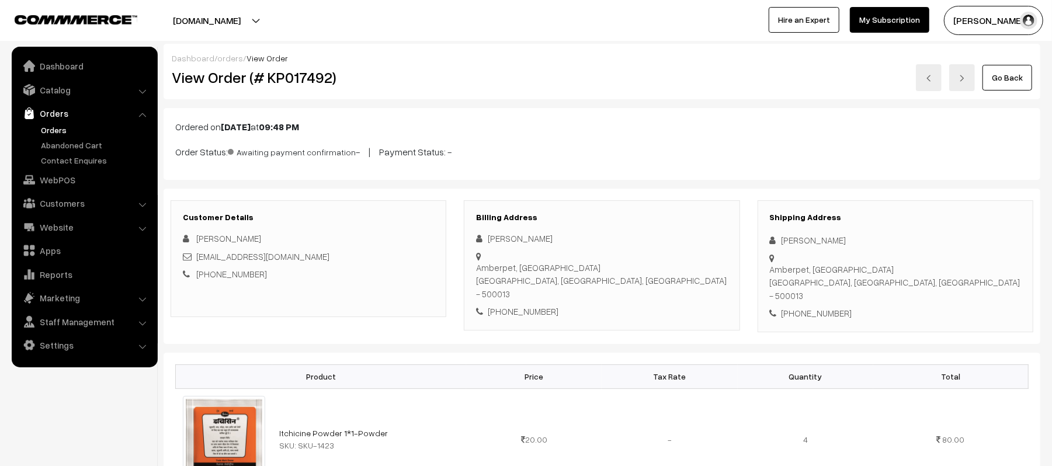
scroll to position [65, 0]
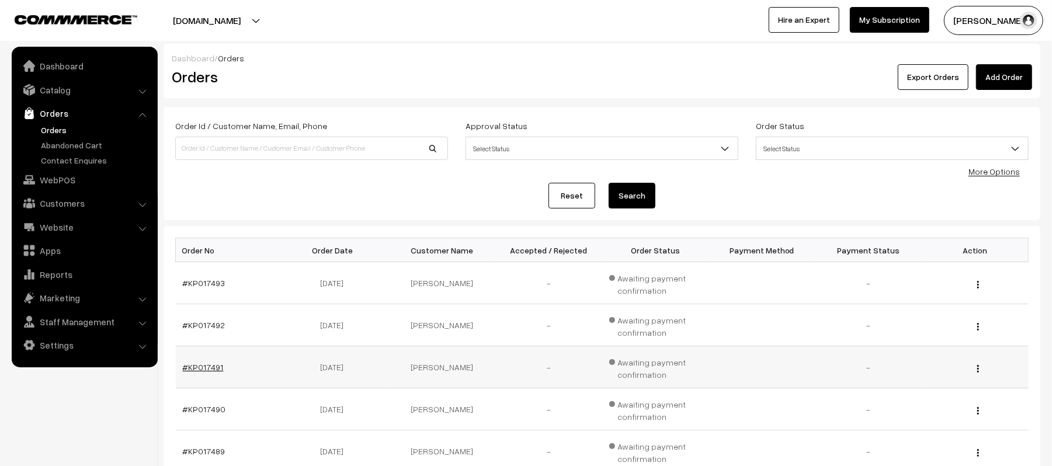
click at [204, 370] on link "#KP017491" at bounding box center [203, 367] width 41 height 10
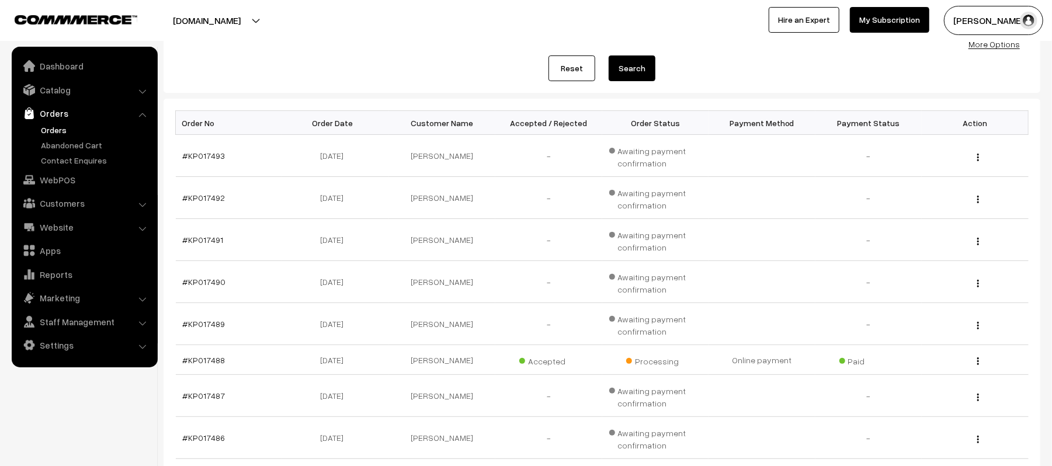
scroll to position [153, 0]
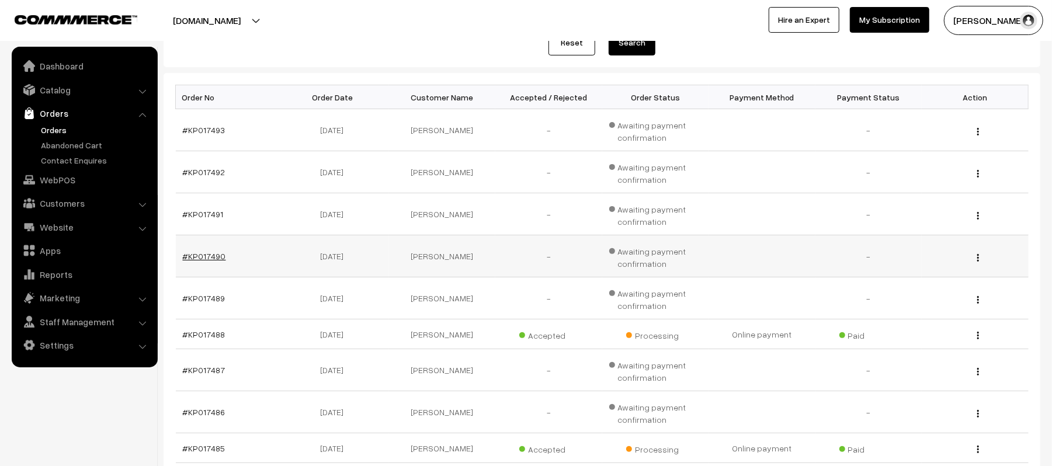
click at [194, 256] on link "#KP017490" at bounding box center [204, 256] width 43 height 10
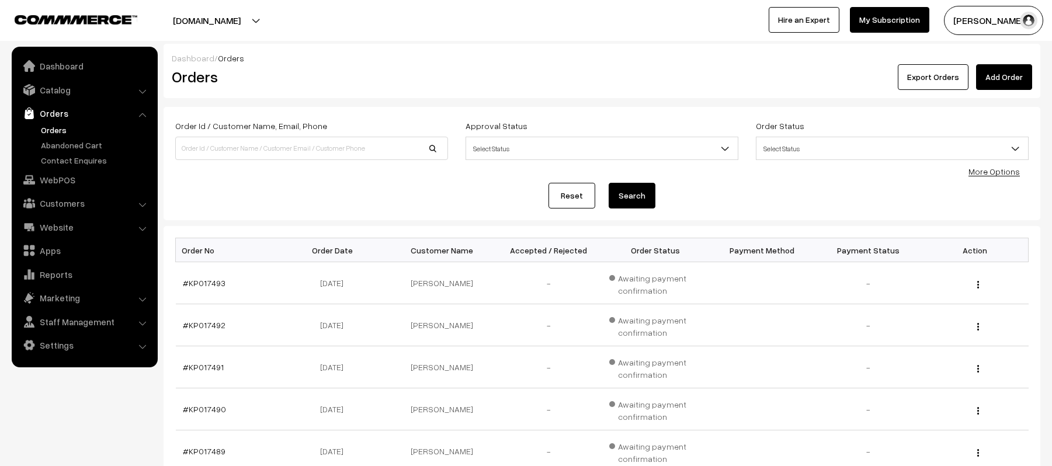
scroll to position [153, 0]
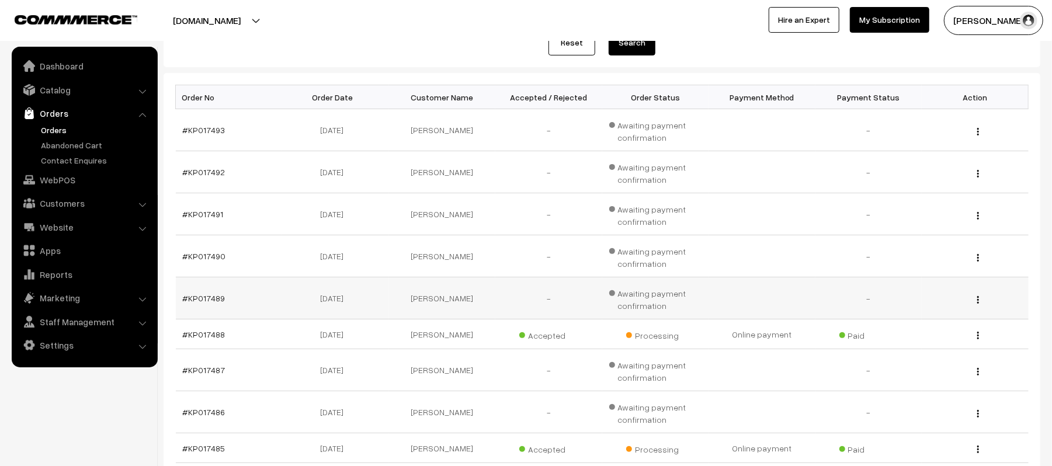
click at [178, 300] on td "#KP017489" at bounding box center [229, 299] width 107 height 42
click at [197, 299] on link "#KP017489" at bounding box center [204, 298] width 43 height 10
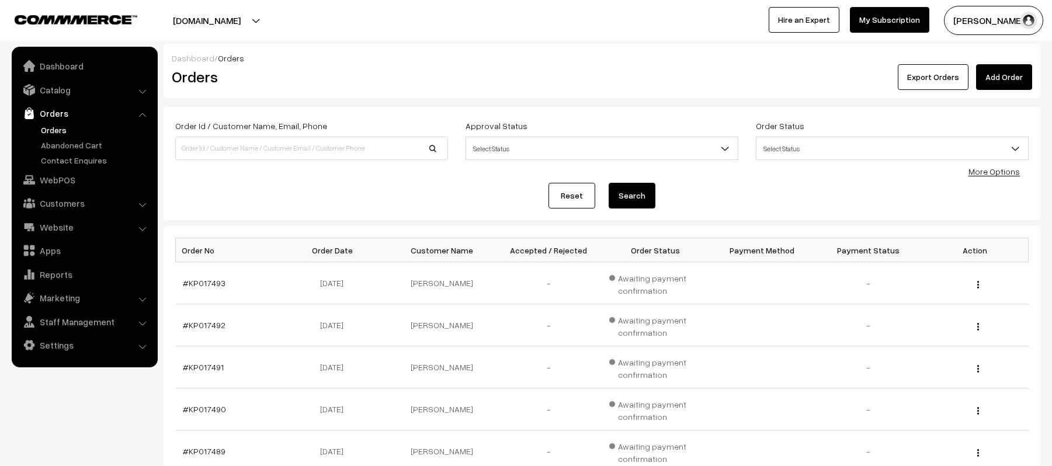
scroll to position [153, 0]
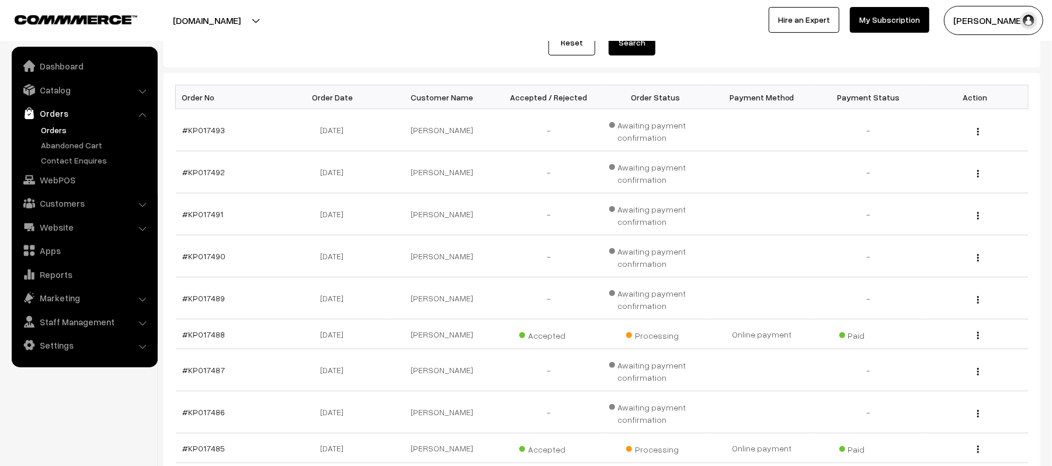
click at [54, 124] on link "Orders" at bounding box center [96, 130] width 116 height 12
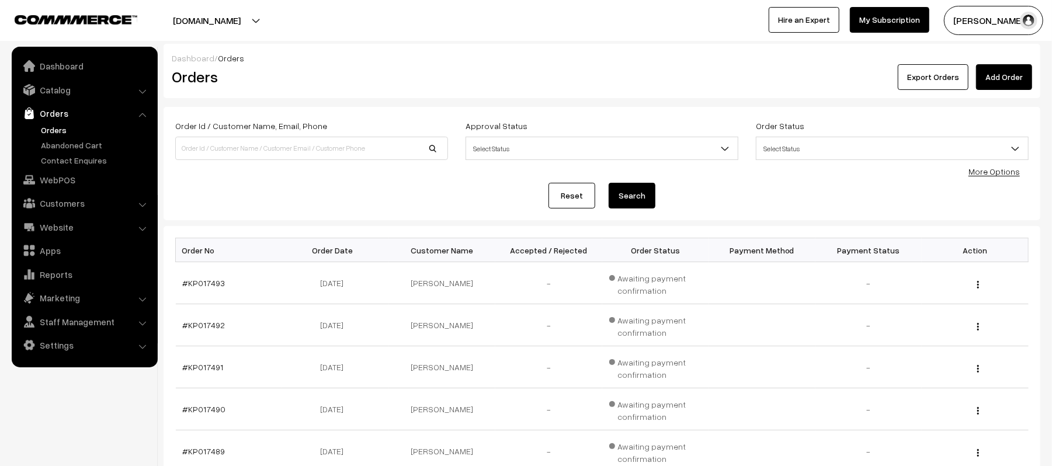
click at [358, 181] on div "Order Id / Customer Name, Email, Phone Approval Status Select Status Awaiting A…" at bounding box center [602, 164] width 854 height 90
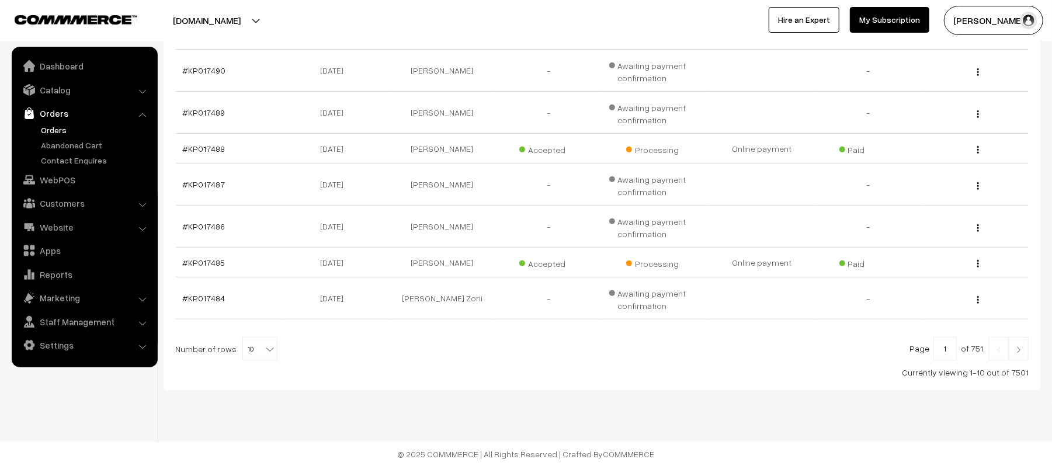
scroll to position [342, 0]
click at [1027, 351] on link at bounding box center [1019, 348] width 20 height 23
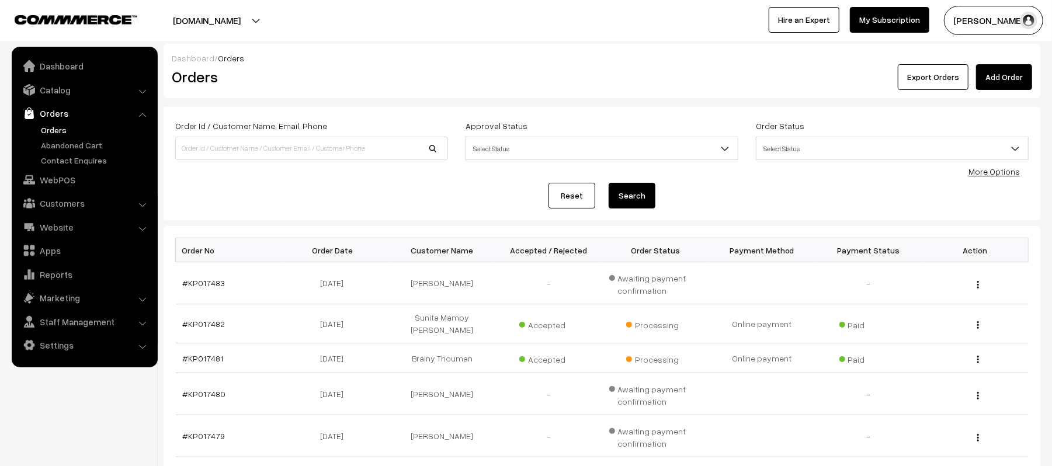
click at [416, 38] on div "kirtipharmacy.com Go to Website Create New Store Utkarsh Gupta My Profile Refer…" at bounding box center [526, 20] width 1052 height 41
click at [54, 134] on link "Orders" at bounding box center [96, 130] width 116 height 12
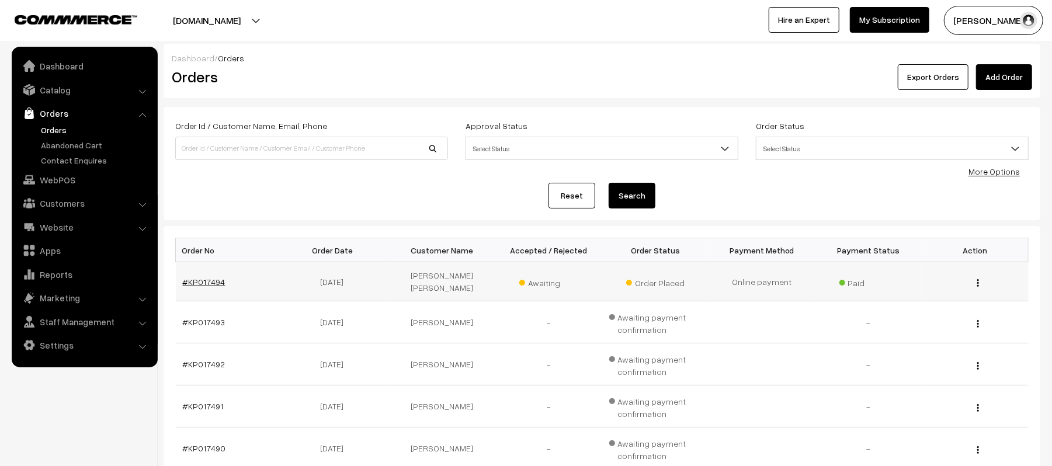
click at [210, 278] on link "#KP017494" at bounding box center [204, 282] width 43 height 10
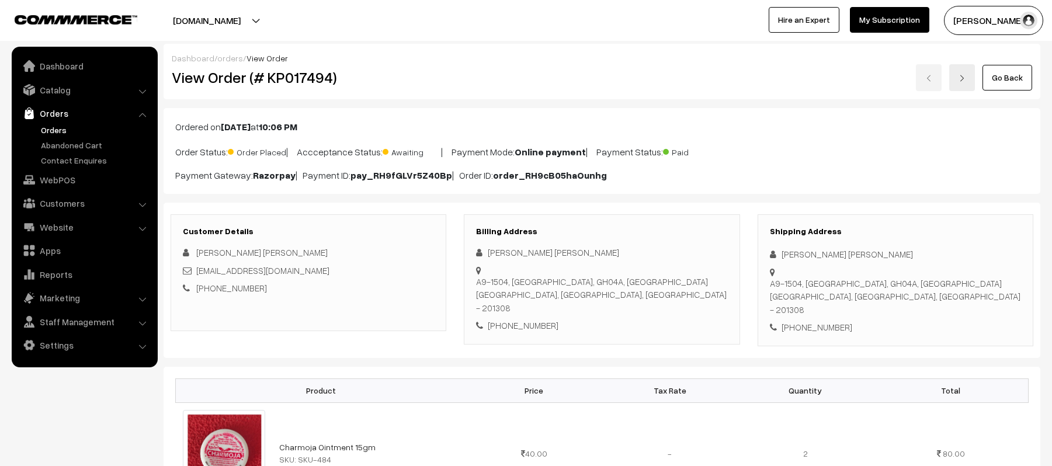
click at [356, 295] on div "[PHONE_NUMBER]" at bounding box center [308, 288] width 251 height 13
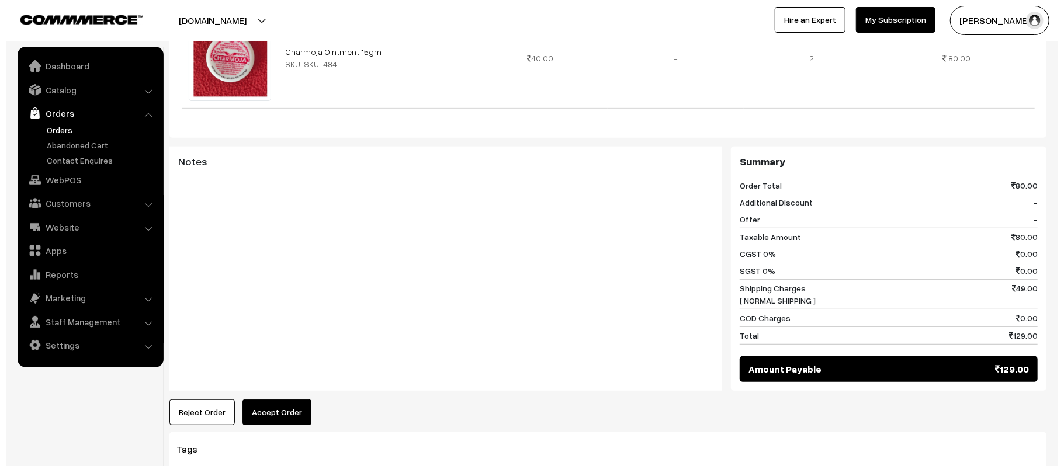
scroll to position [508, 0]
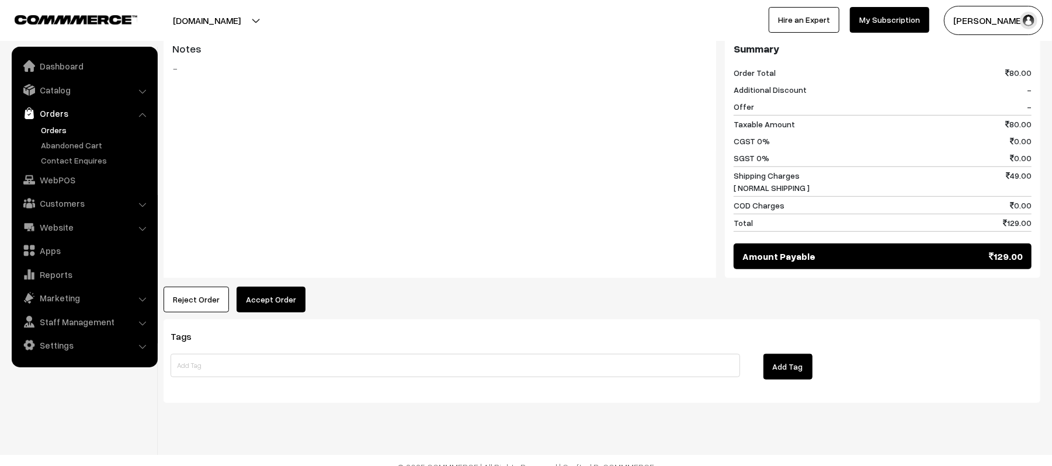
click at [279, 287] on button "Accept Order" at bounding box center [271, 300] width 69 height 26
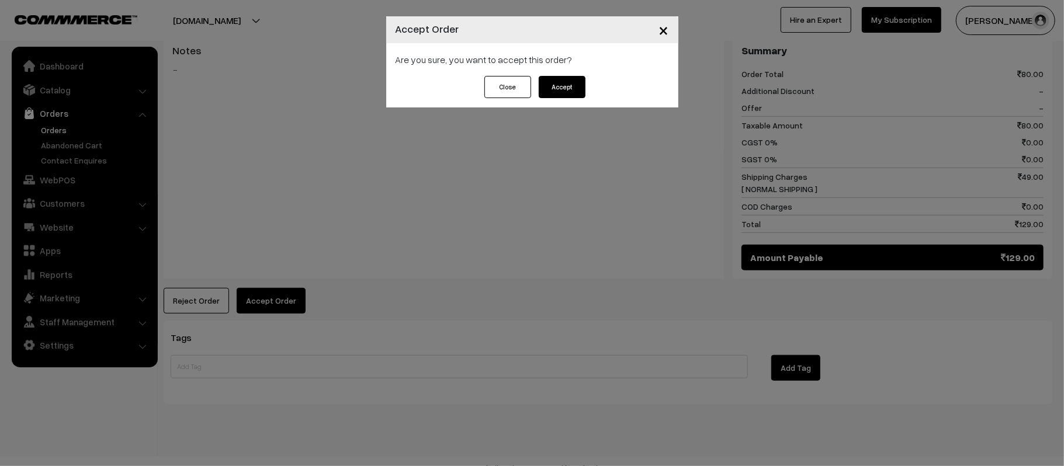
click at [557, 90] on button "Accept" at bounding box center [562, 87] width 47 height 22
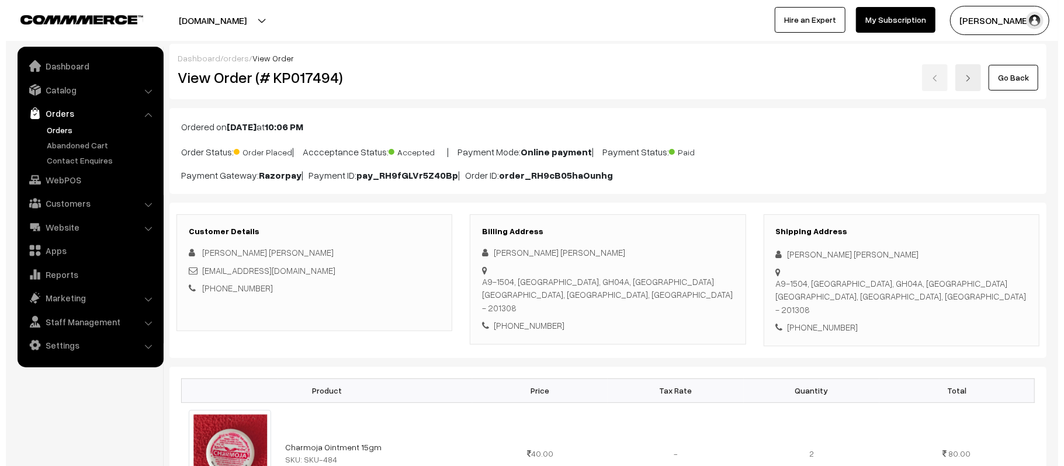
scroll to position [408, 0]
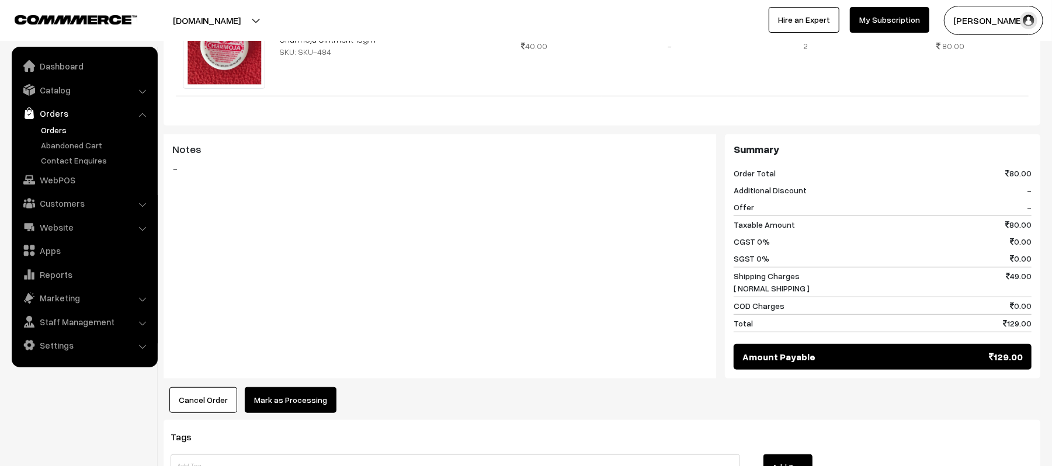
click at [289, 387] on button "Mark as Processing" at bounding box center [291, 400] width 92 height 26
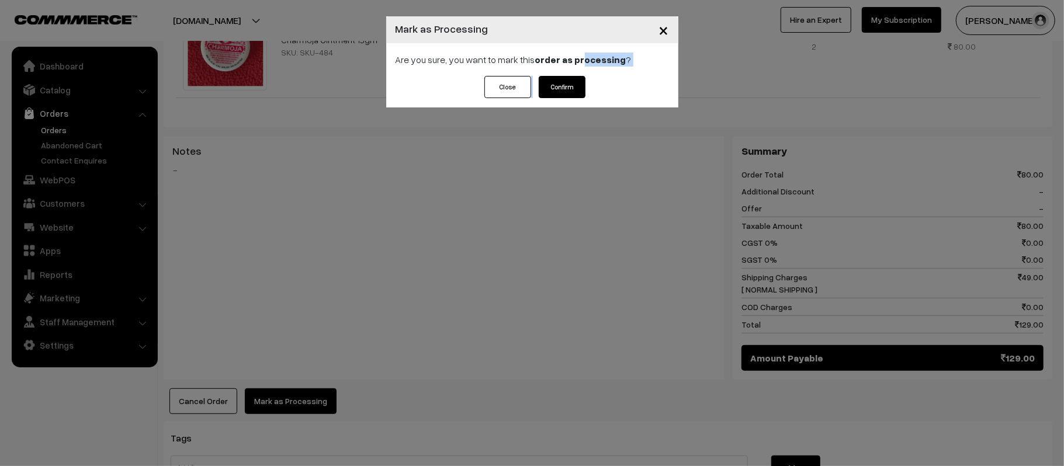
drag, startPoint x: 578, startPoint y: 75, endPoint x: 546, endPoint y: 96, distance: 38.4
click at [546, 96] on div "× Mark as Processing Are you sure, you want to mark this order as processing ? …" at bounding box center [532, 61] width 292 height 91
click at [546, 96] on button "Confirm" at bounding box center [562, 87] width 47 height 22
